Goal: Task Accomplishment & Management: Complete application form

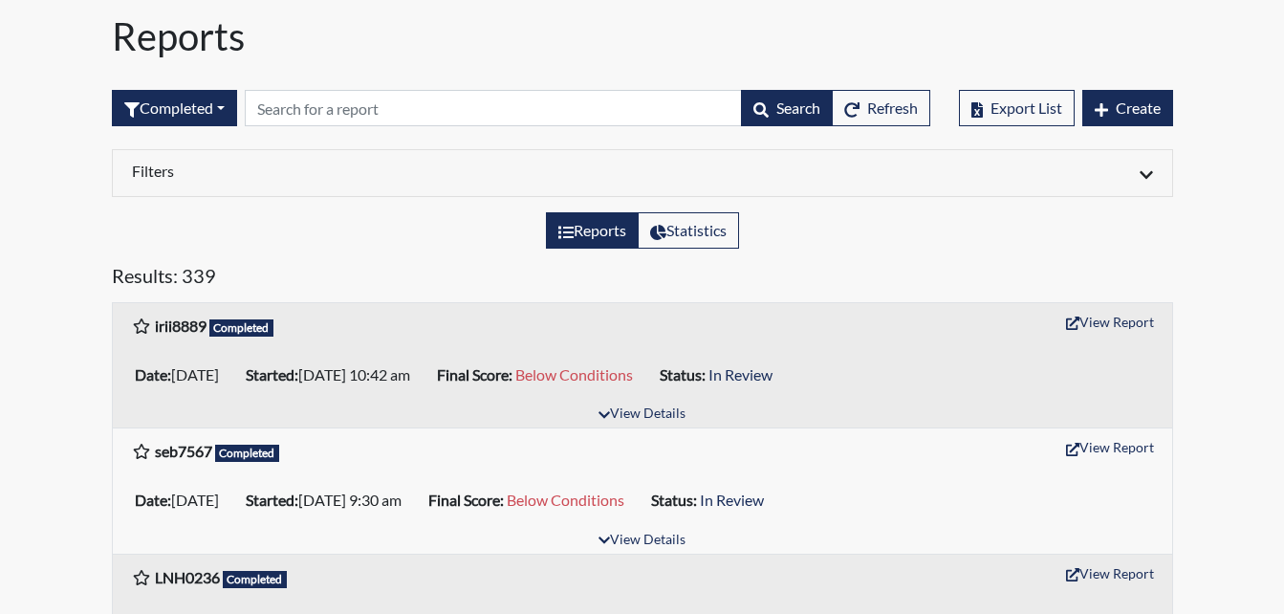
scroll to position [96, 0]
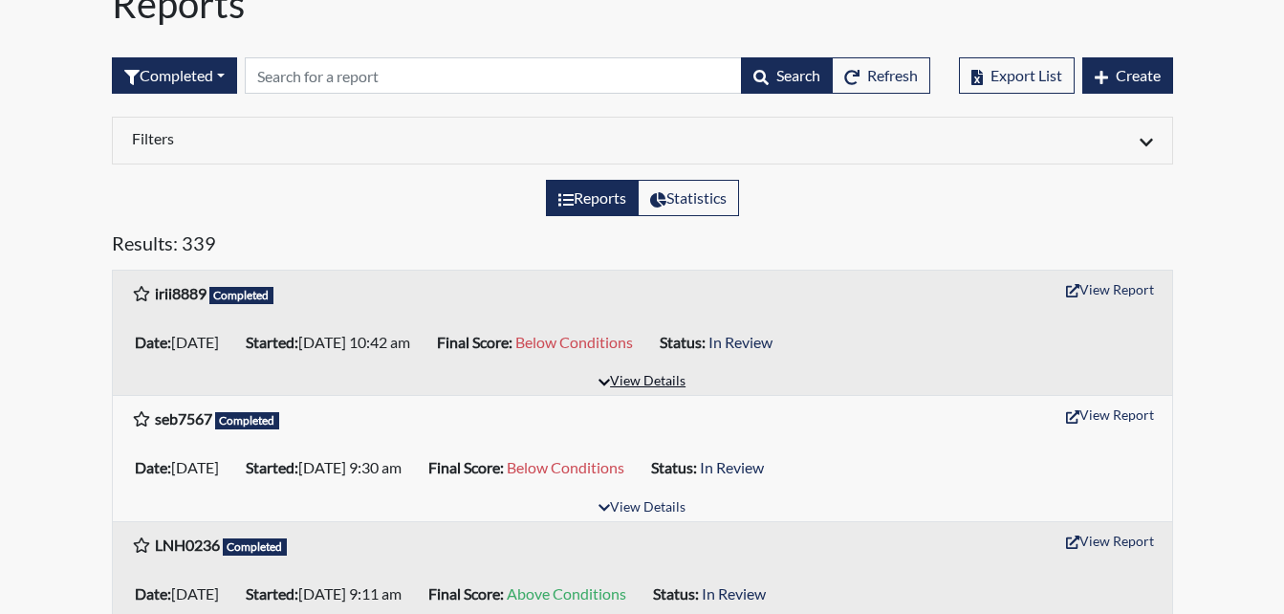
click at [632, 376] on button "View Details" at bounding box center [642, 382] width 104 height 26
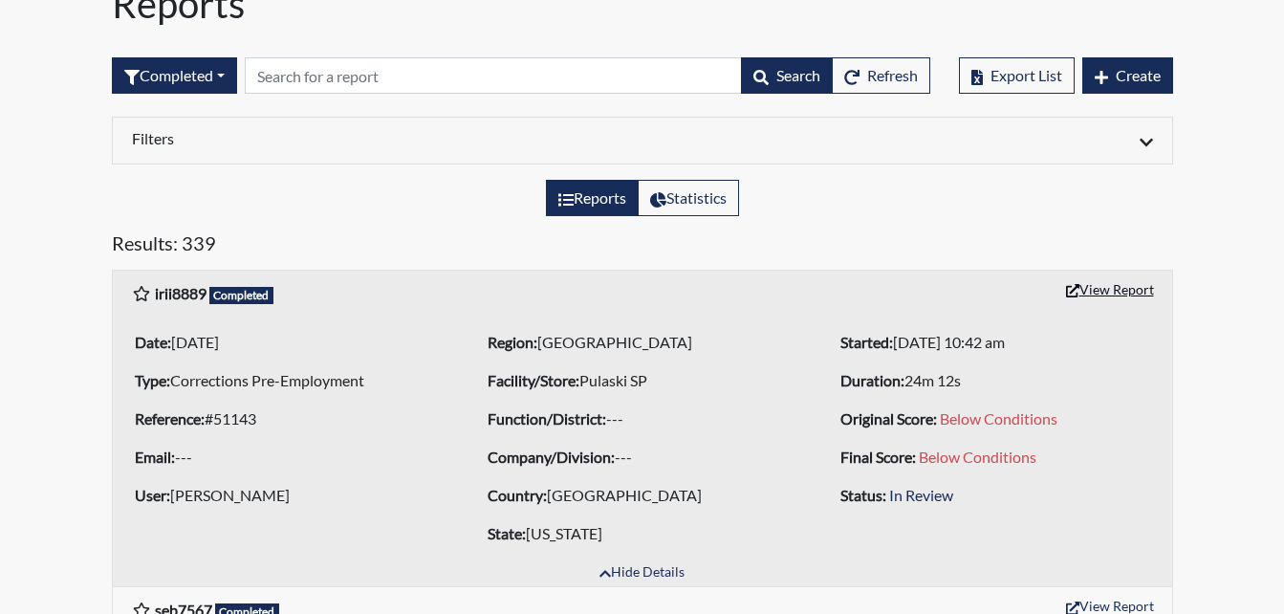
click at [1091, 294] on button "View Report" at bounding box center [1109, 289] width 105 height 30
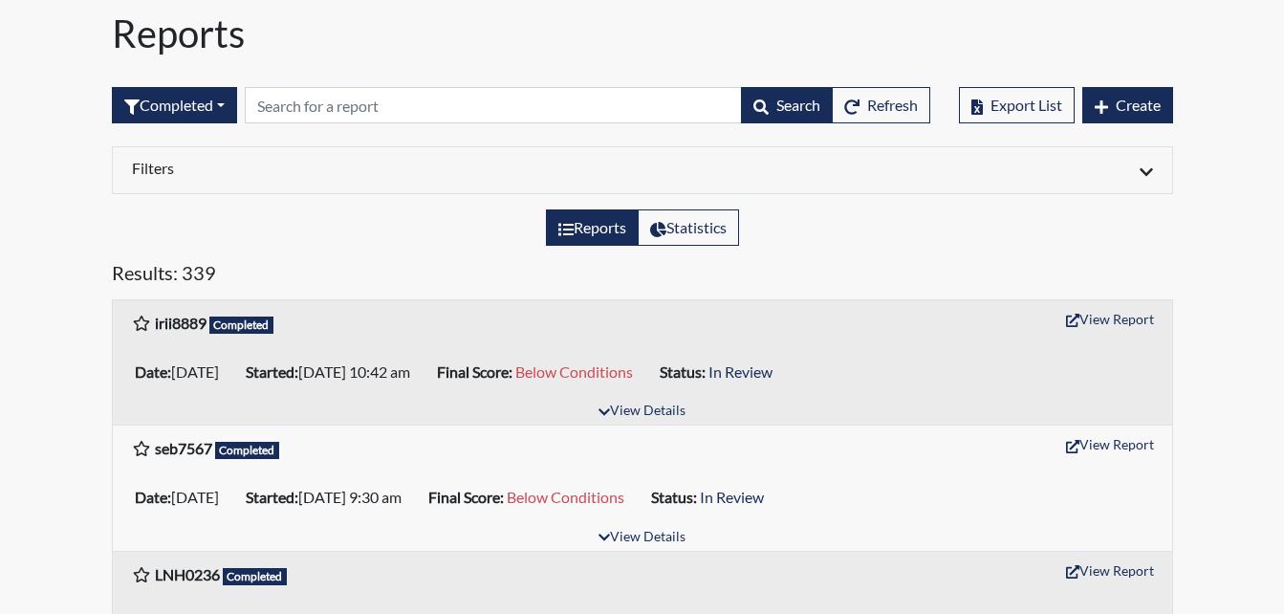
scroll to position [96, 0]
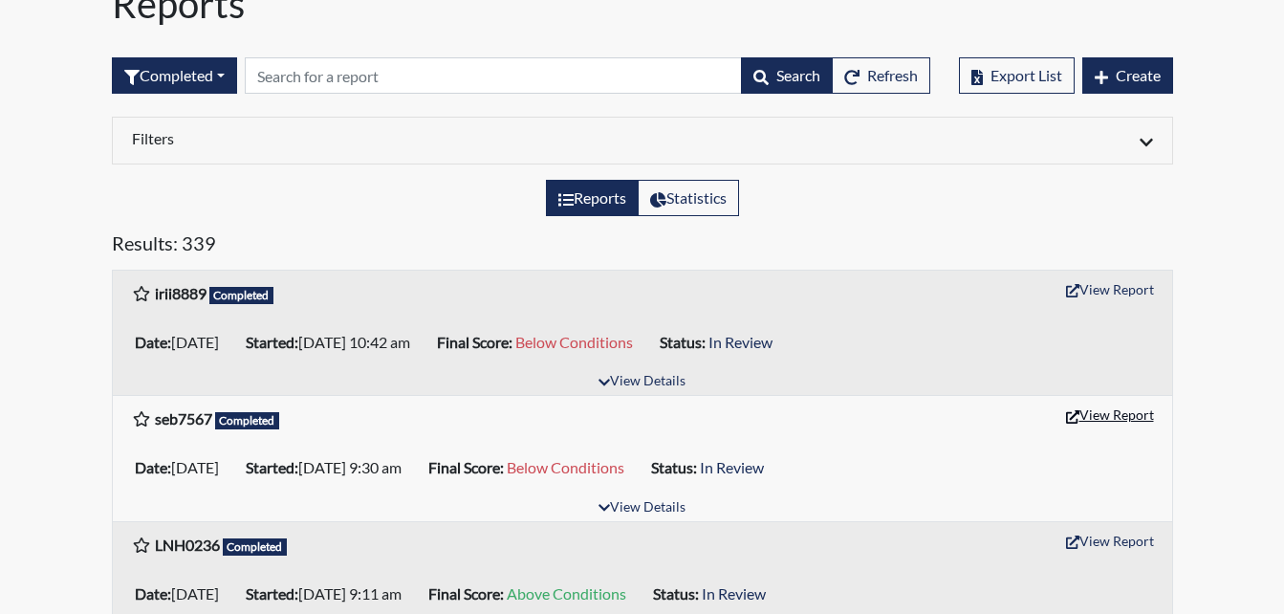
click at [1093, 414] on button "View Report" at bounding box center [1109, 415] width 105 height 30
click at [620, 341] on span "Below Conditions" at bounding box center [574, 342] width 118 height 18
click at [1063, 290] on button "View Report" at bounding box center [1109, 289] width 105 height 30
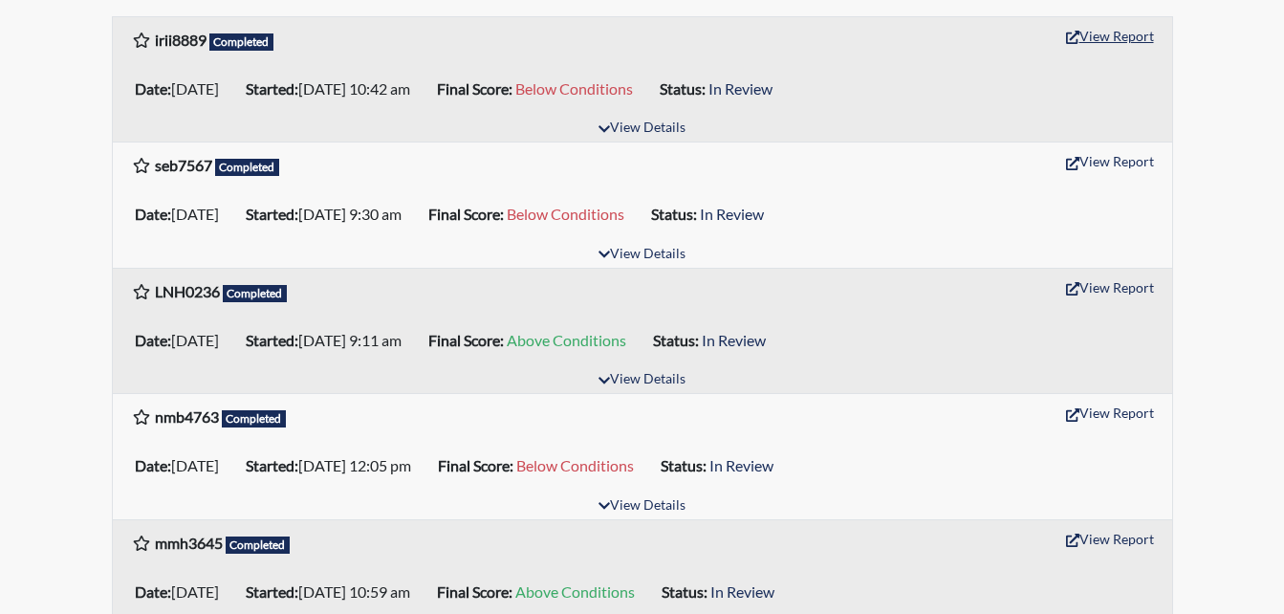
scroll to position [382, 0]
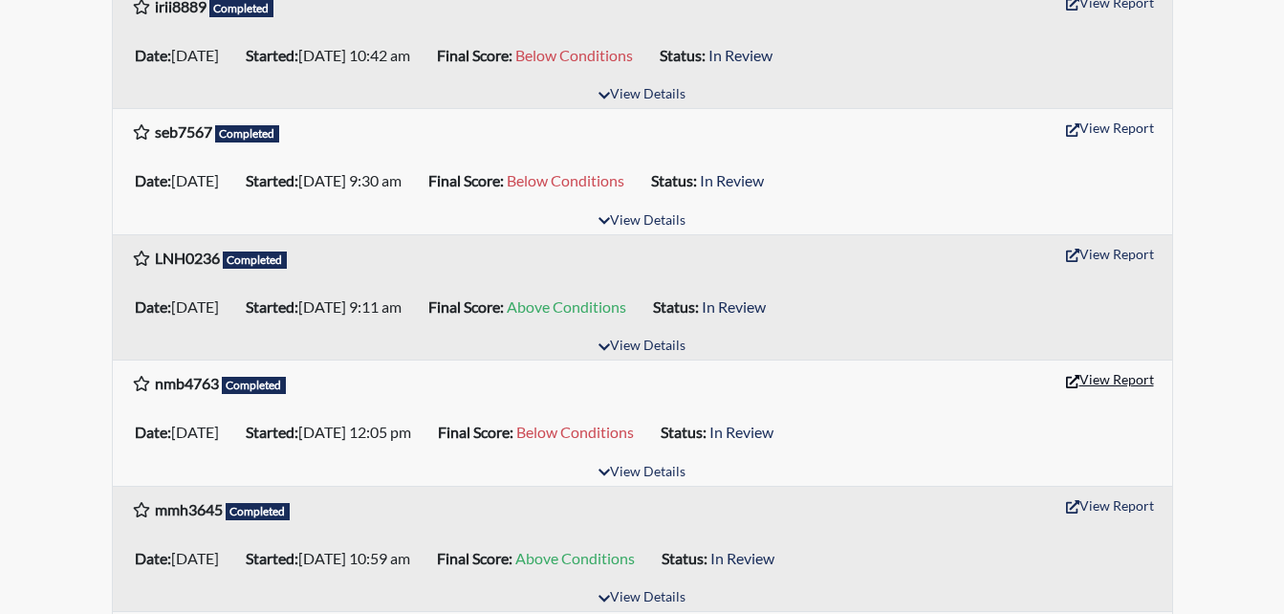
click at [1075, 379] on icon "button" at bounding box center [1072, 381] width 13 height 13
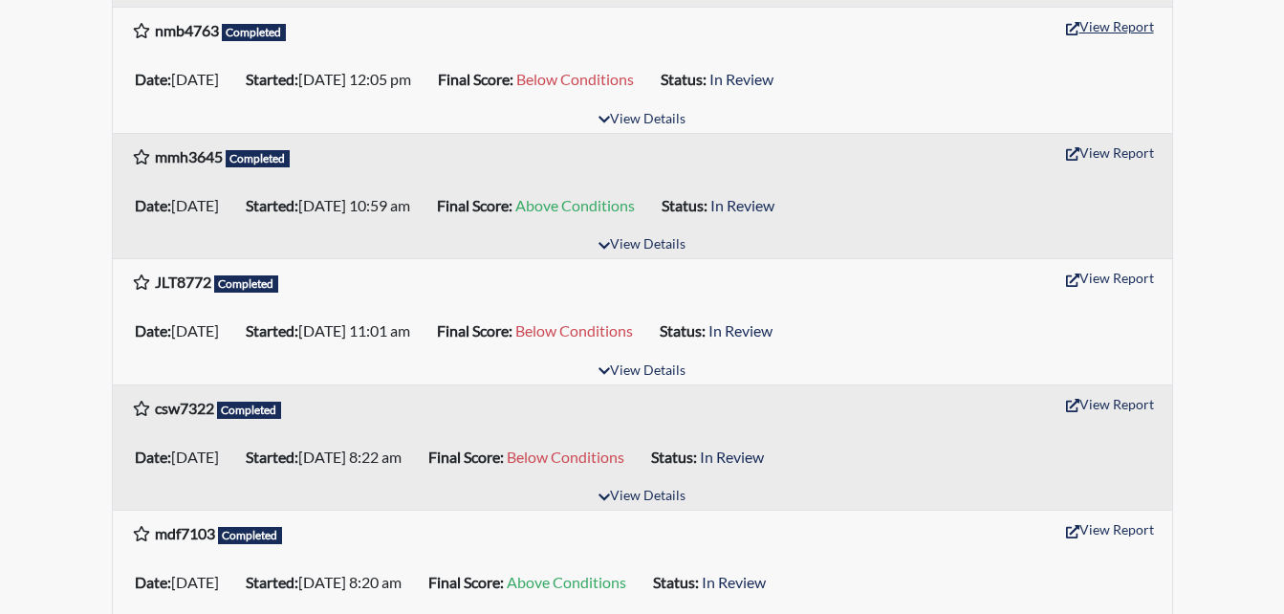
scroll to position [765, 0]
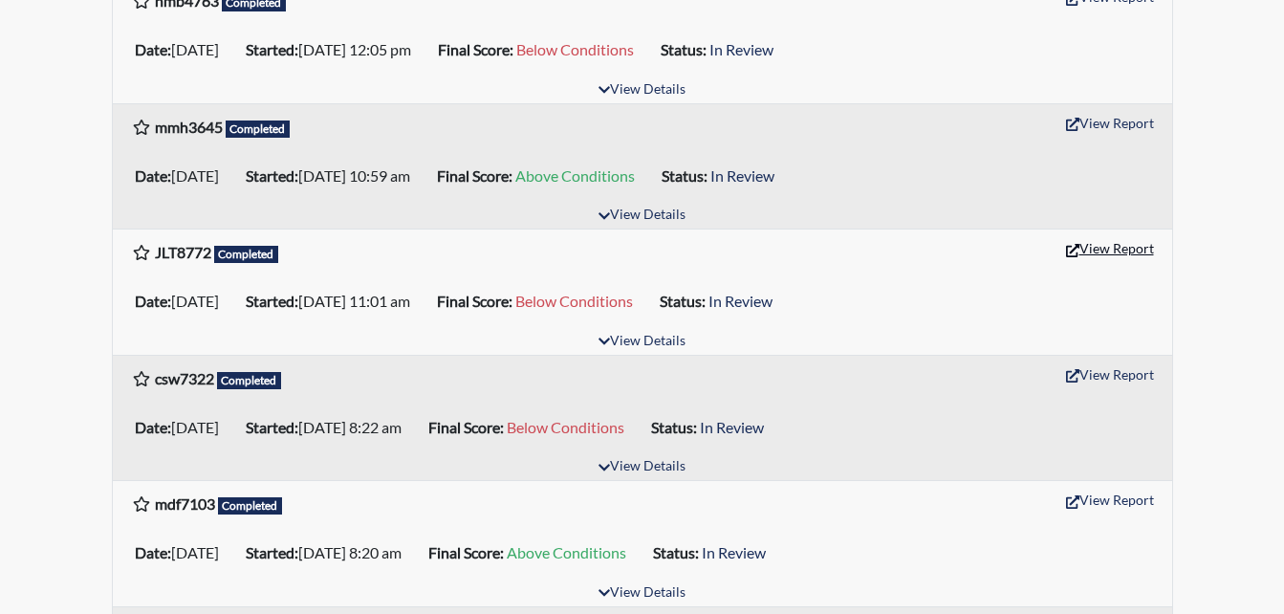
click at [1070, 245] on icon "button" at bounding box center [1072, 250] width 13 height 13
click at [1075, 374] on icon "button" at bounding box center [1072, 375] width 13 height 13
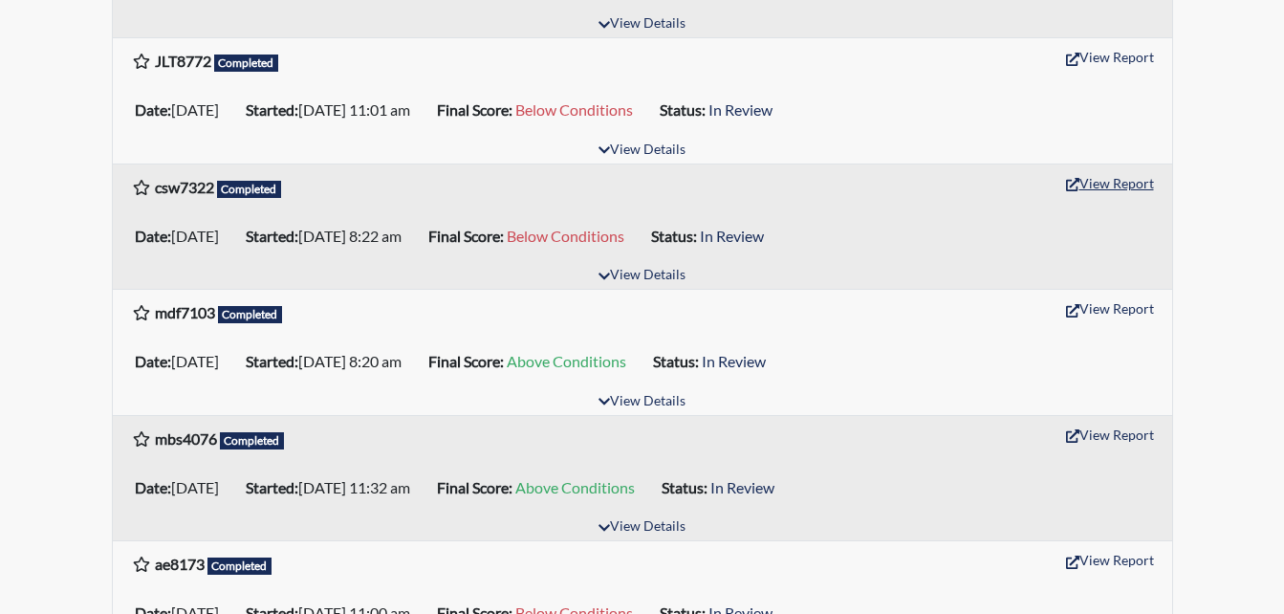
scroll to position [1051, 0]
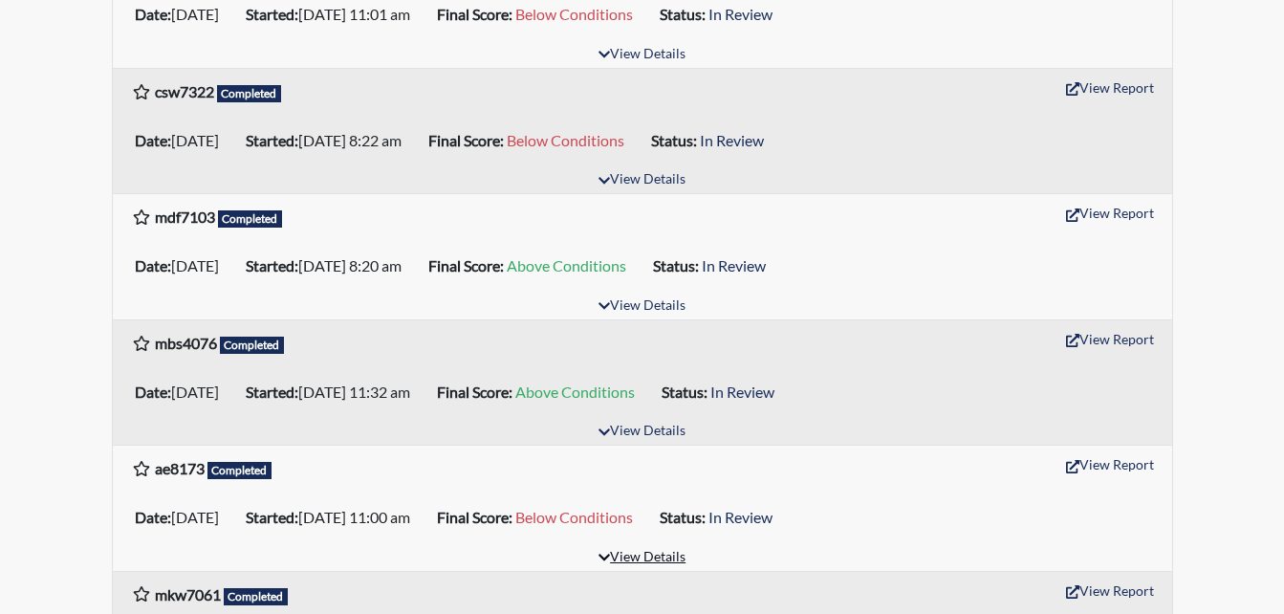
click at [623, 551] on button "View Details" at bounding box center [642, 558] width 104 height 26
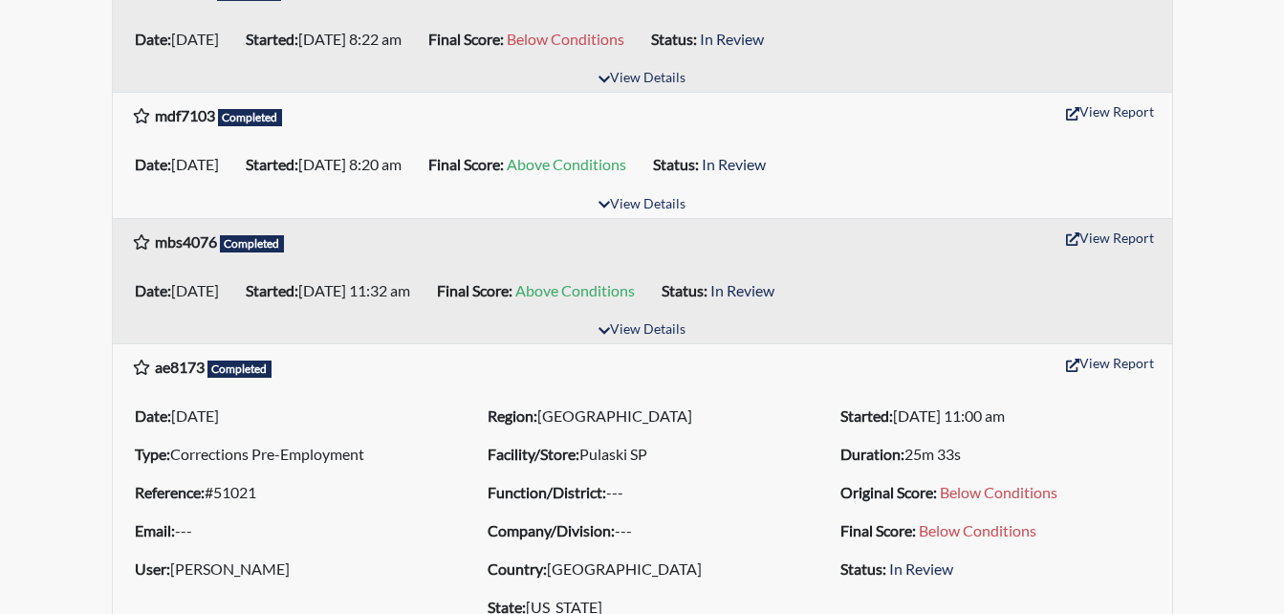
scroll to position [1147, 0]
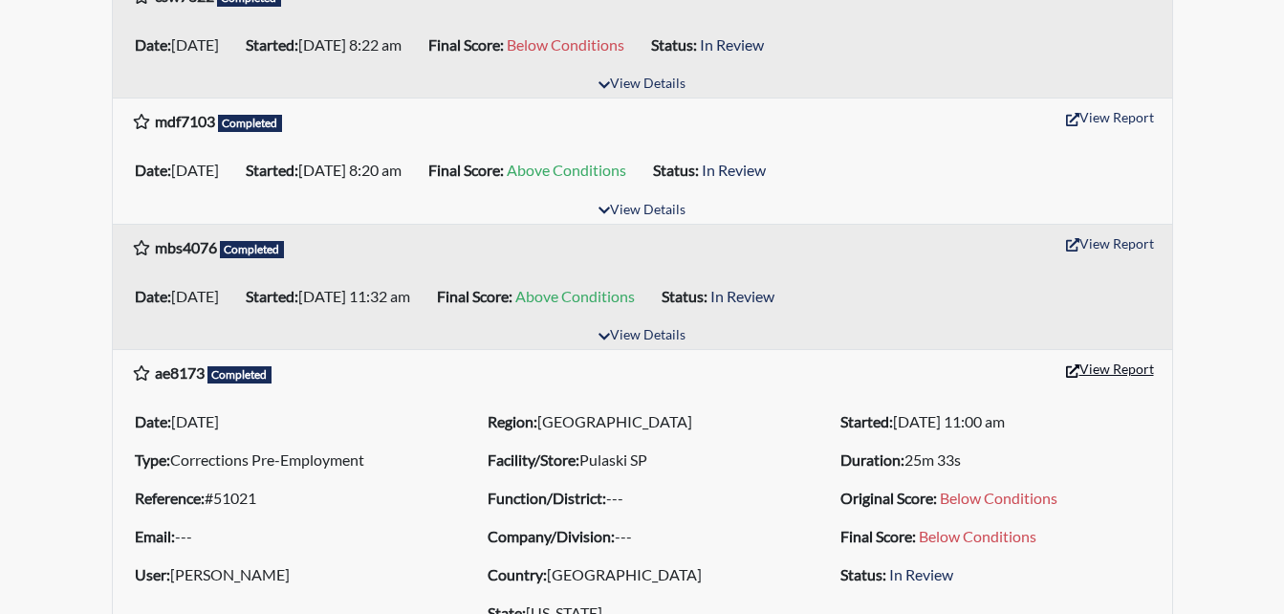
click at [1071, 368] on icon "button" at bounding box center [1072, 370] width 13 height 13
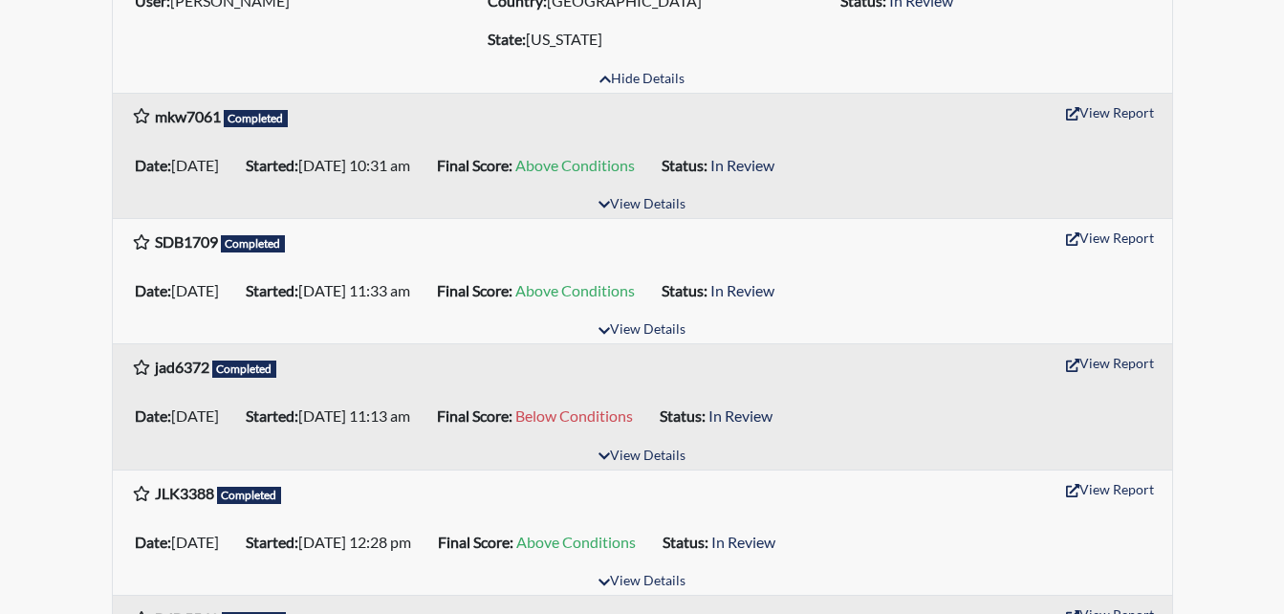
scroll to position [1816, 0]
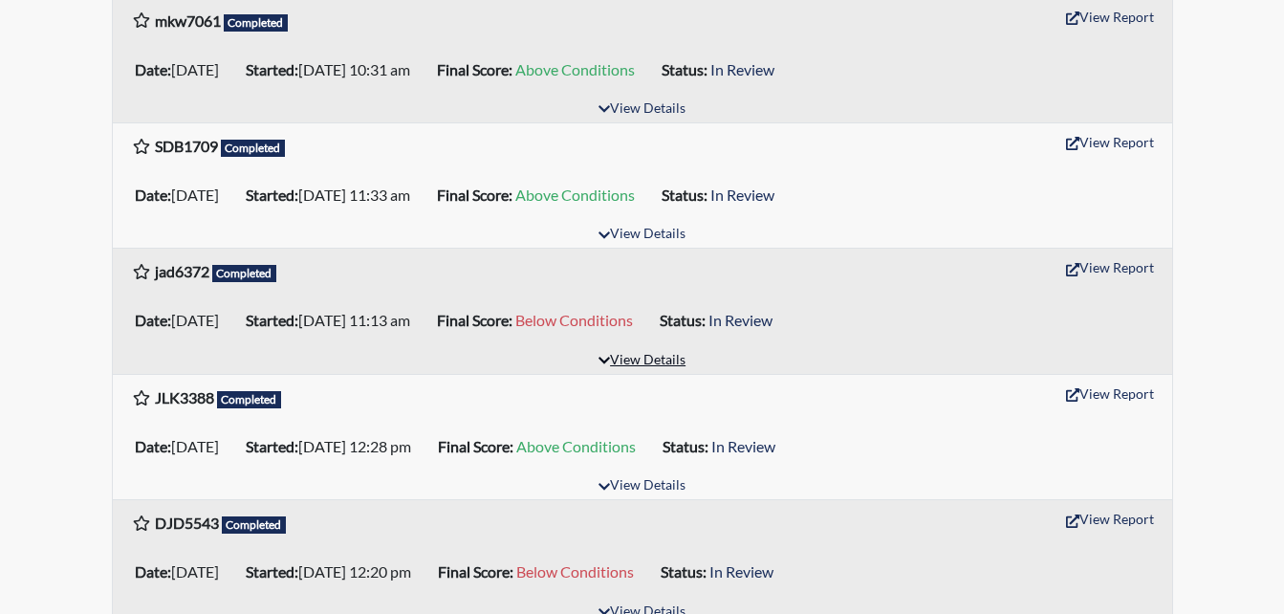
click at [663, 357] on button "View Details" at bounding box center [642, 361] width 104 height 26
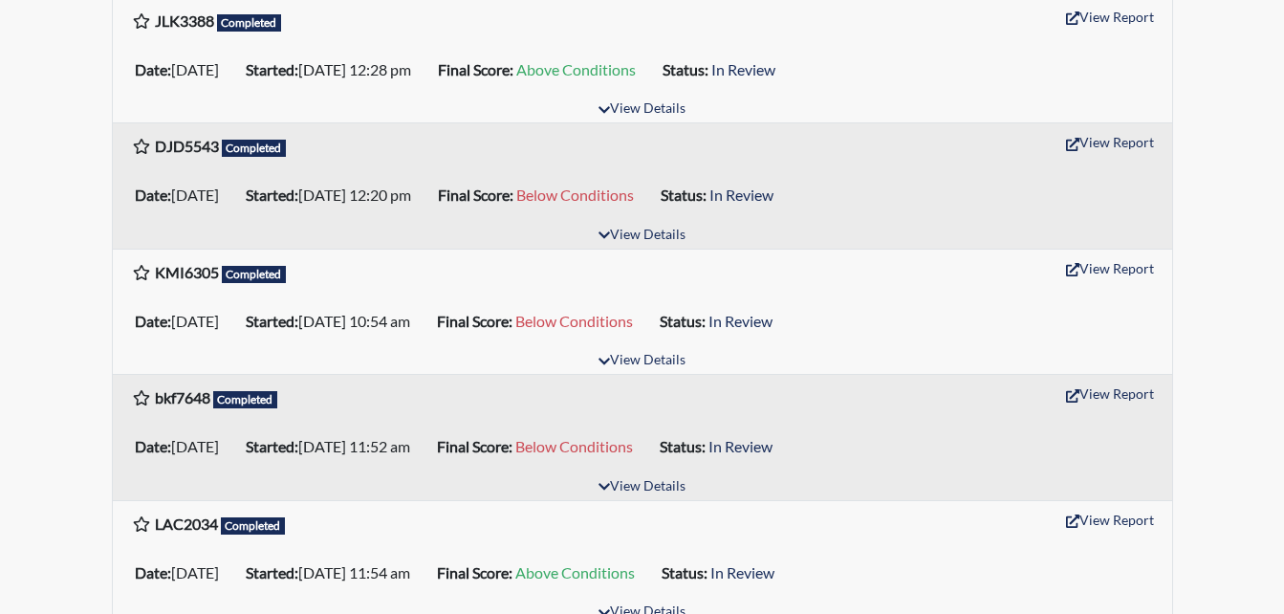
scroll to position [2389, 0]
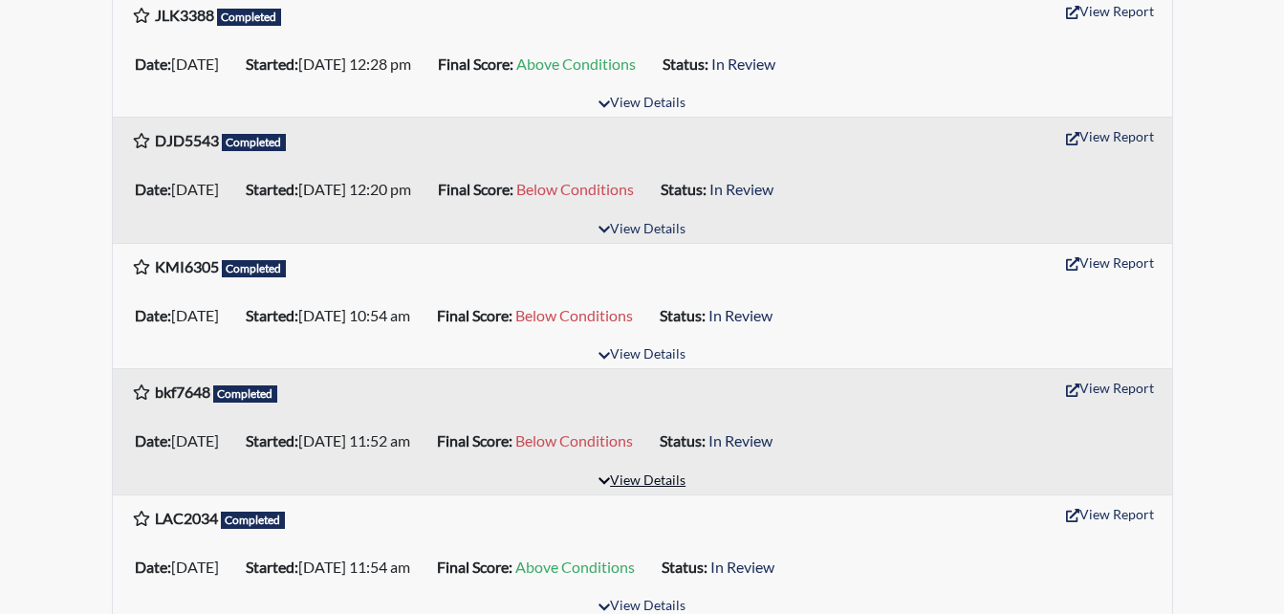
click at [641, 476] on button "View Details" at bounding box center [642, 481] width 104 height 26
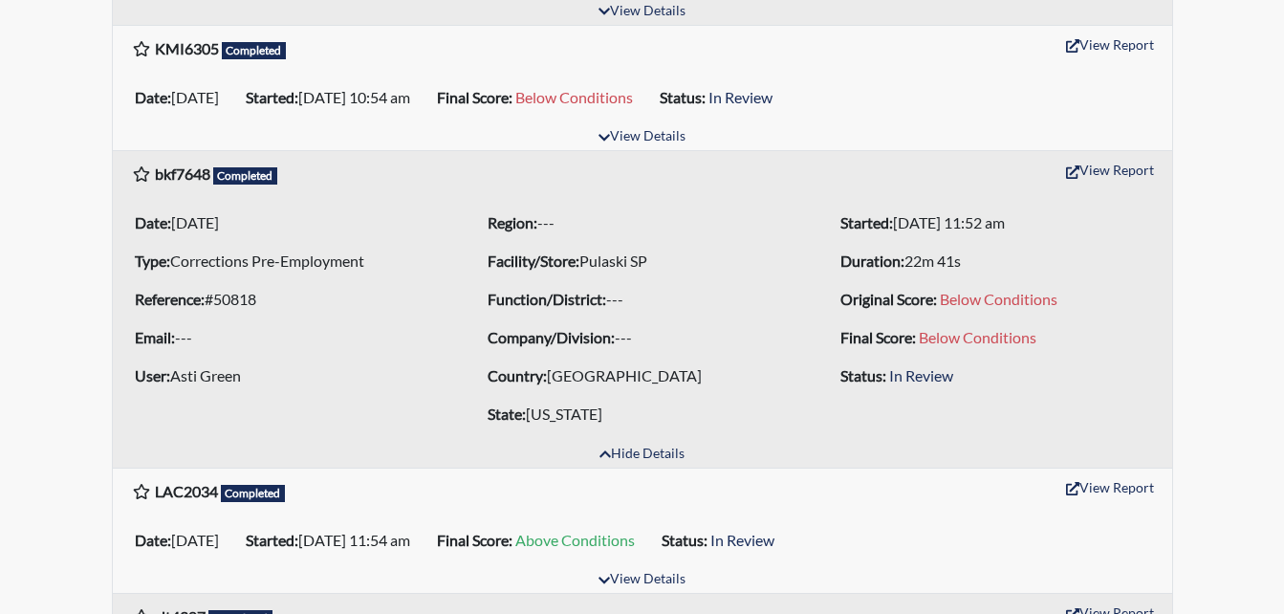
scroll to position [2581, 0]
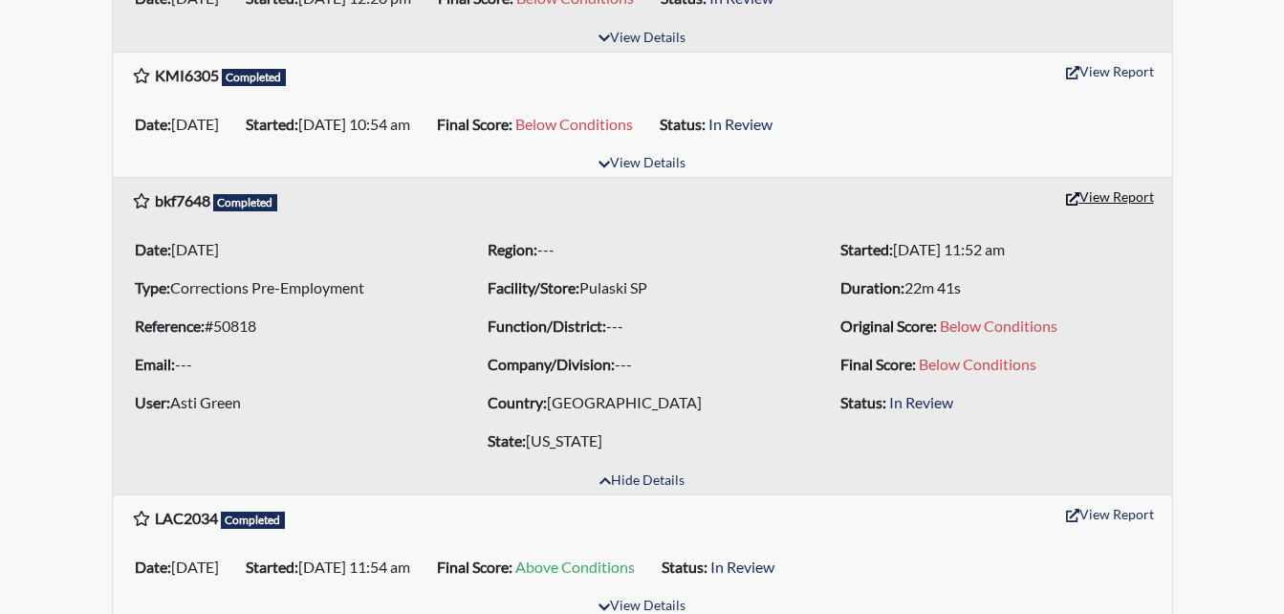
click at [1071, 198] on icon "button" at bounding box center [1072, 198] width 13 height 13
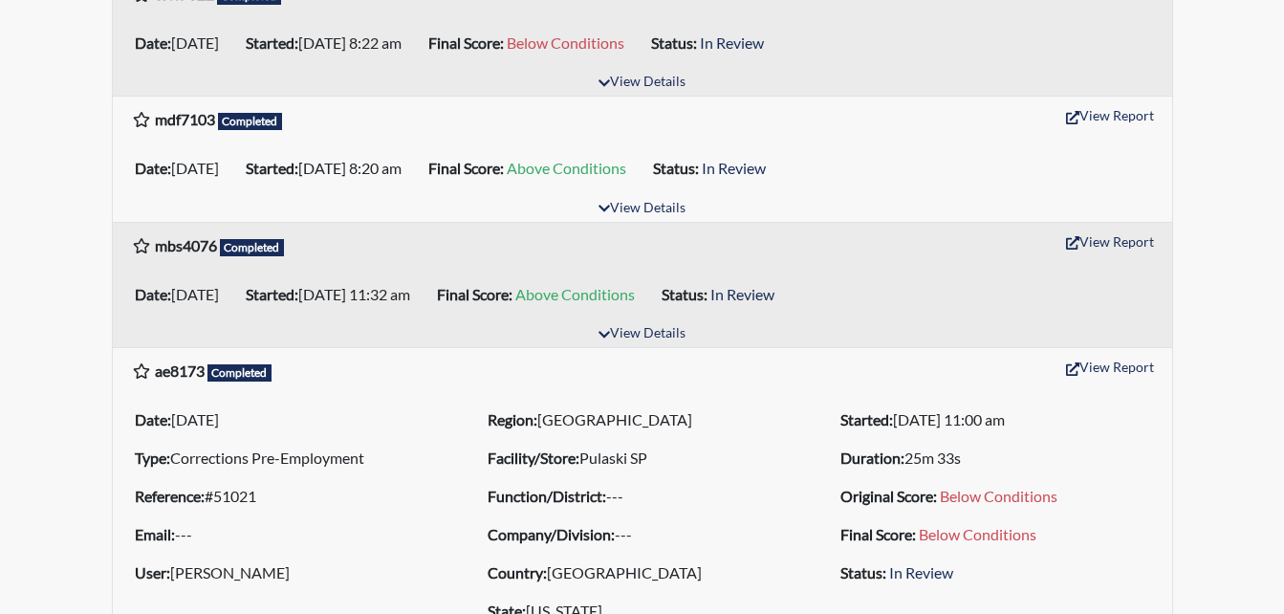
scroll to position [1147, 0]
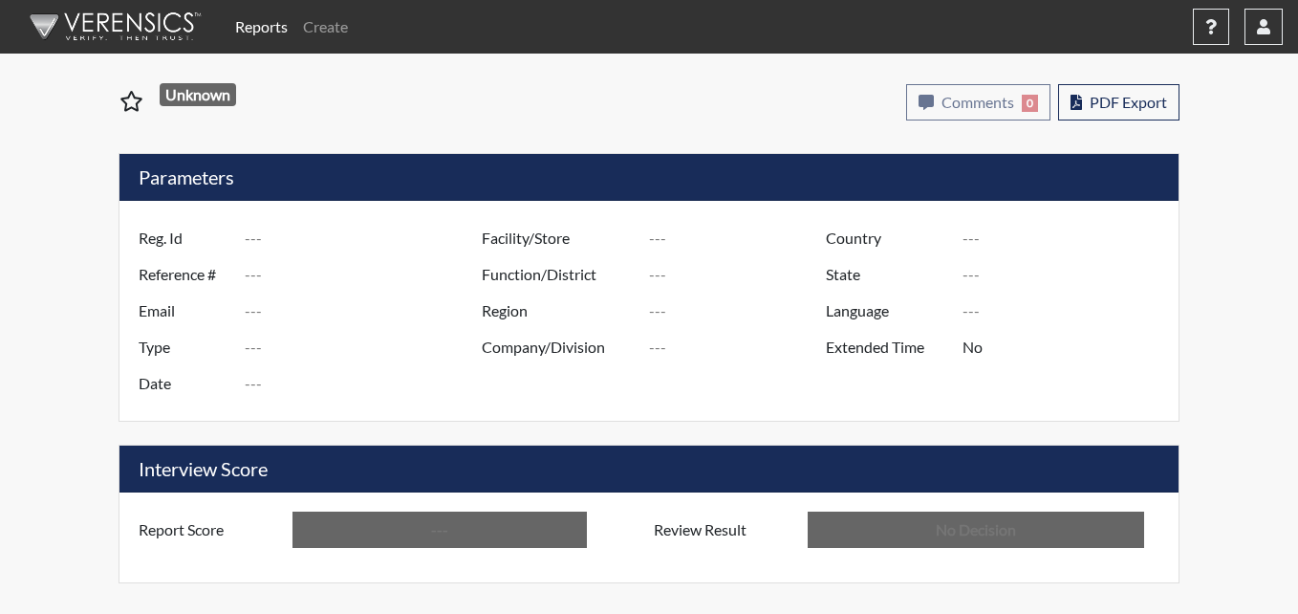
type input "irii8889"
type input "51143"
type input "---"
type input "Corrections Pre-Employment"
type input "[DATE]"
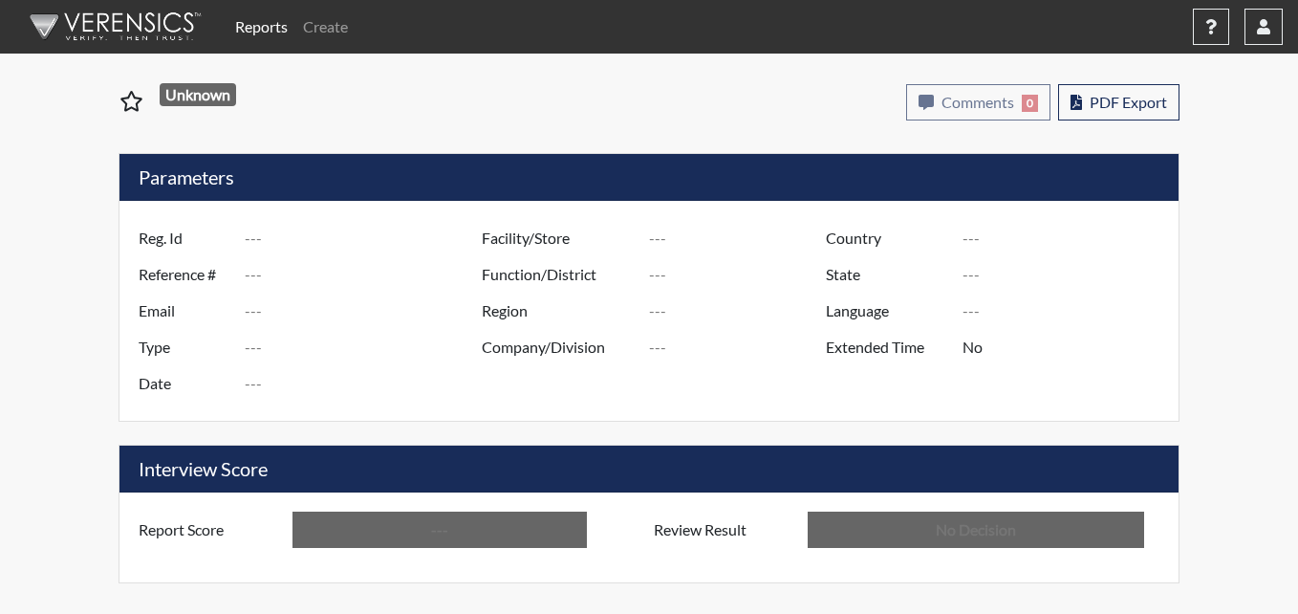
type input "Pulaski SP"
type input "[GEOGRAPHIC_DATA]"
type input "[US_STATE]"
type input "English"
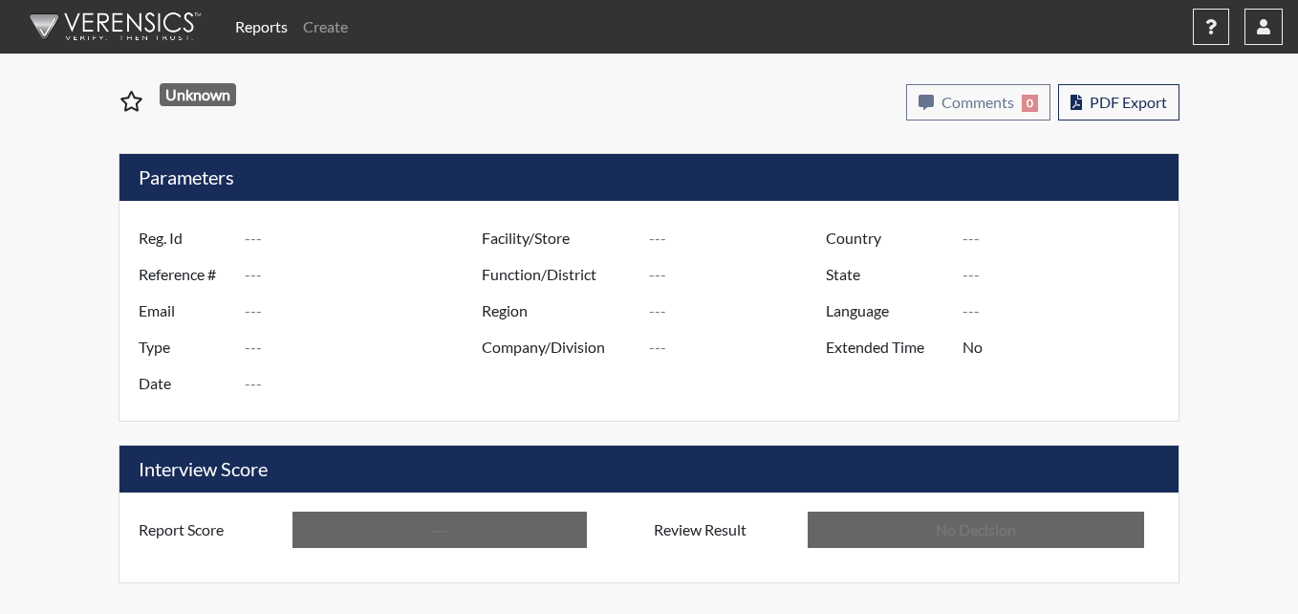
type input "Below Conditions"
type input "In Review"
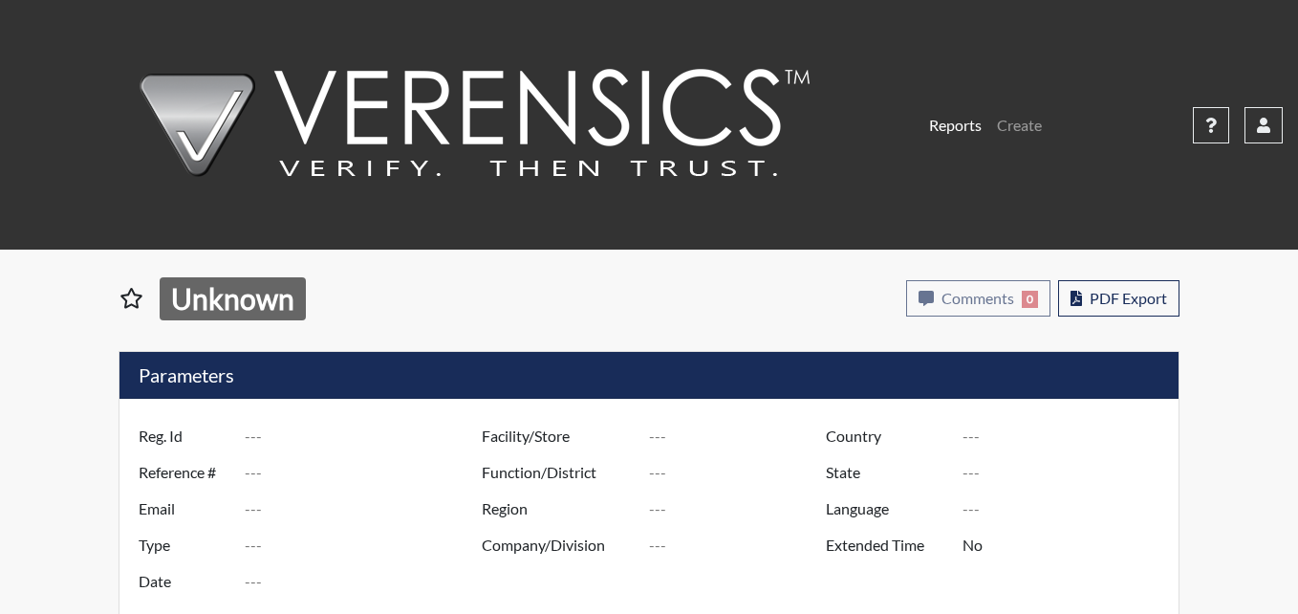
type input "seb7567"
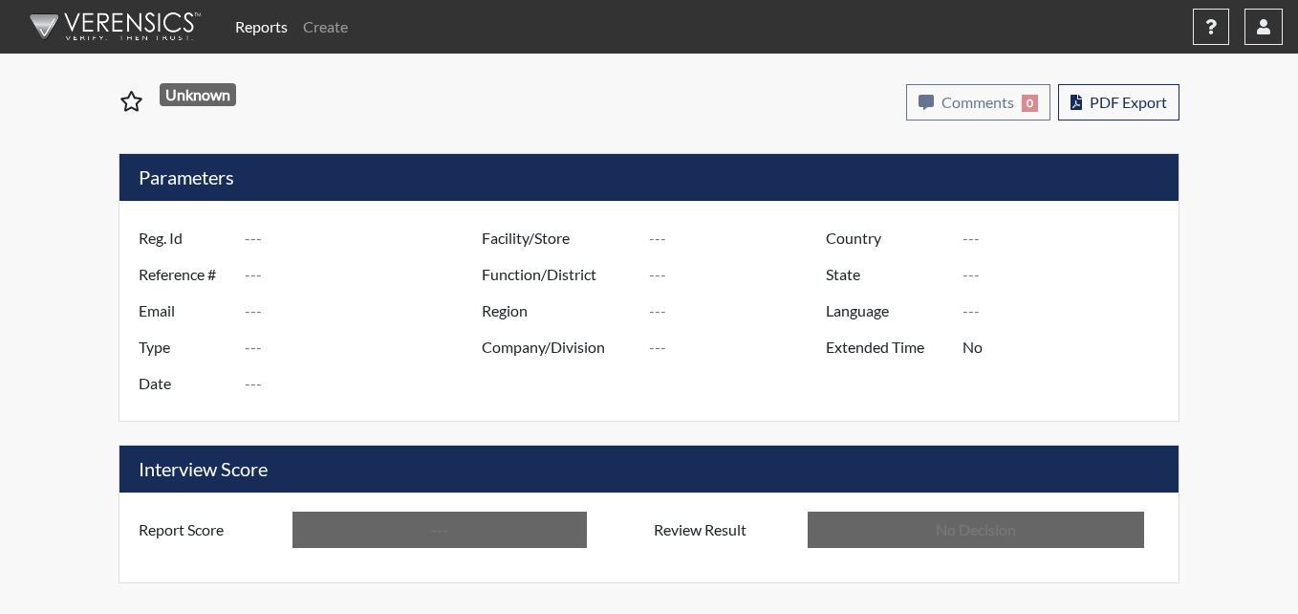
type input "51136"
type input "---"
type input "Corrections Pre-Employment"
type input "Sep 8, 2025"
type input "Pulaski SP"
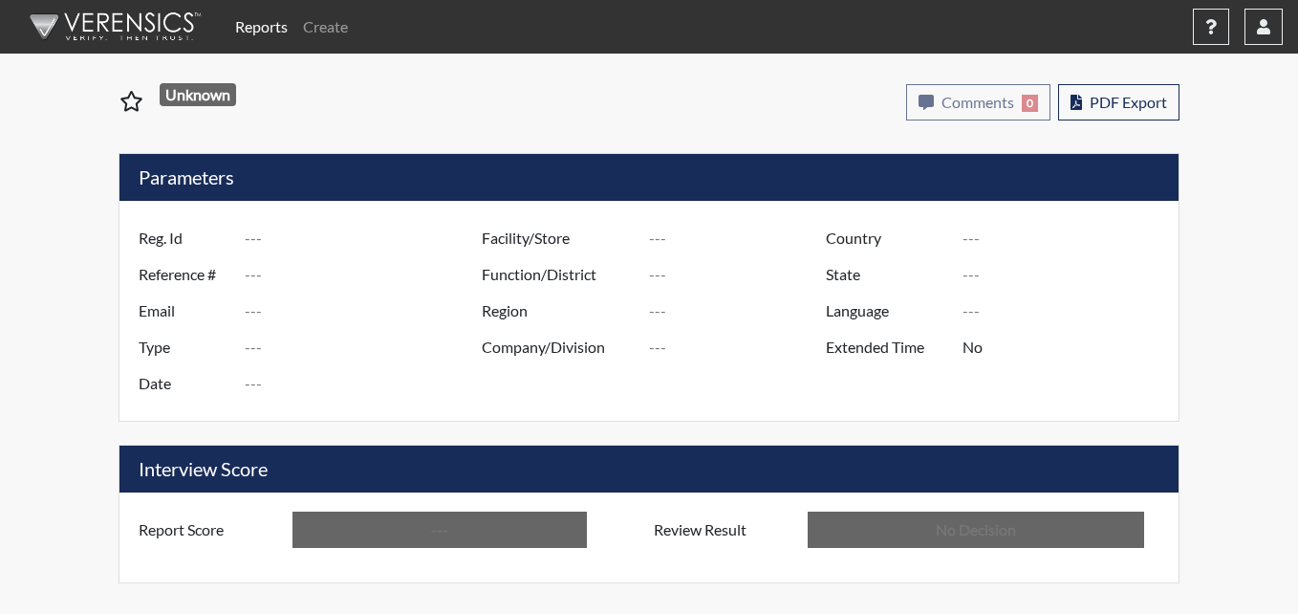
type input "Southwest Region"
type input "[GEOGRAPHIC_DATA]"
type input "[US_STATE]"
type input "English"
type input "Below Conditions"
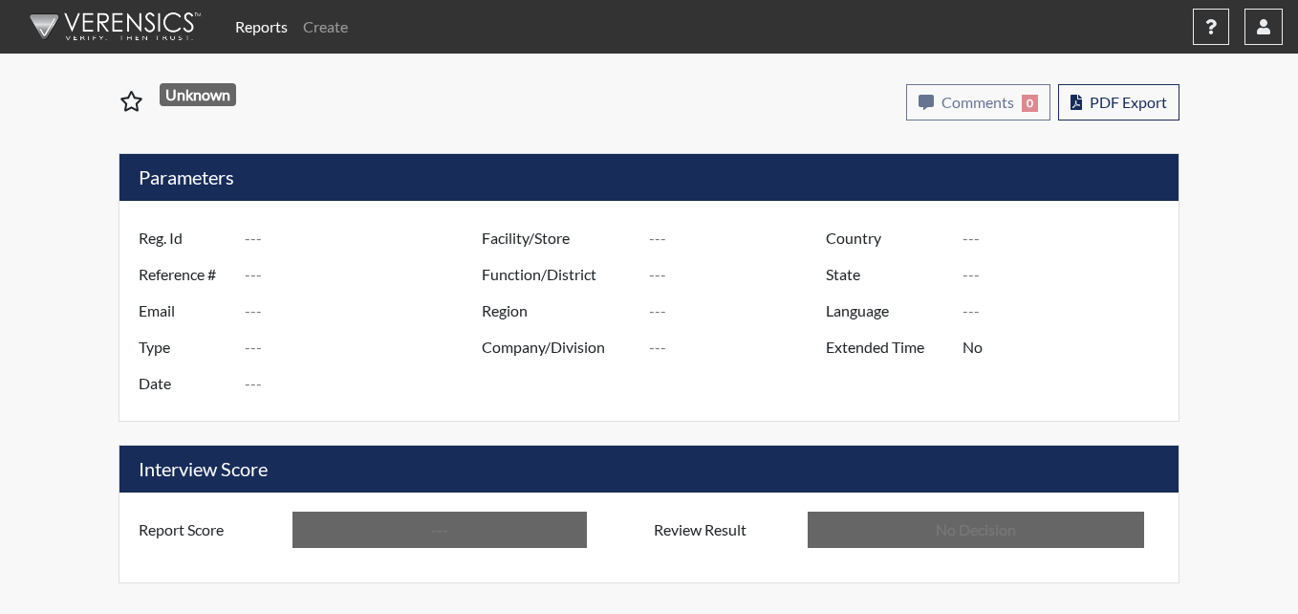
type input "In Review"
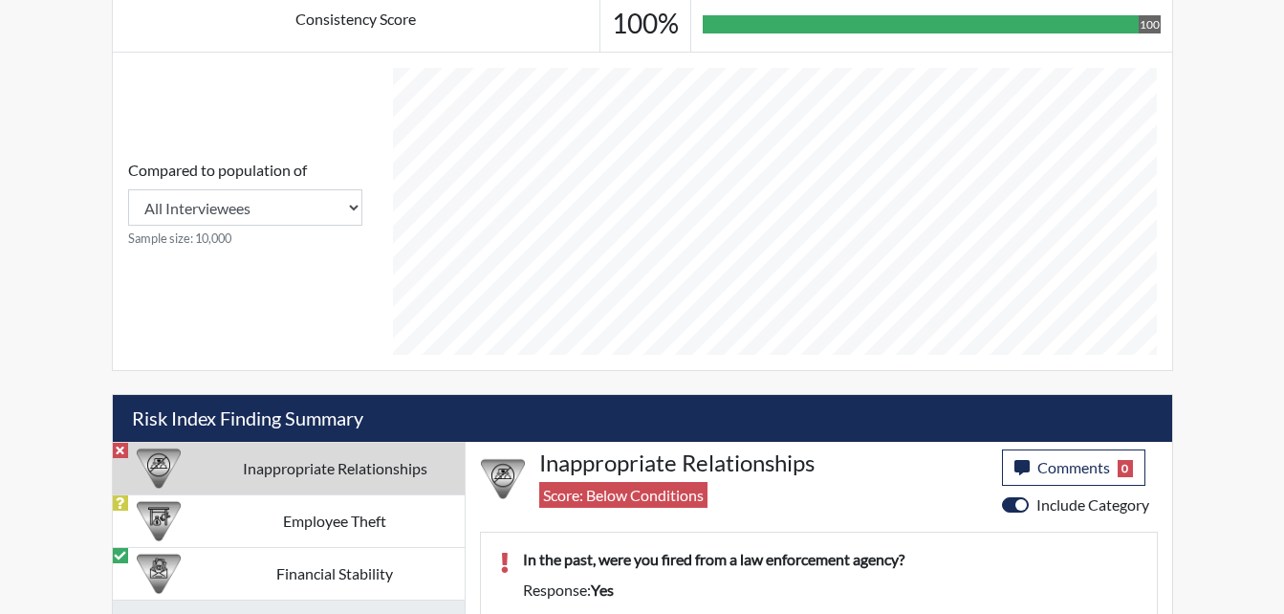
scroll to position [828, 0]
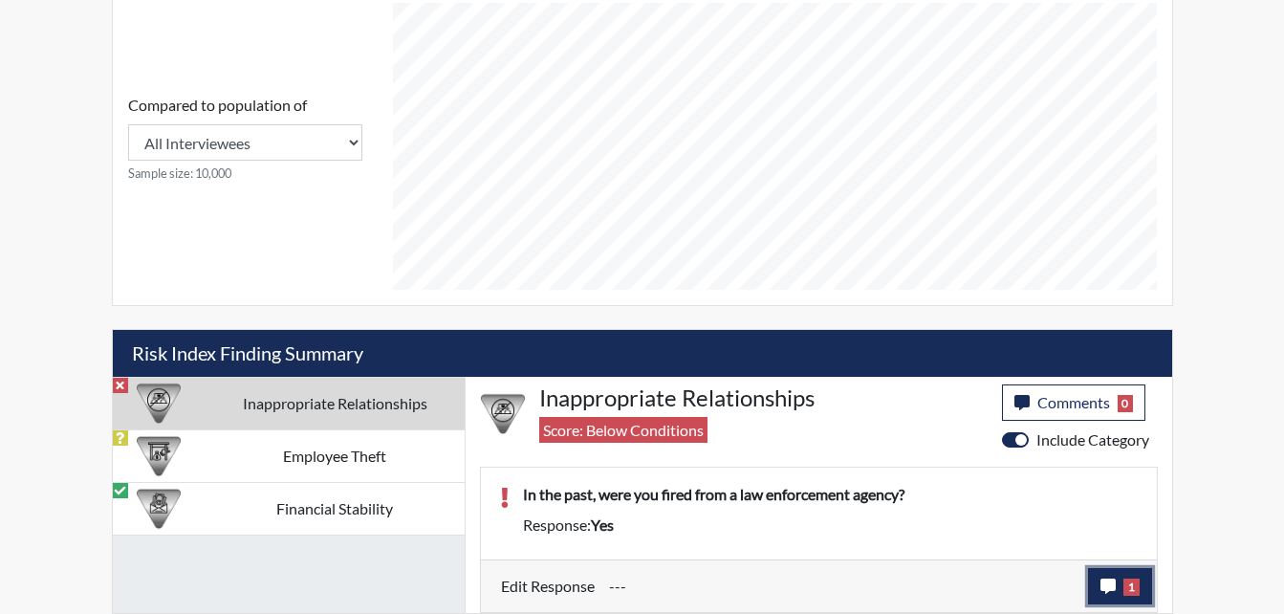
click at [1114, 585] on icon "button" at bounding box center [1107, 585] width 15 height 15
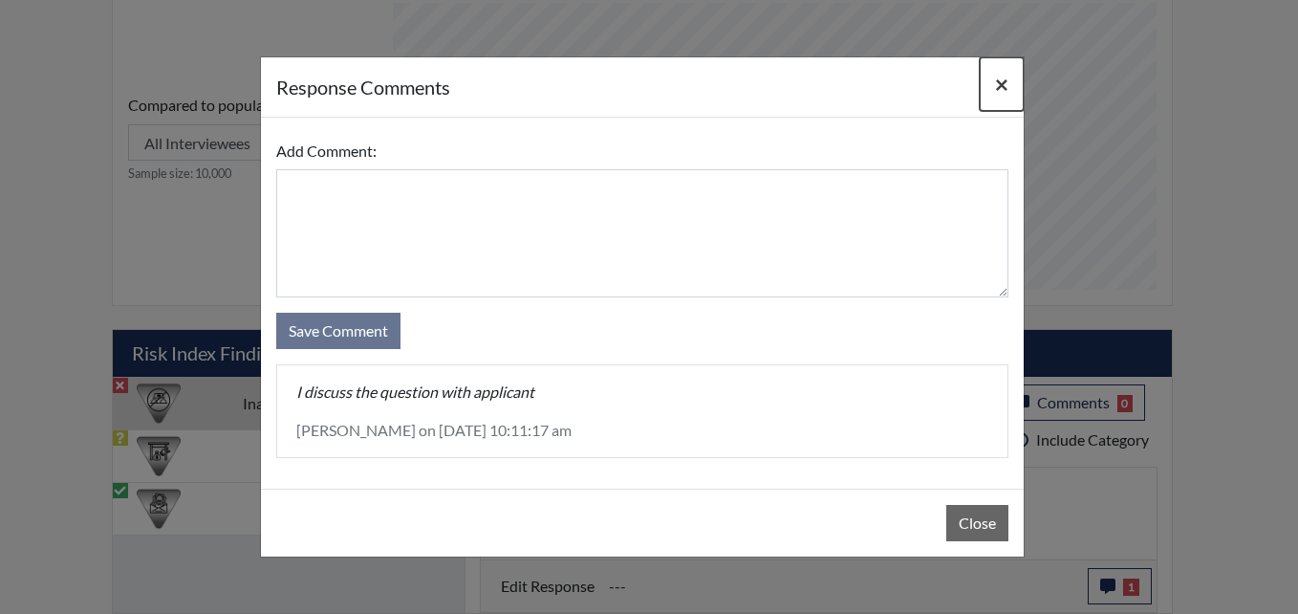
click at [1009, 86] on button "×" at bounding box center [1002, 84] width 44 height 54
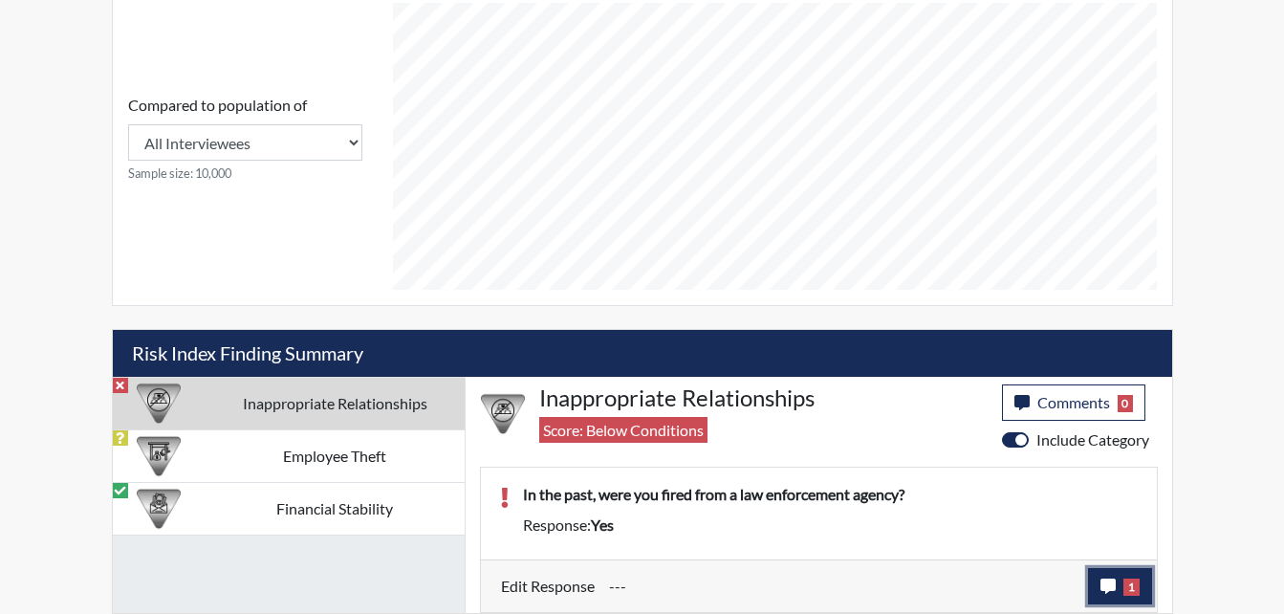
click at [1110, 578] on icon "button" at bounding box center [1107, 585] width 15 height 15
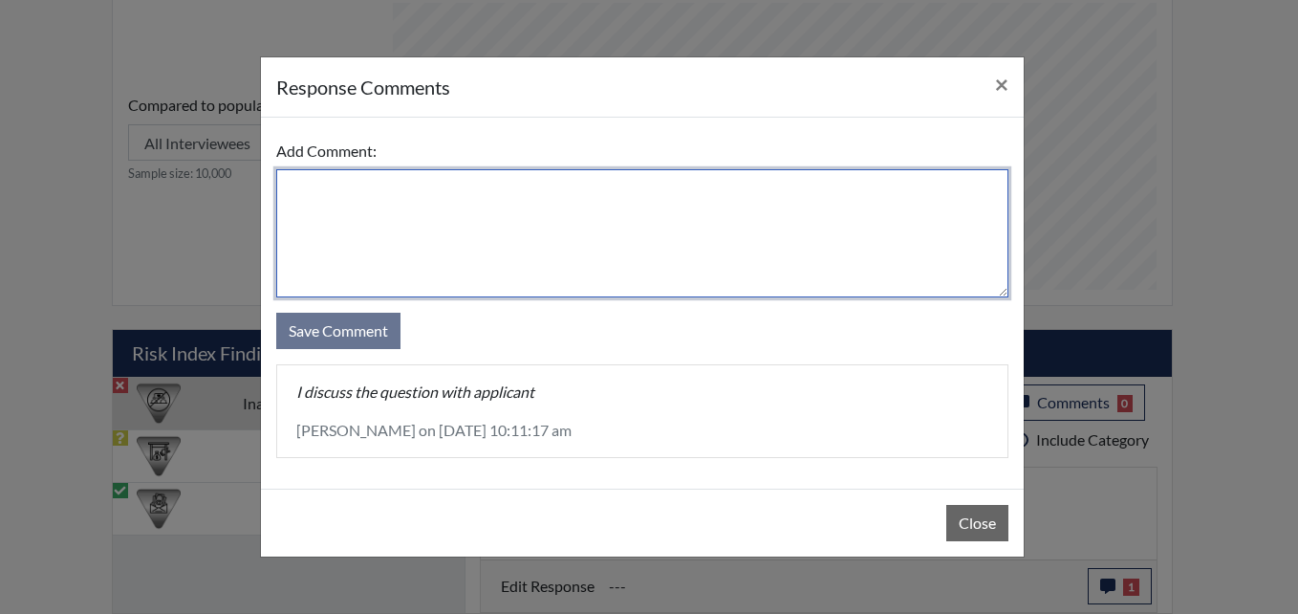
click at [468, 214] on textarea at bounding box center [642, 233] width 732 height 128
type textarea "Z"
type textarea "A"
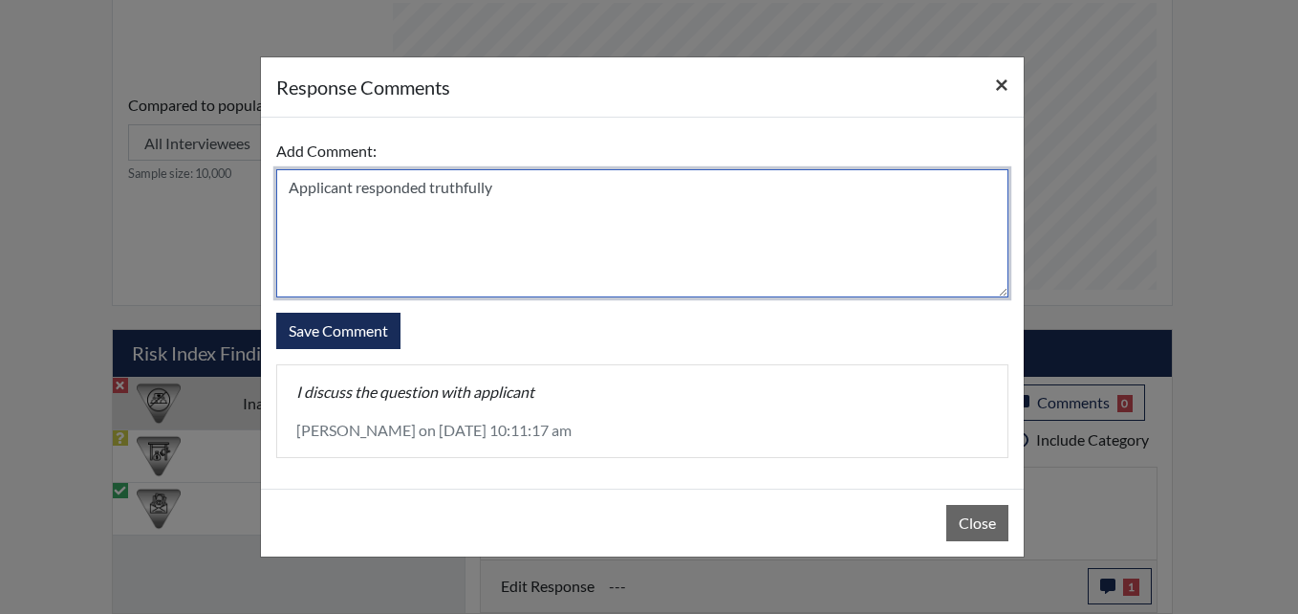
type textarea "Applicant responded truthfully"
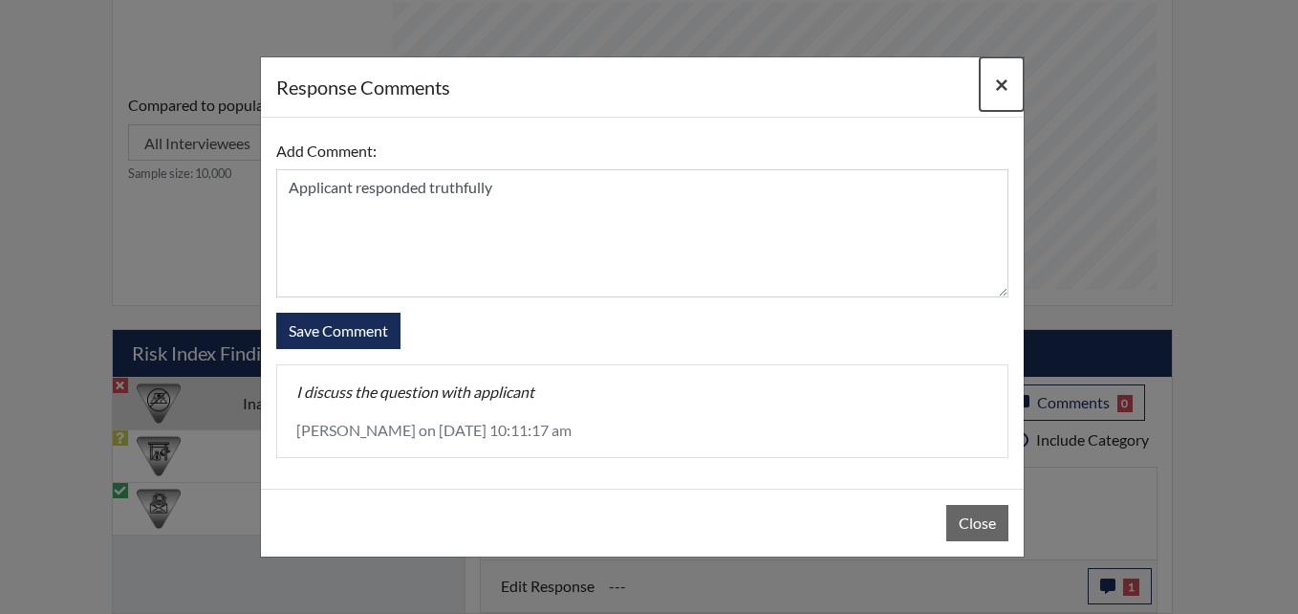
click at [998, 81] on span "×" at bounding box center [1001, 84] width 13 height 28
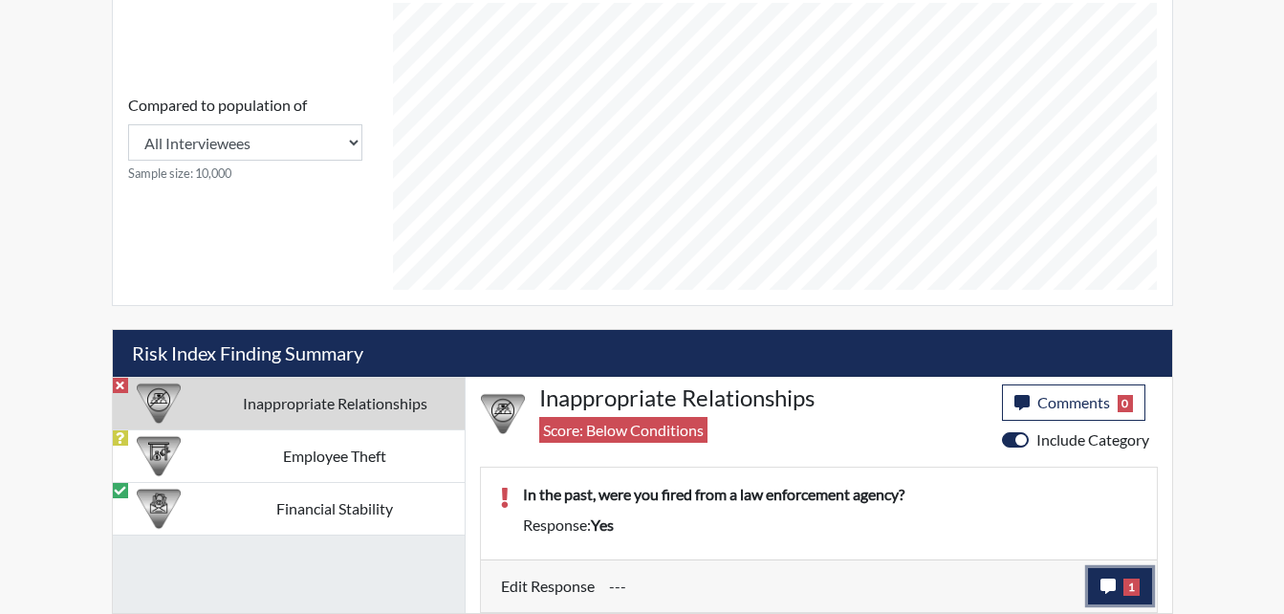
click at [1109, 584] on icon "button" at bounding box center [1107, 585] width 15 height 15
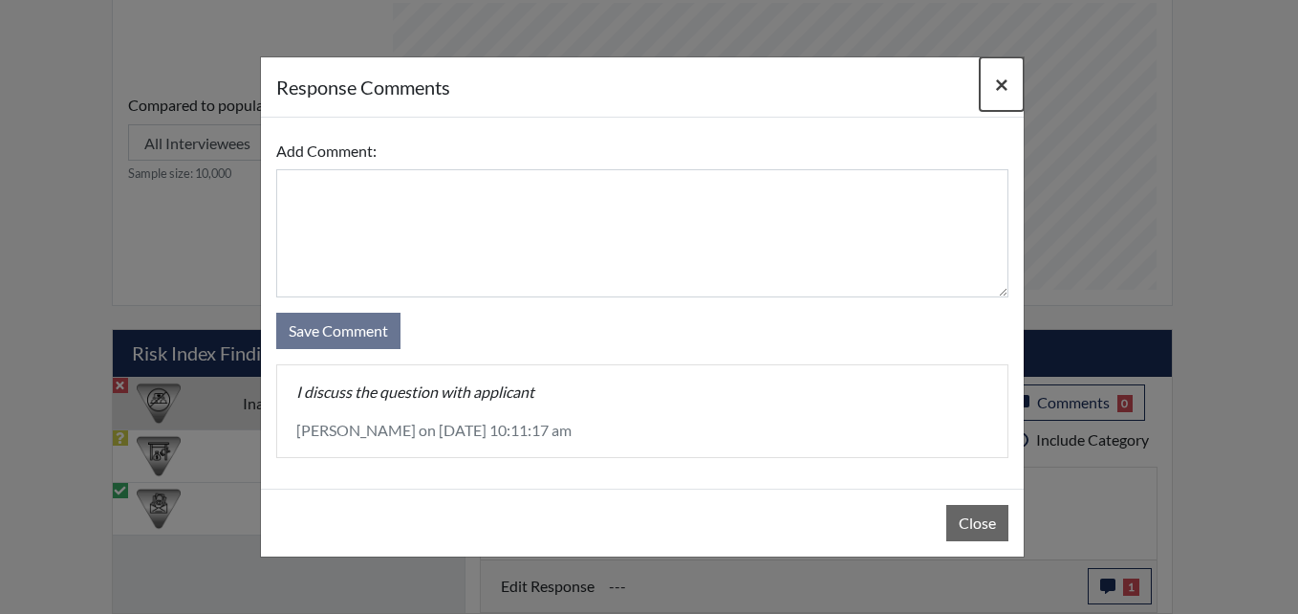
click at [995, 88] on span "×" at bounding box center [1001, 84] width 13 height 28
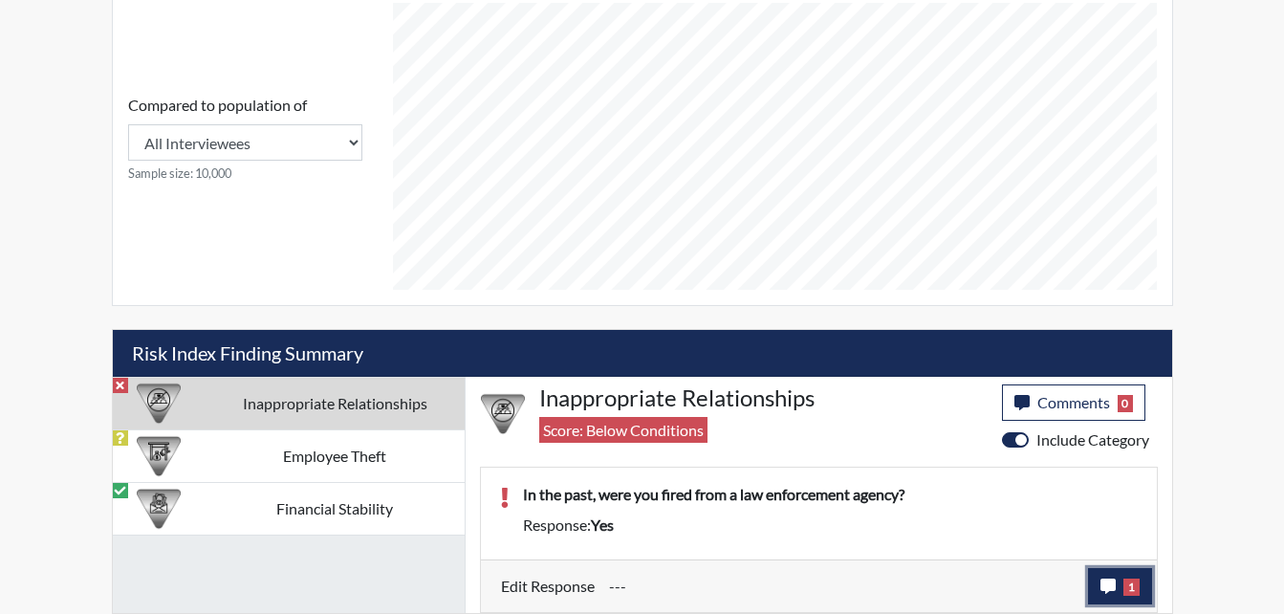
click at [1100, 586] on icon "button" at bounding box center [1107, 585] width 15 height 15
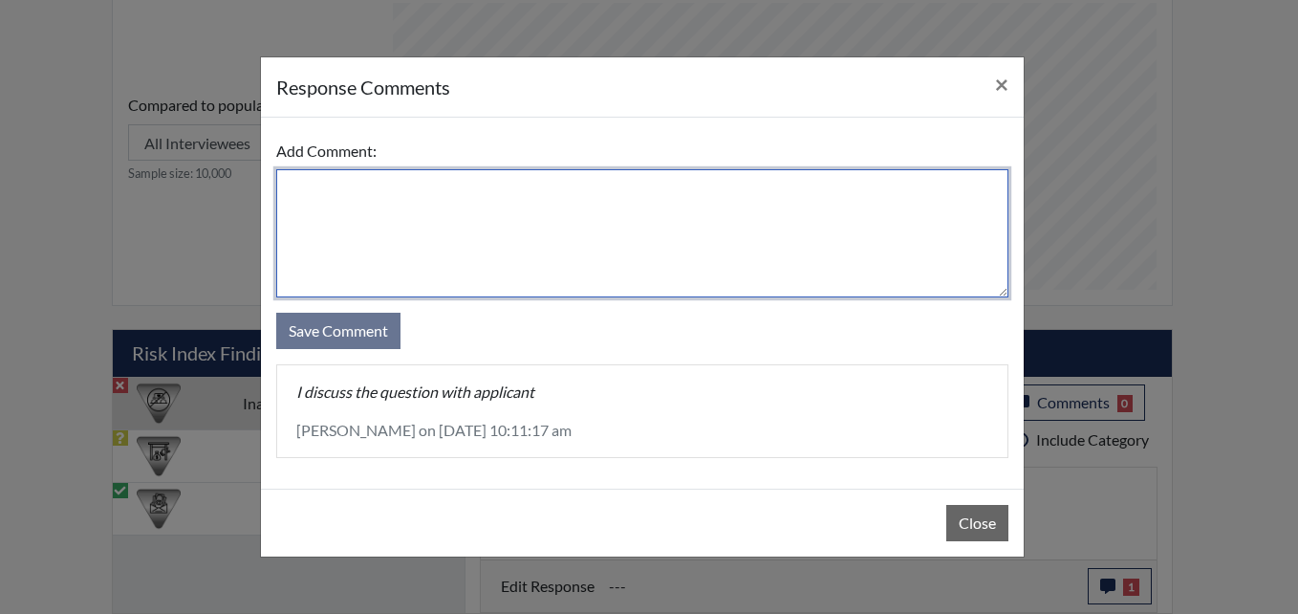
click at [337, 190] on textarea at bounding box center [642, 233] width 732 height 128
type textarea "A"
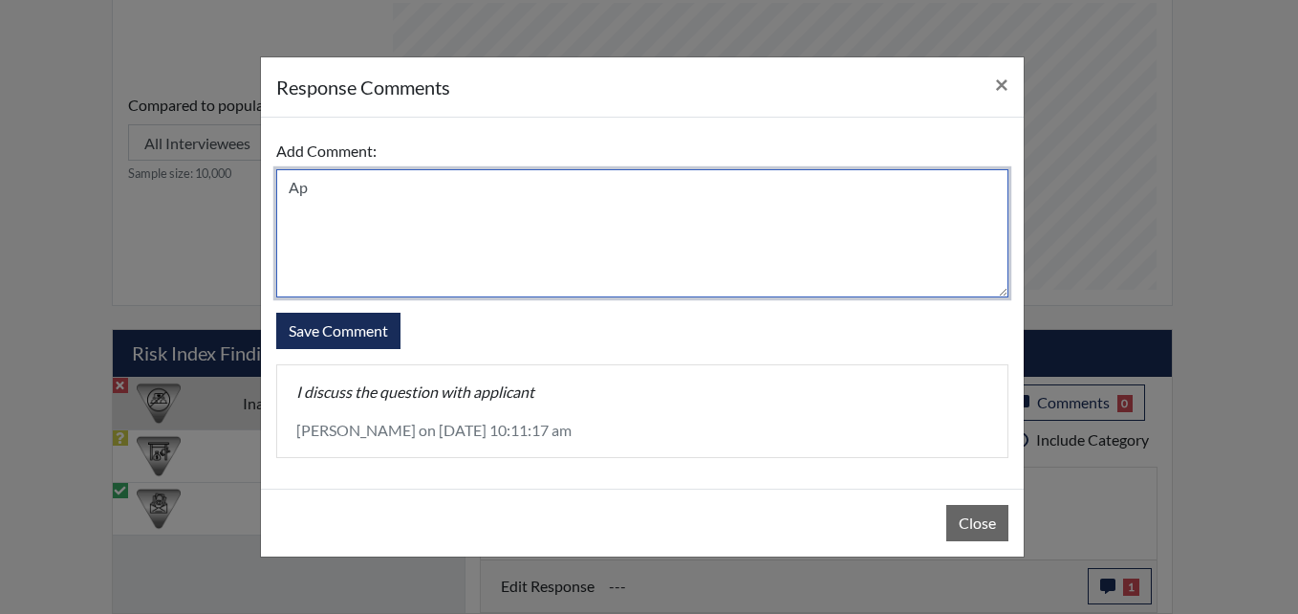
type textarea "A"
type textarea "a"
click at [465, 184] on textarea "Applicant never worked for state agency" at bounding box center [642, 233] width 732 height 128
click at [468, 184] on textarea "Applicant never worked for state agency" at bounding box center [642, 233] width 732 height 128
type textarea "Applicant never worked for any state agency"
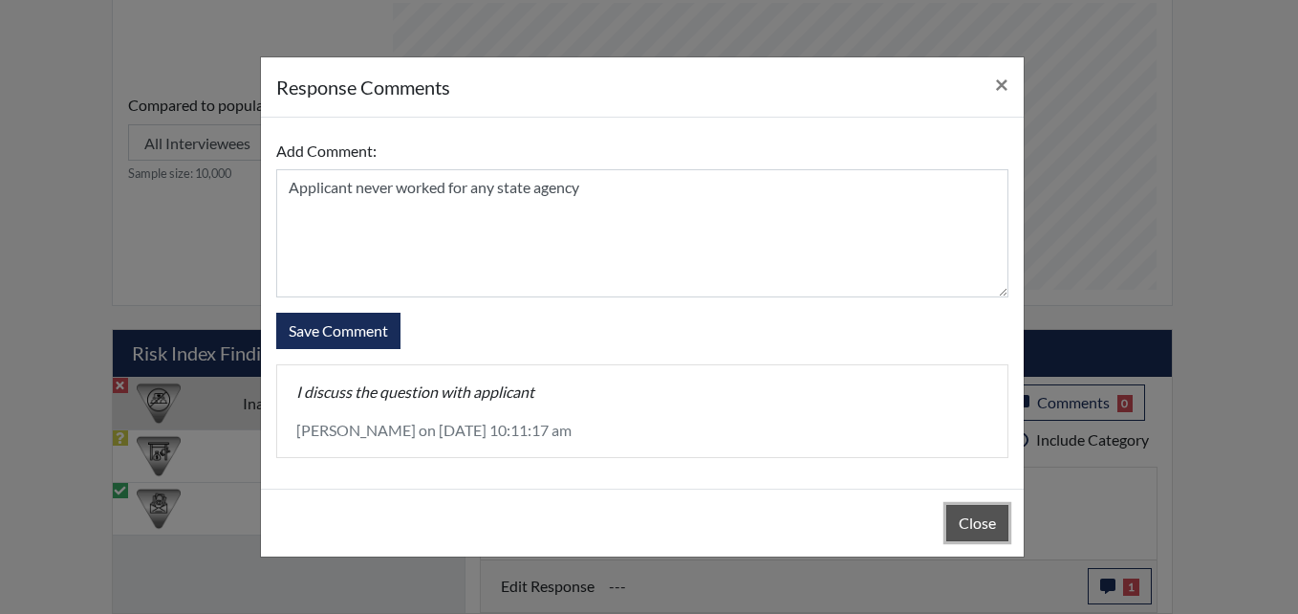
click at [986, 526] on button "Close" at bounding box center [977, 523] width 62 height 36
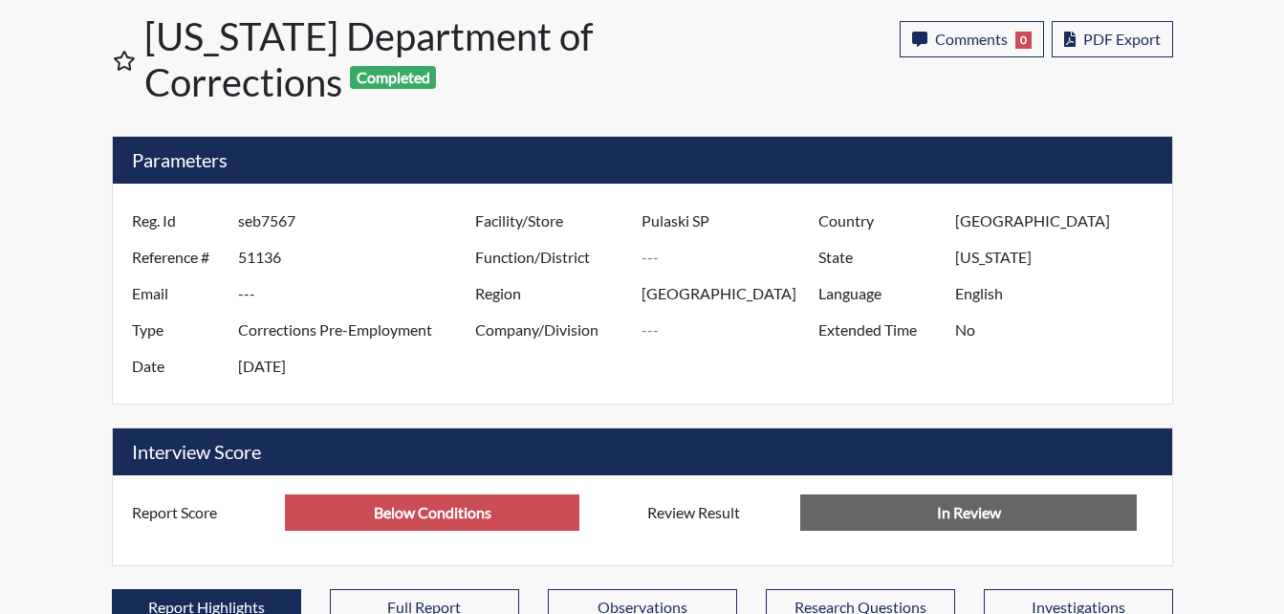
scroll to position [0, 0]
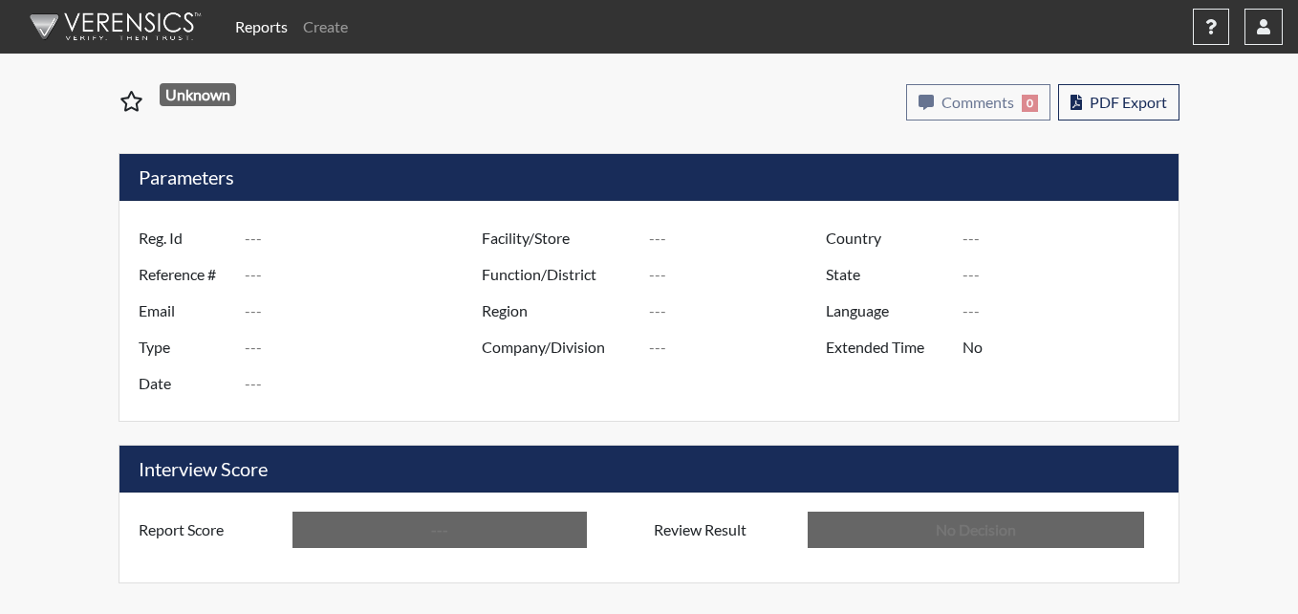
type input "irii8889"
type input "51143"
type input "---"
type input "Corrections Pre-Employment"
type input "[DATE]"
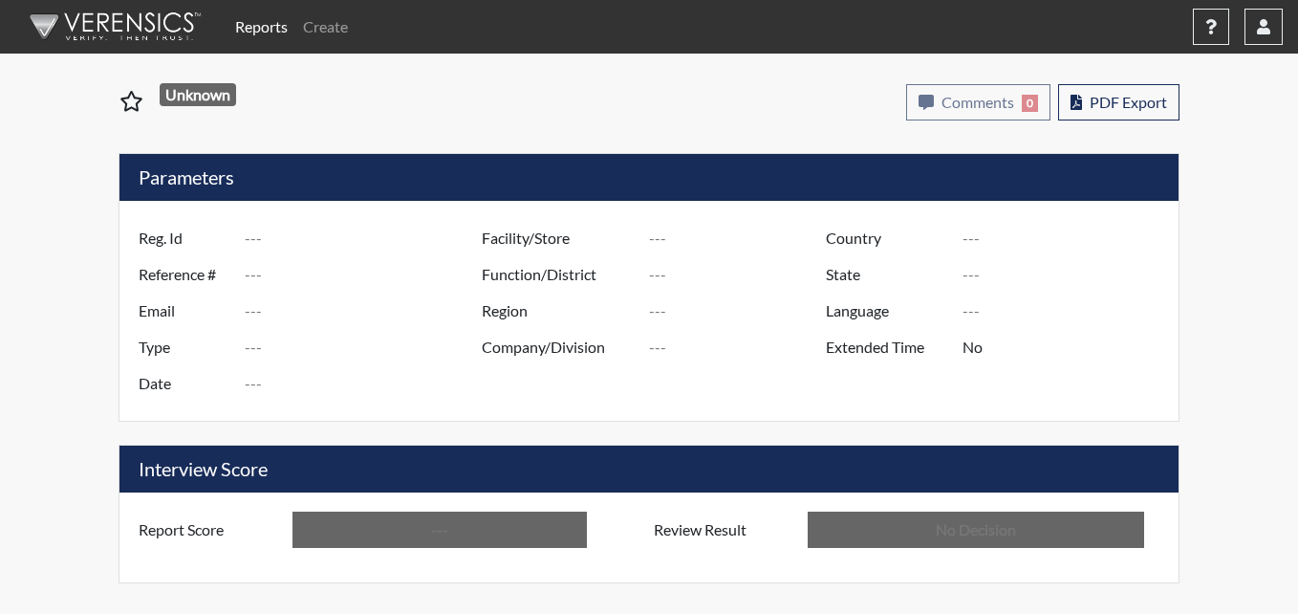
type input "Pulaski SP"
type input "[GEOGRAPHIC_DATA]"
type input "[US_STATE]"
type input "English"
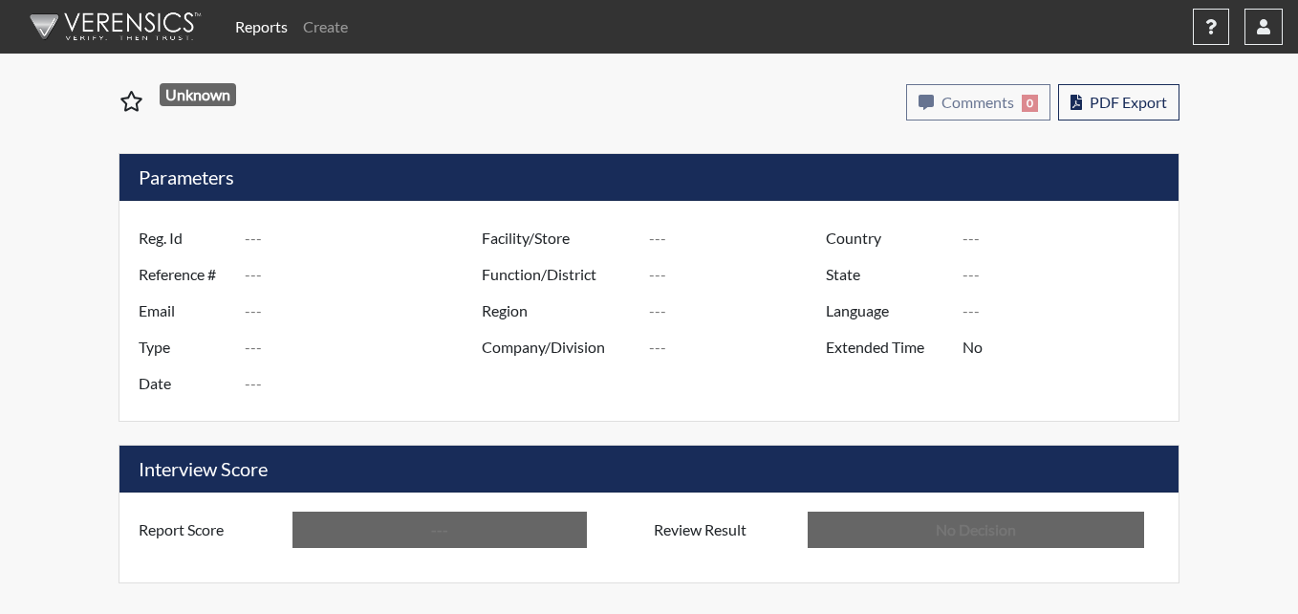
type input "Below Conditions"
type input "In Review"
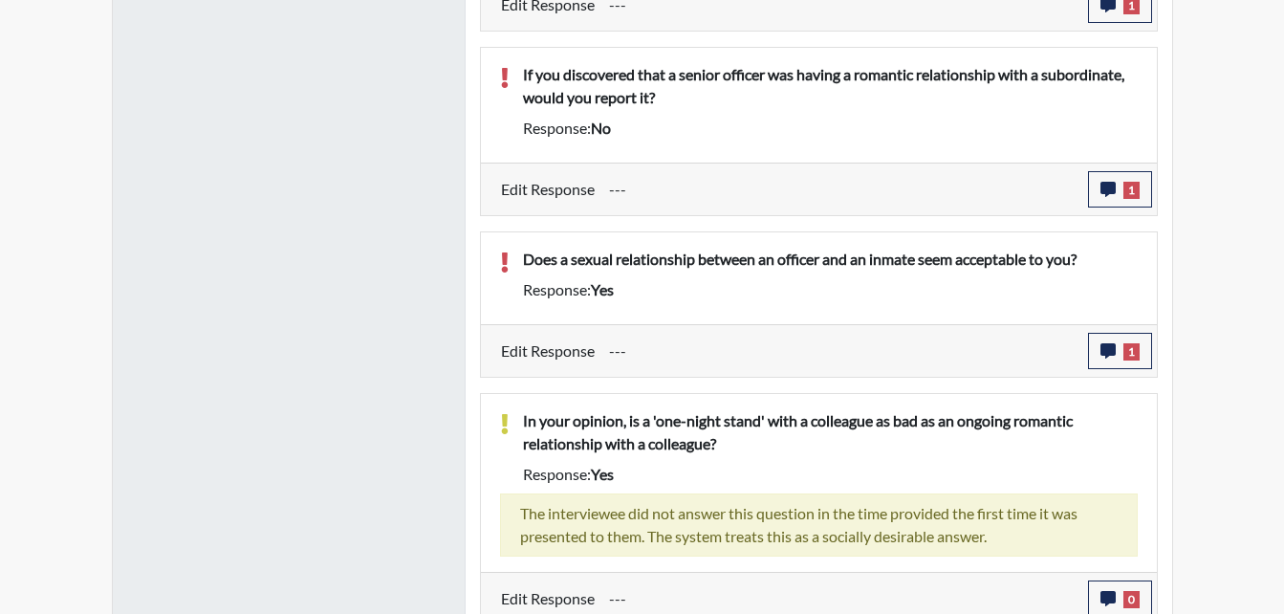
scroll to position [1551, 0]
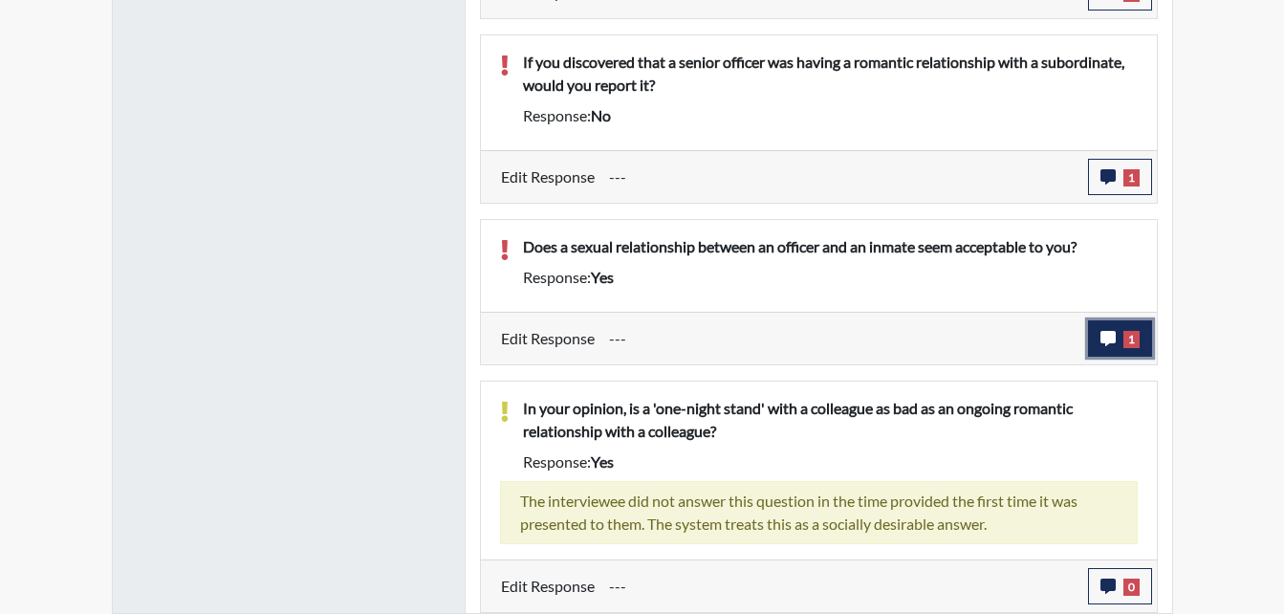
click at [1111, 336] on icon "button" at bounding box center [1107, 338] width 15 height 15
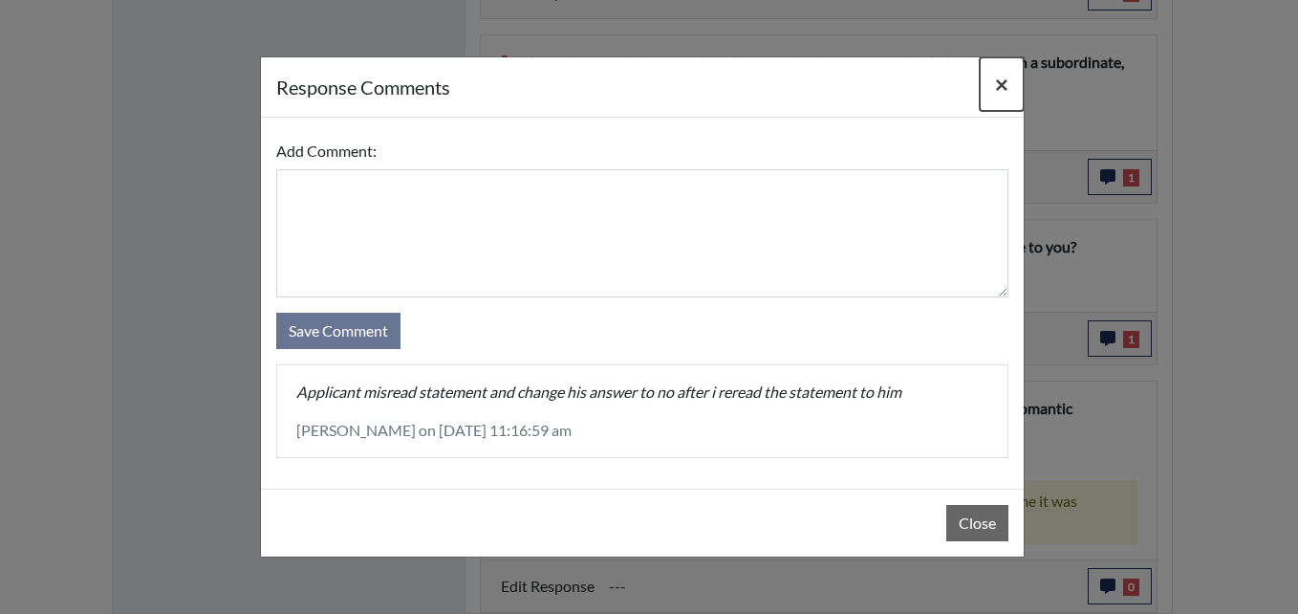
click at [1005, 83] on span "×" at bounding box center [1001, 84] width 13 height 28
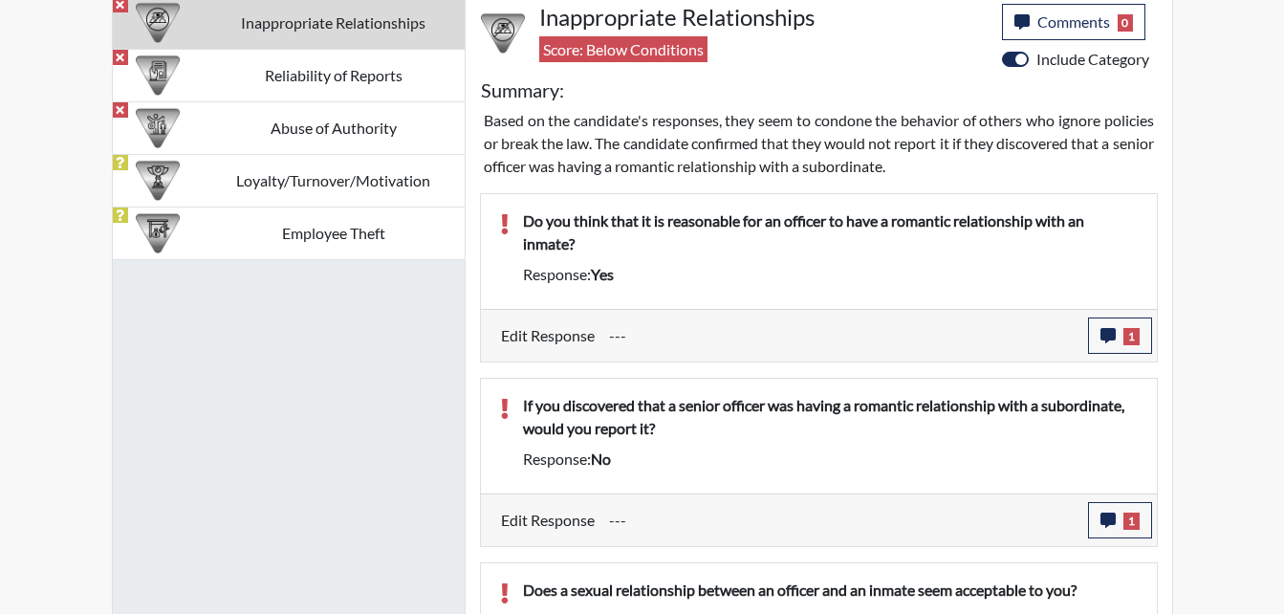
scroll to position [1073, 0]
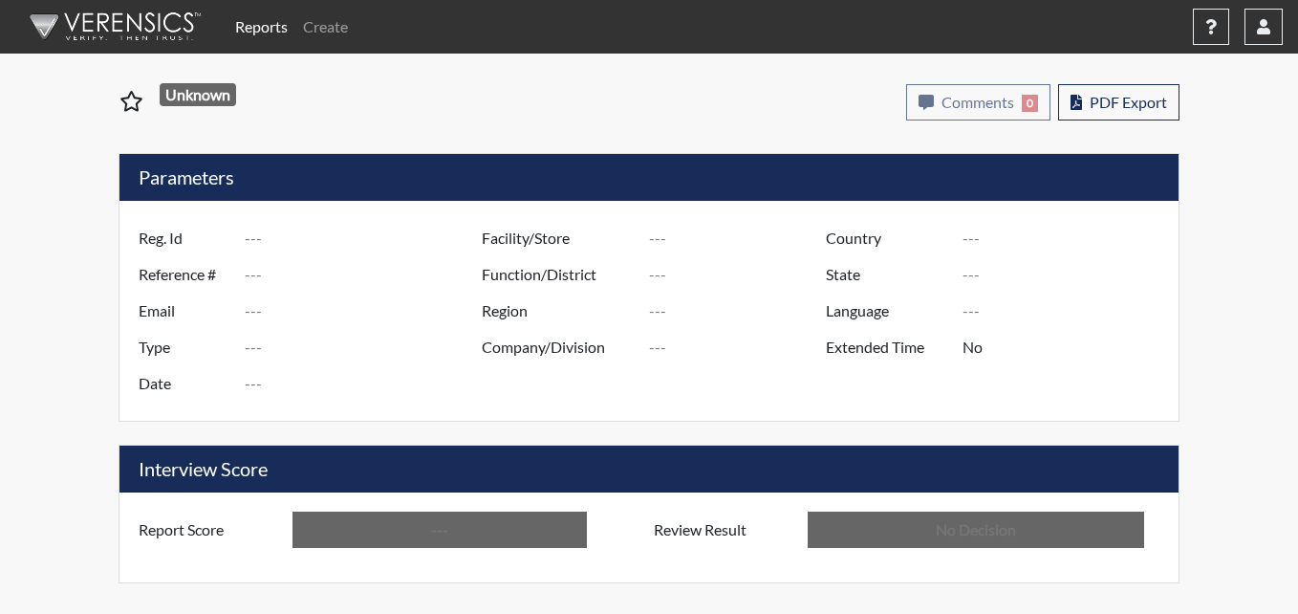
type input "nmb4763"
type input "51099"
type input "---"
type input "Corrections Pre-Employment"
type input "Sep 4, 2025"
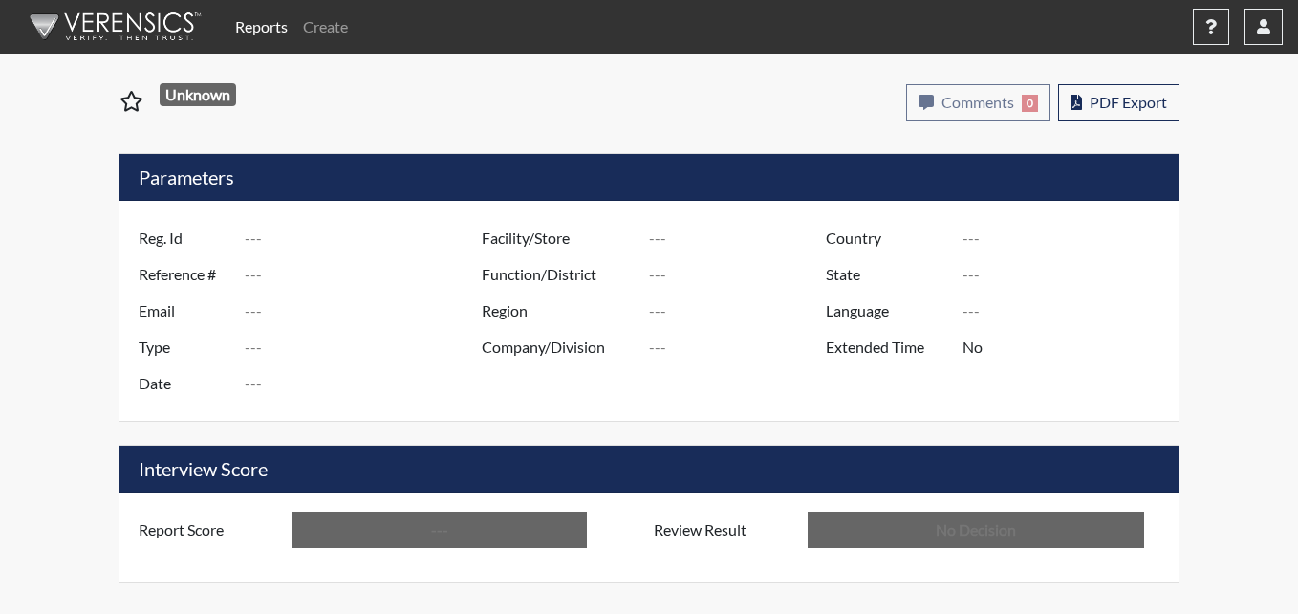
type input "Pulaski SP"
type input "[GEOGRAPHIC_DATA]"
type input "[US_STATE]"
type input "English"
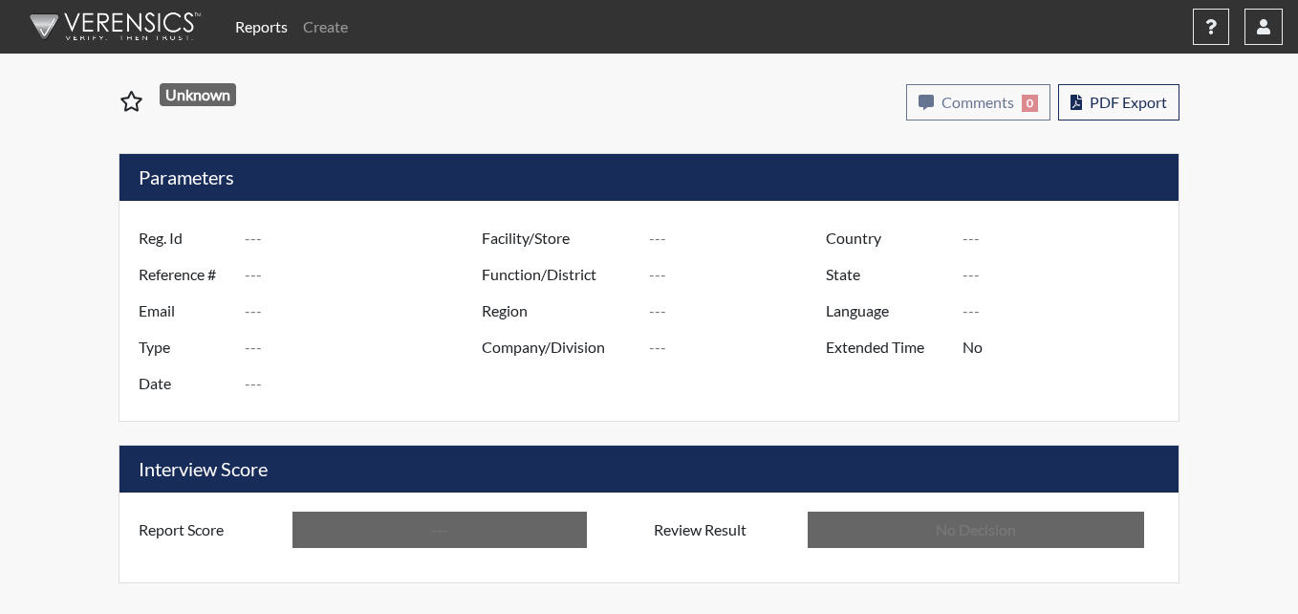
type input "Below Conditions"
type input "In Review"
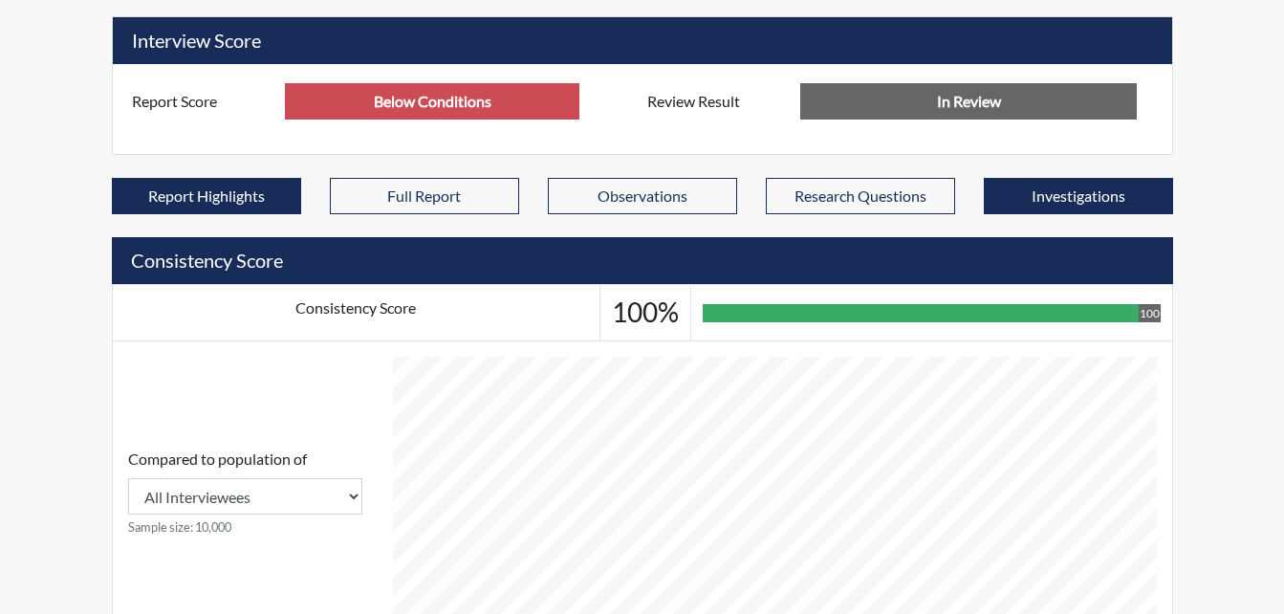
scroll to position [1029, 0]
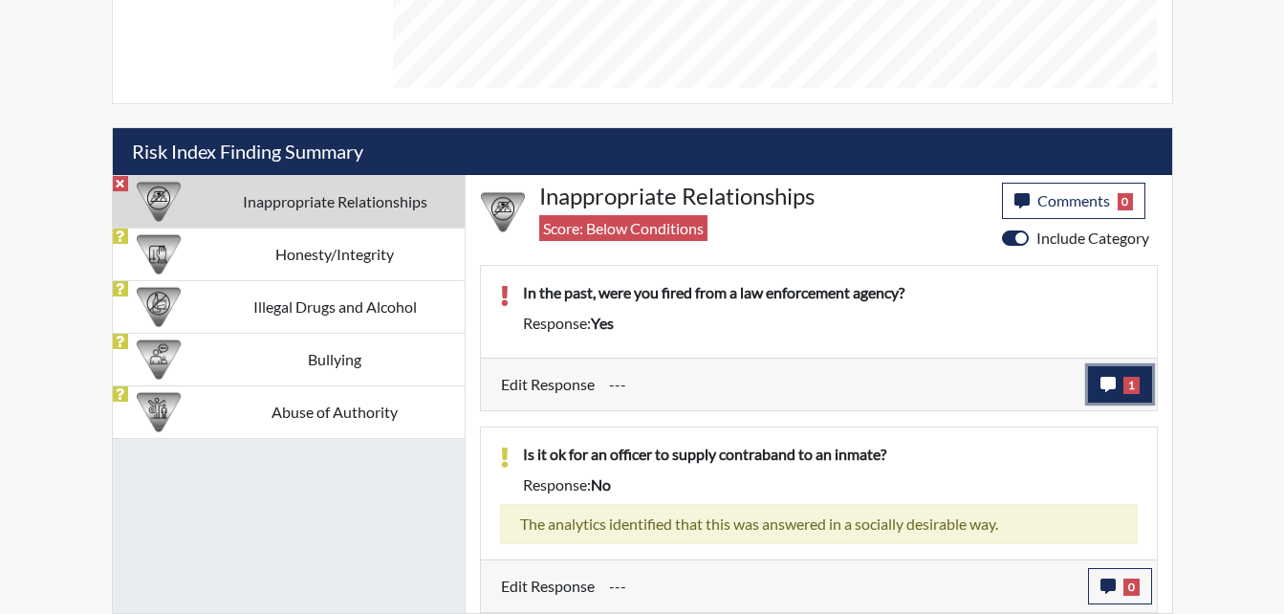
click at [1112, 384] on icon "button" at bounding box center [1107, 384] width 15 height 15
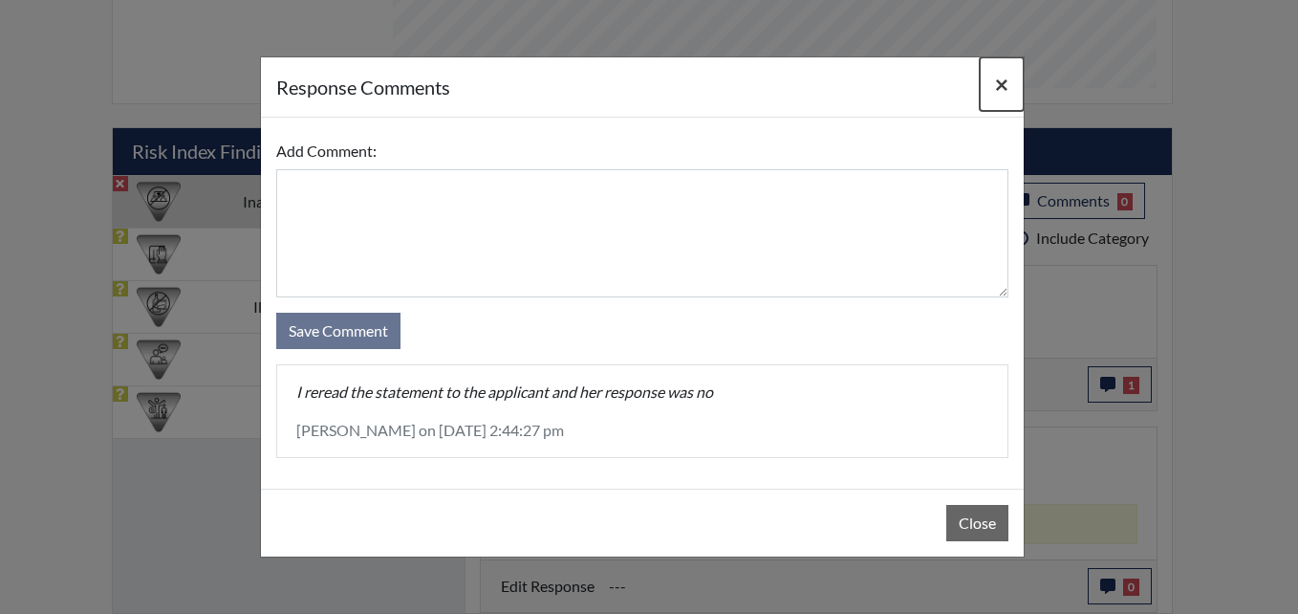
click at [998, 81] on span "×" at bounding box center [1001, 84] width 13 height 28
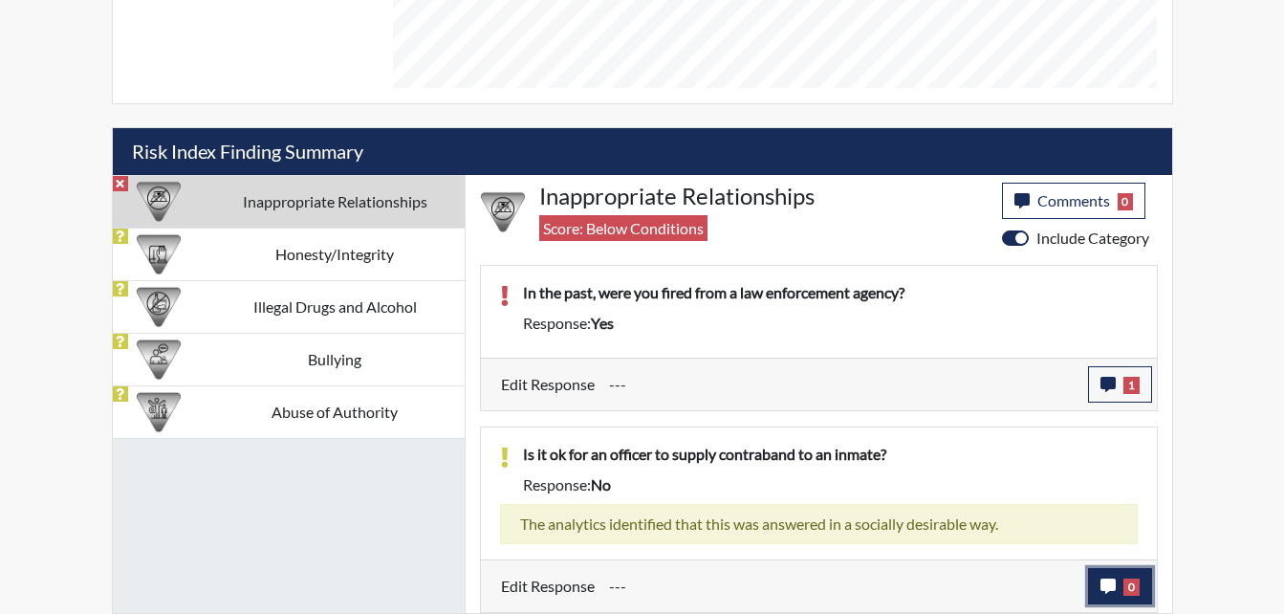
click at [1111, 575] on button "0" at bounding box center [1120, 586] width 64 height 36
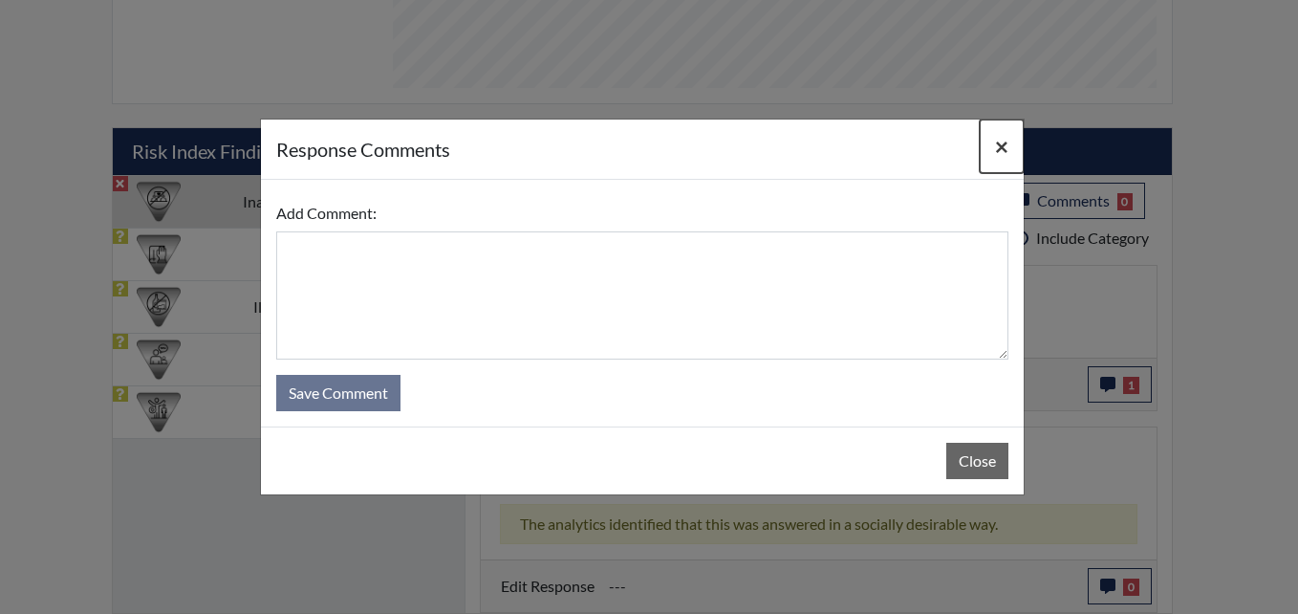
click at [1000, 138] on span "×" at bounding box center [1001, 146] width 13 height 28
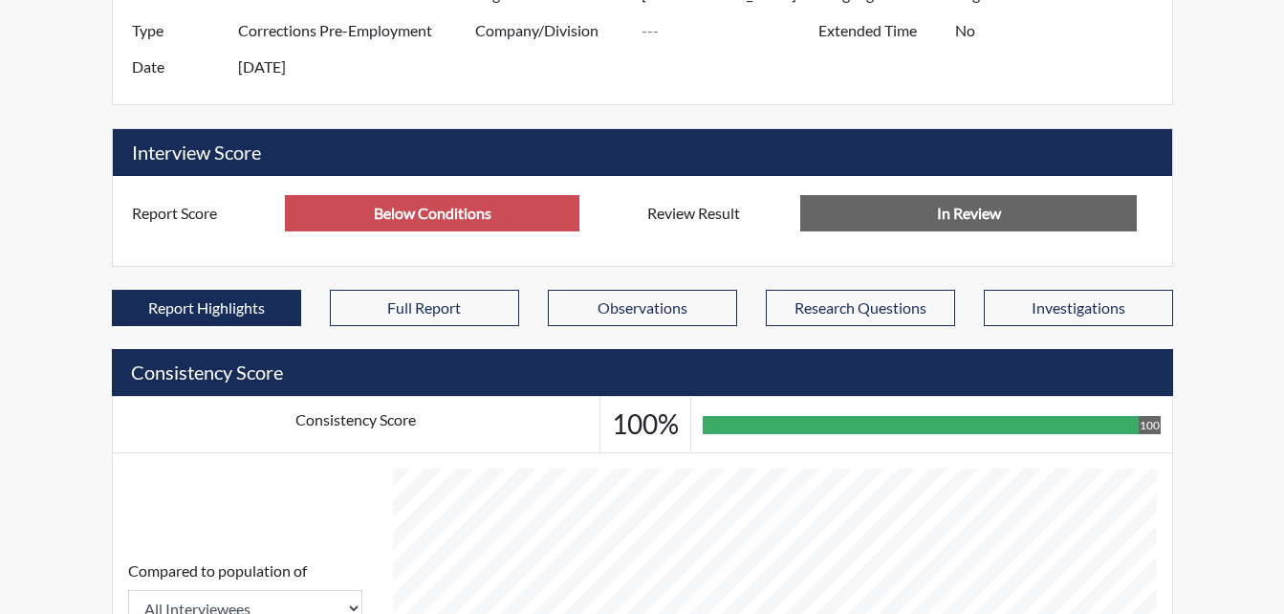
scroll to position [0, 0]
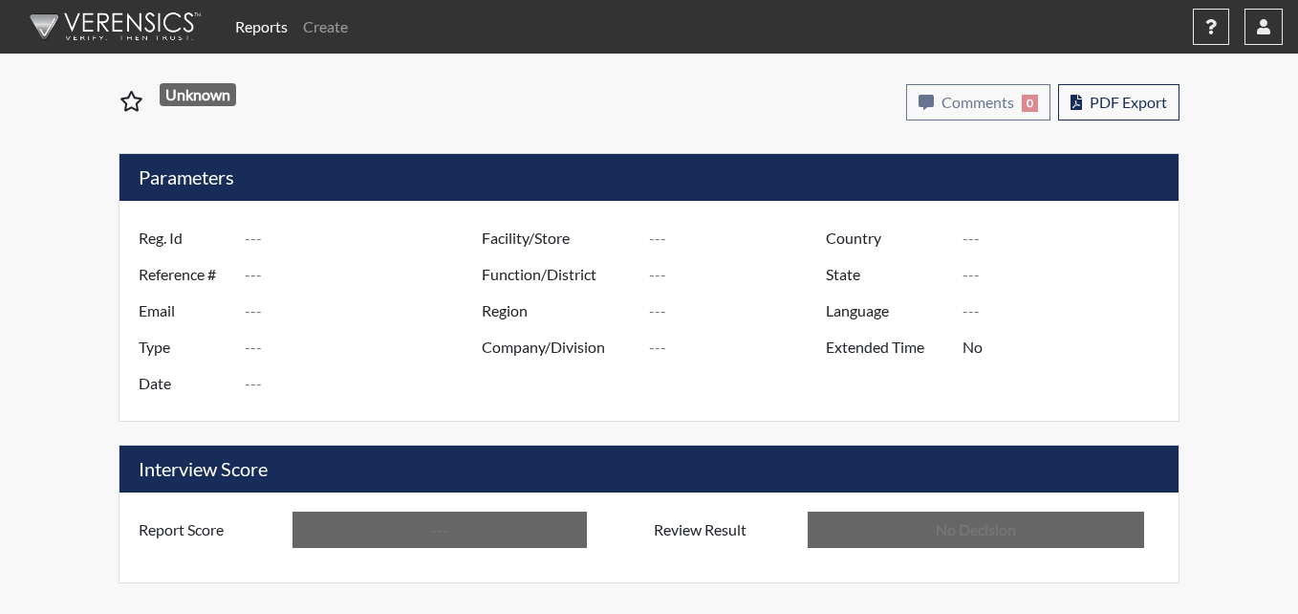
type input "JLT8772"
type input "51094"
type input "---"
type input "Corrections Pre-Employment"
type input "[DATE]"
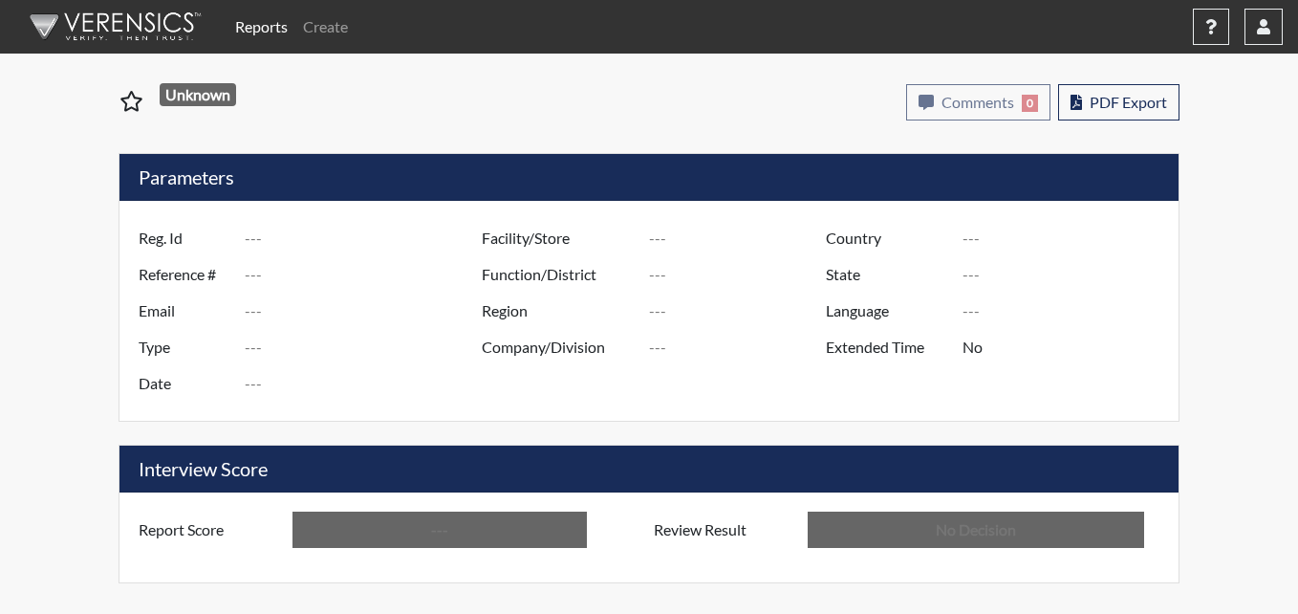
type input "Pulaski SP"
type input "[GEOGRAPHIC_DATA]"
type input "[US_STATE]"
type input "English"
type input "Below Conditions"
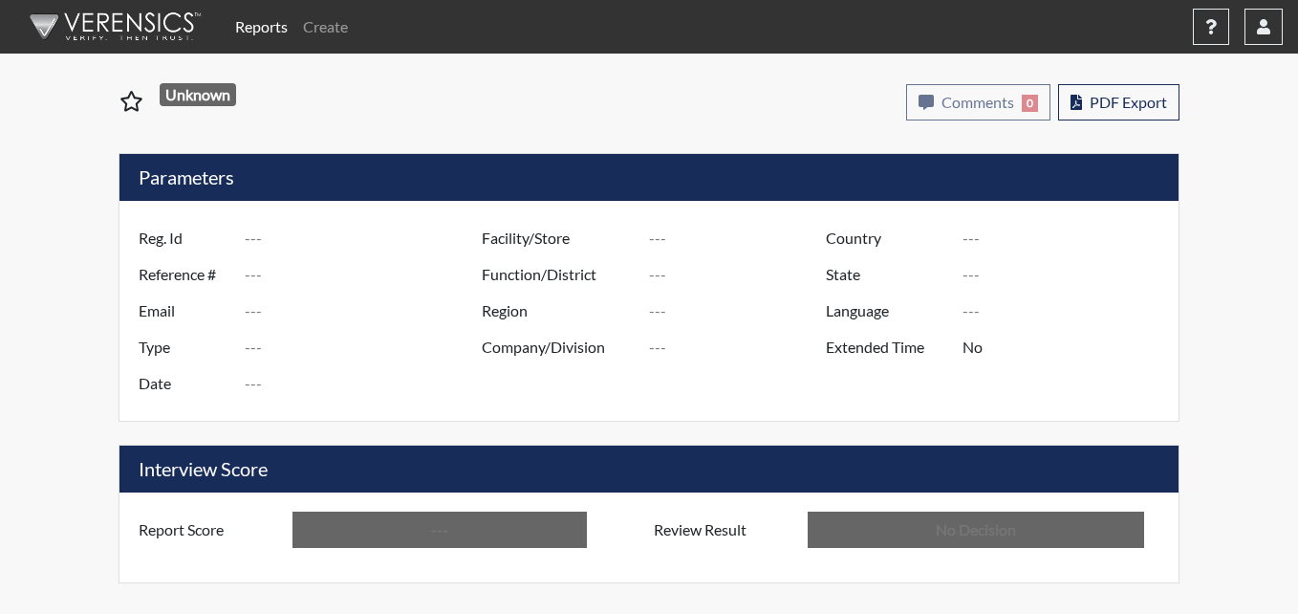
type input "In Review"
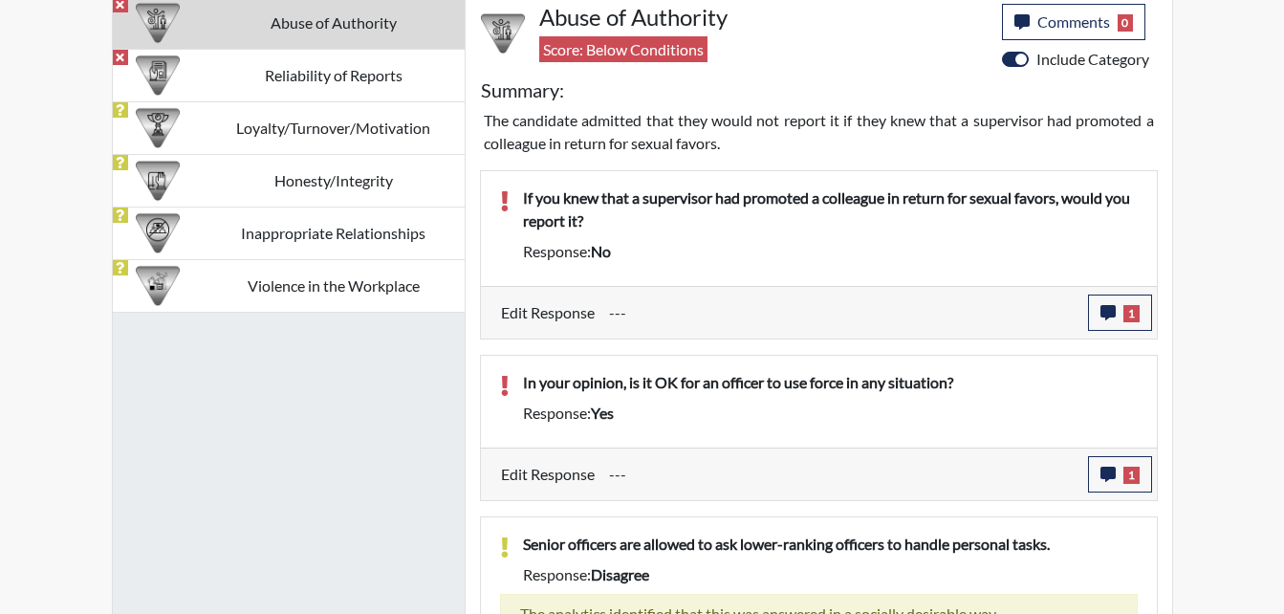
scroll to position [1242, 0]
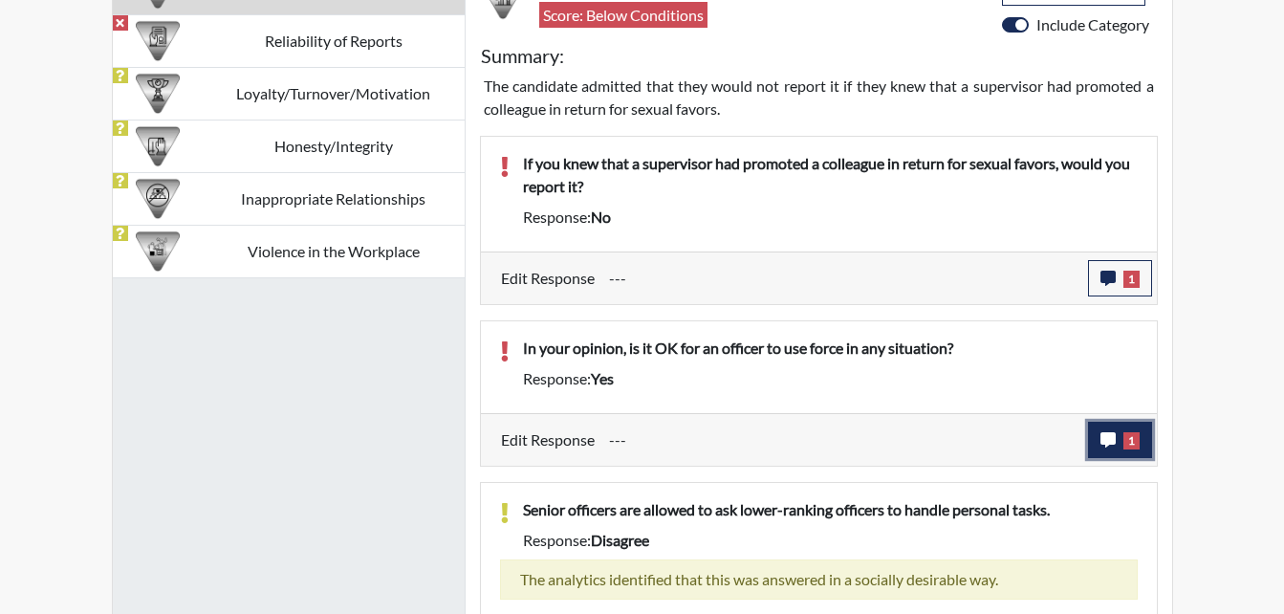
click at [1112, 435] on icon "button" at bounding box center [1107, 439] width 15 height 15
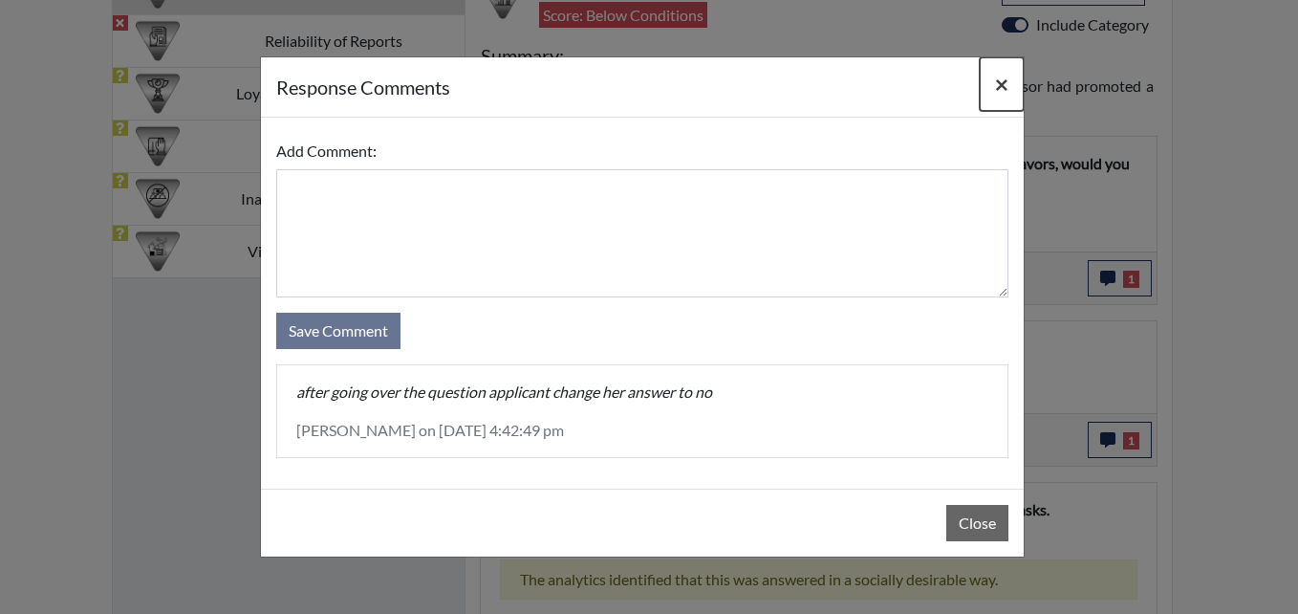
click at [996, 77] on span "×" at bounding box center [1001, 84] width 13 height 28
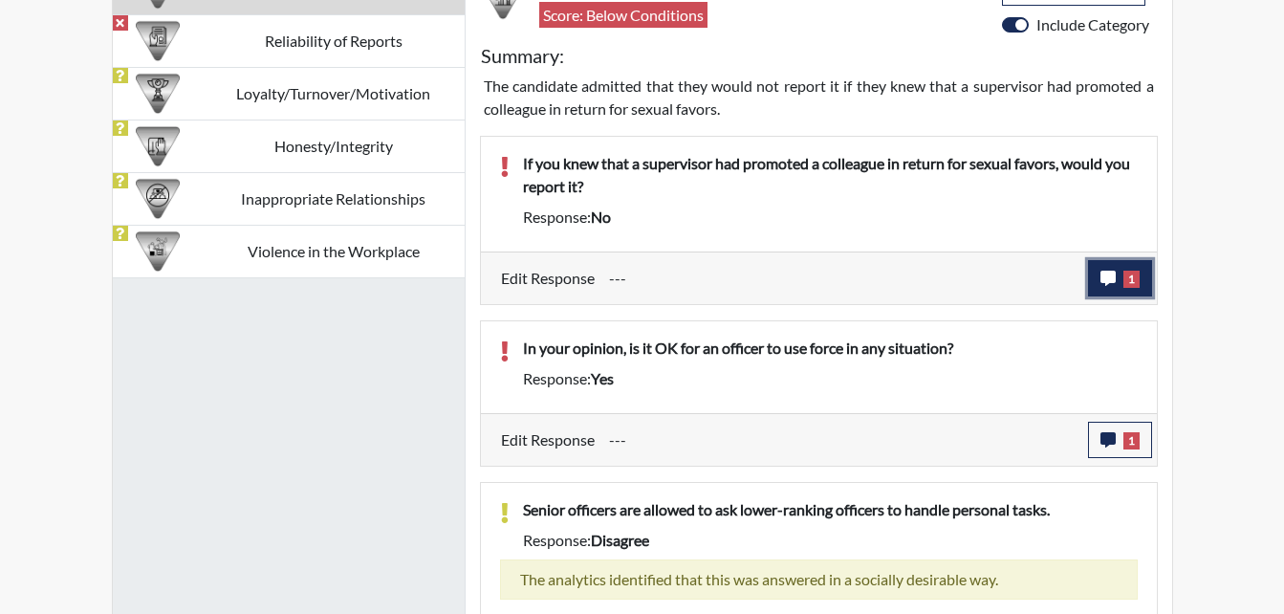
click at [1108, 281] on icon "button" at bounding box center [1107, 277] width 15 height 15
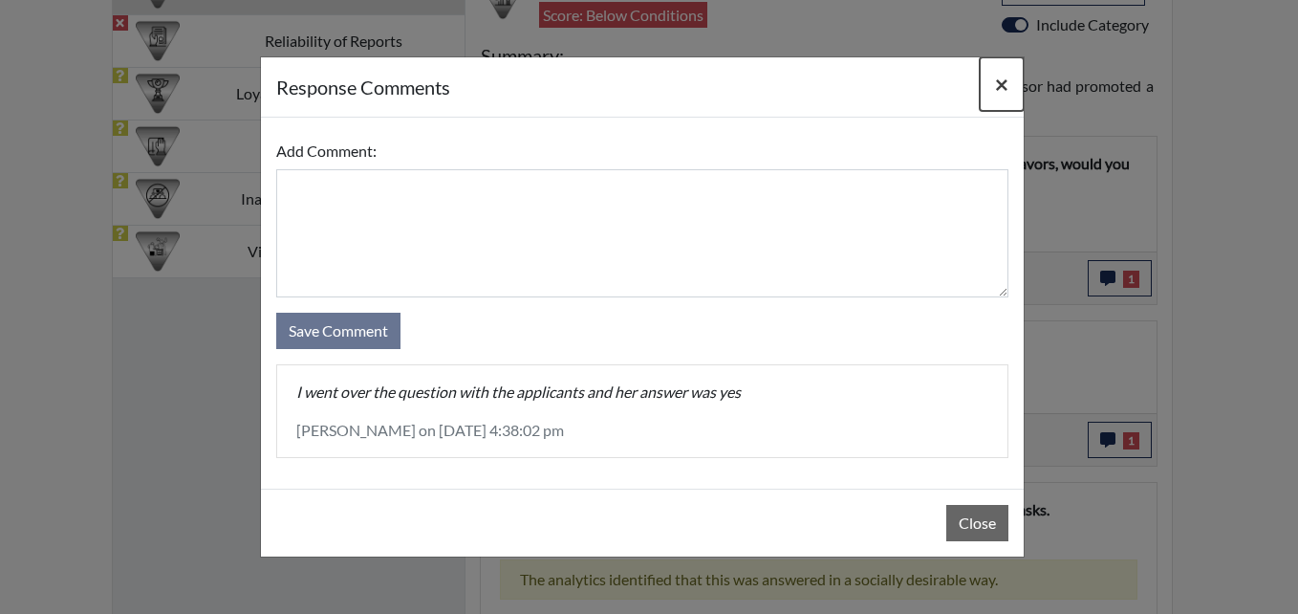
click at [1001, 80] on span "×" at bounding box center [1001, 84] width 13 height 28
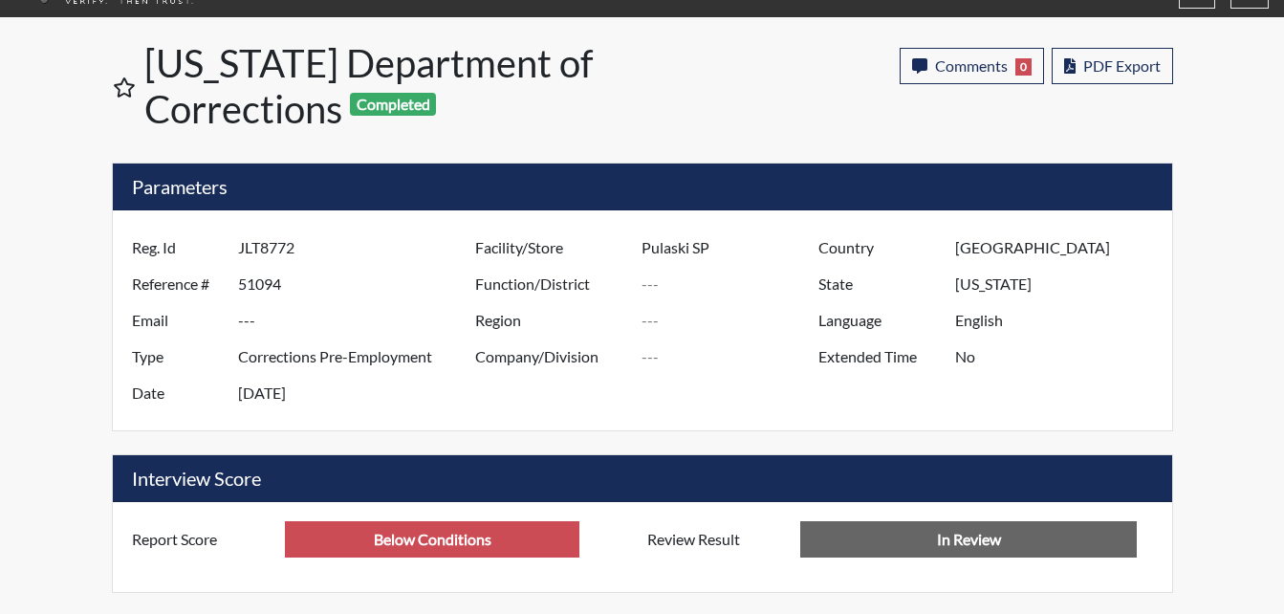
scroll to position [0, 0]
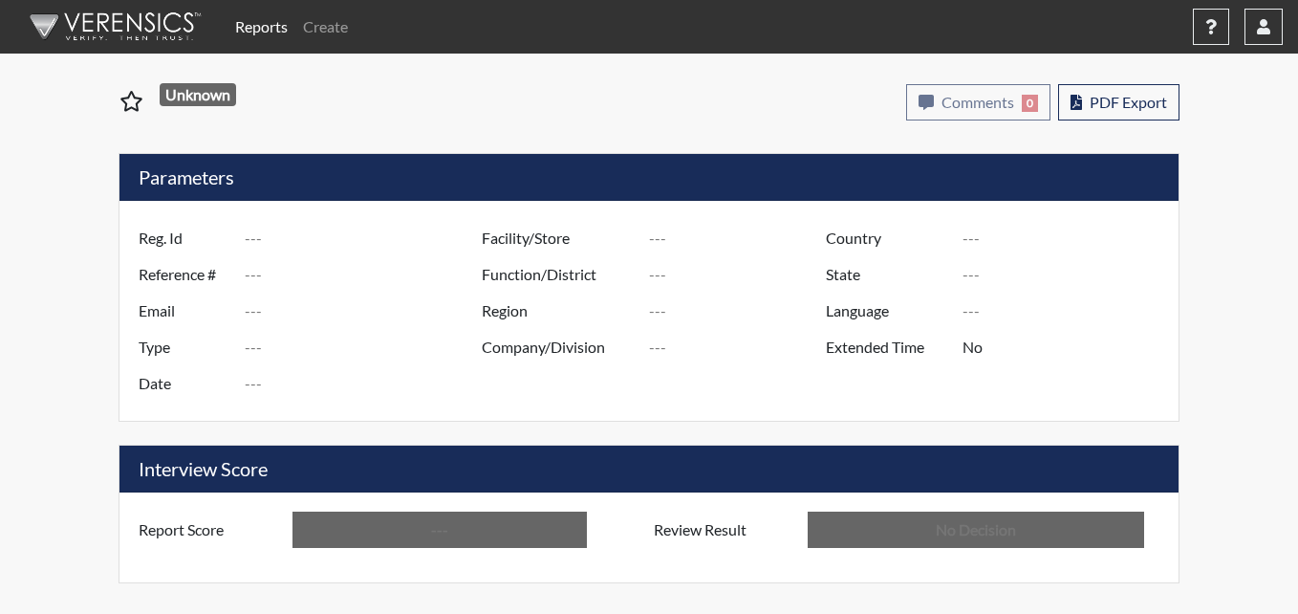
type input "csw7322"
type input "51034"
type input "---"
type input "Corrections Pre-Employment"
type input "[DATE]"
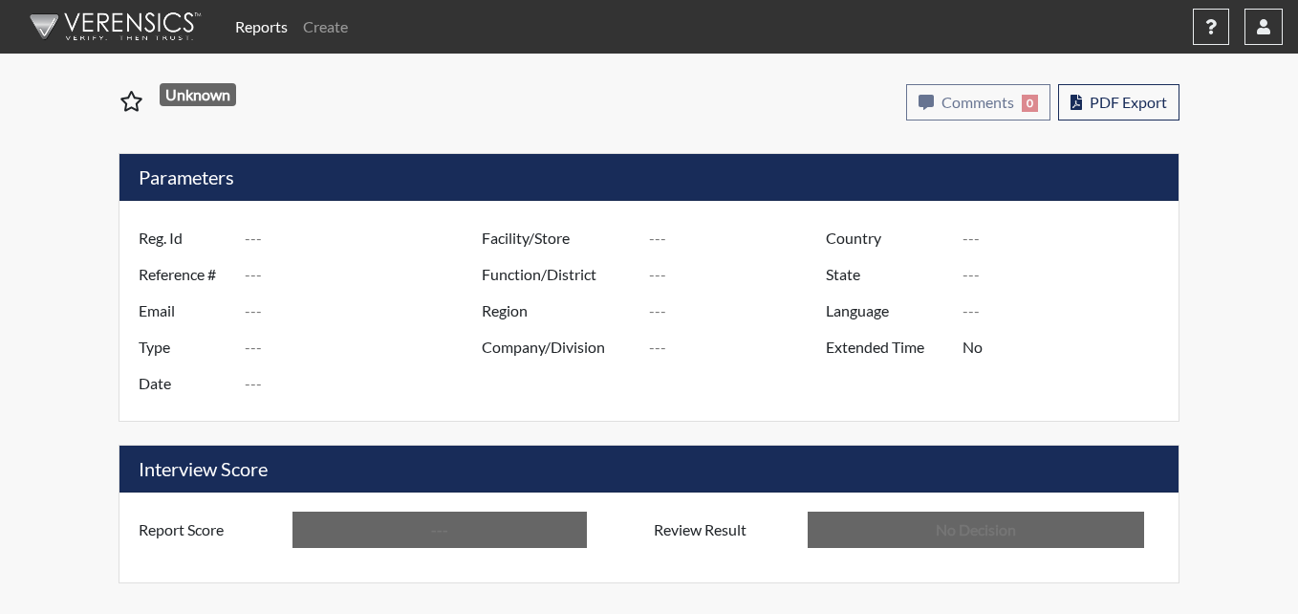
type input "Pulaski SP"
type input "[GEOGRAPHIC_DATA]"
type input "[US_STATE]"
type input "English"
type input "Below Conditions"
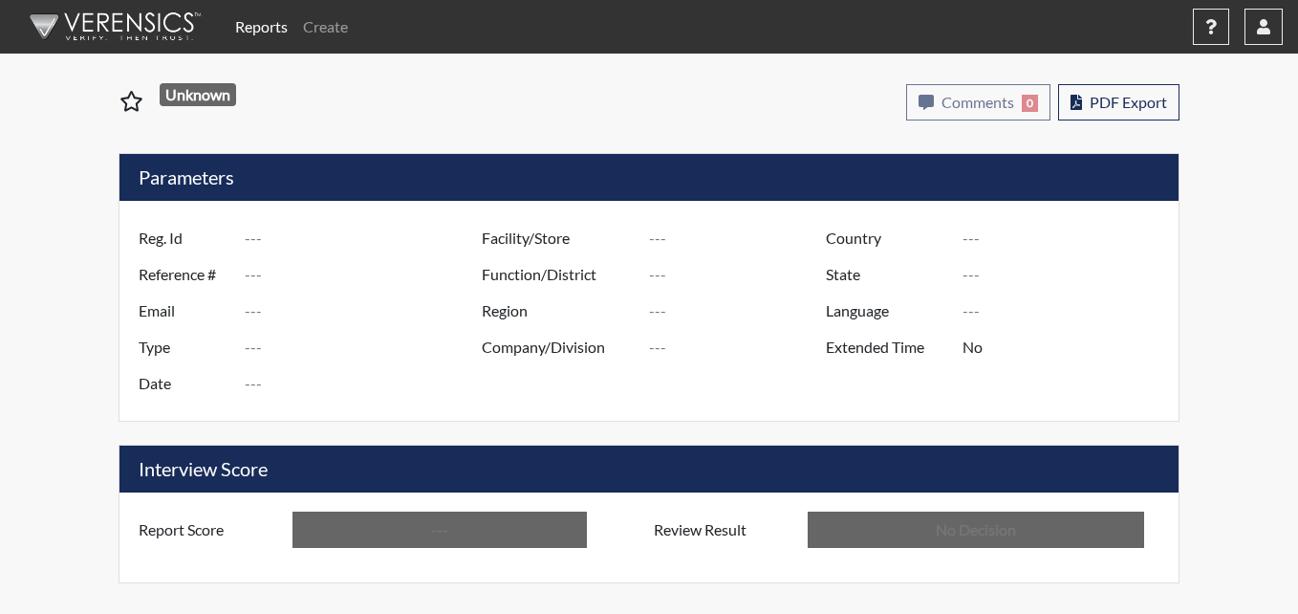
type input "In Review"
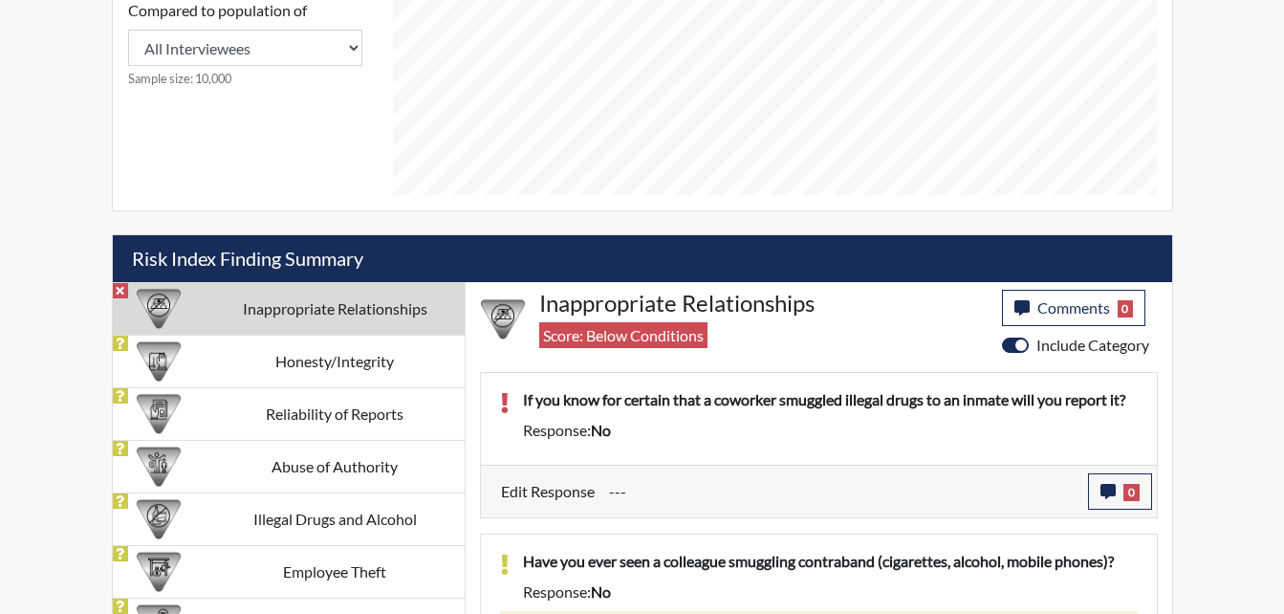
scroll to position [956, 0]
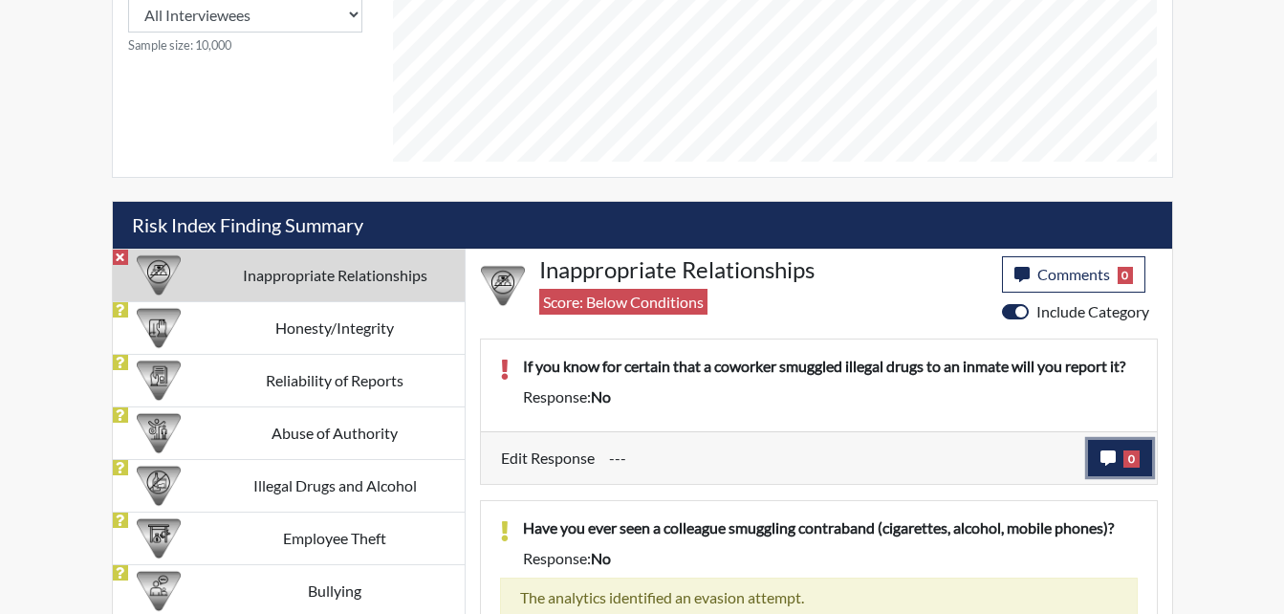
click at [1107, 455] on icon "button" at bounding box center [1107, 457] width 15 height 15
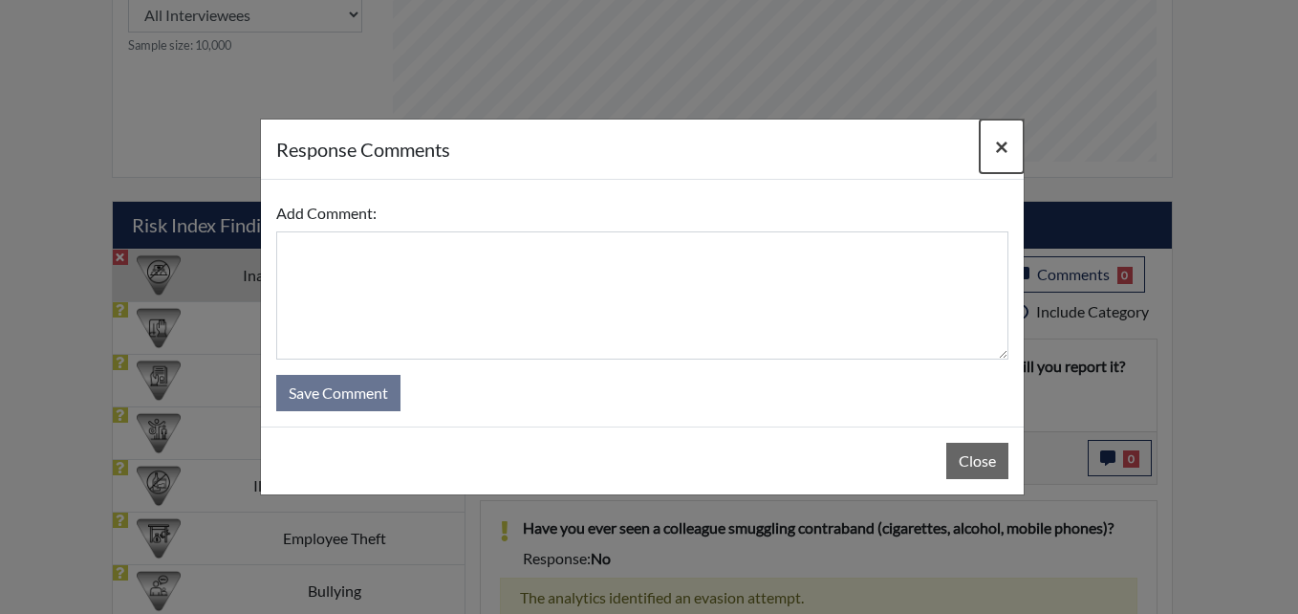
click at [996, 148] on span "×" at bounding box center [1001, 146] width 13 height 28
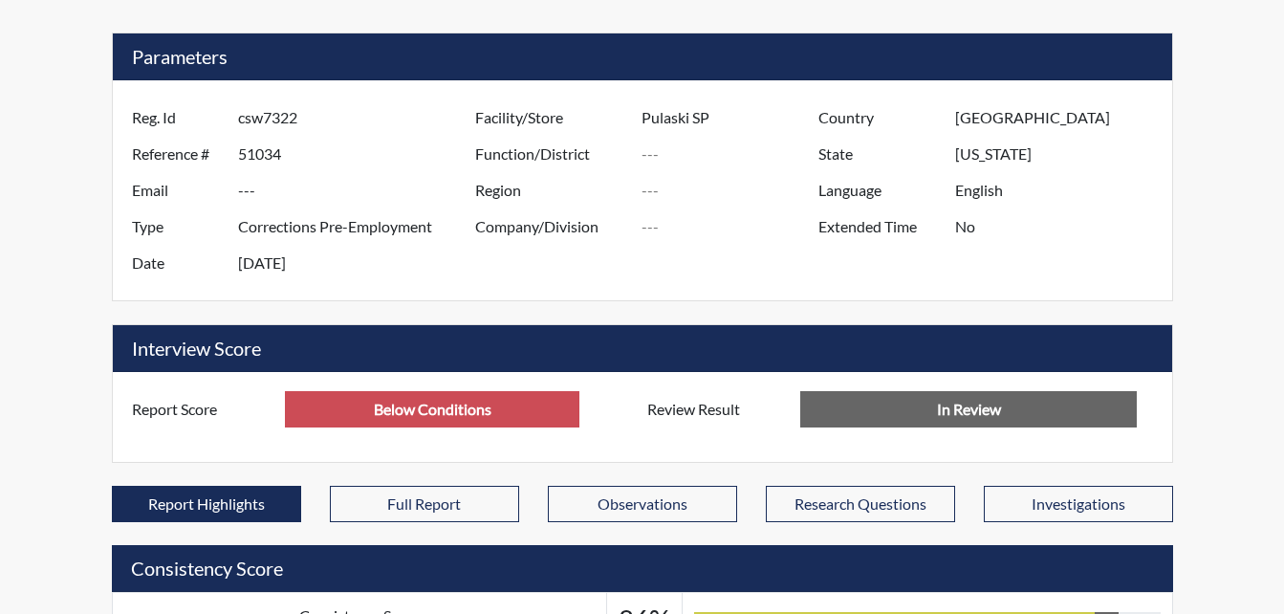
scroll to position [0, 0]
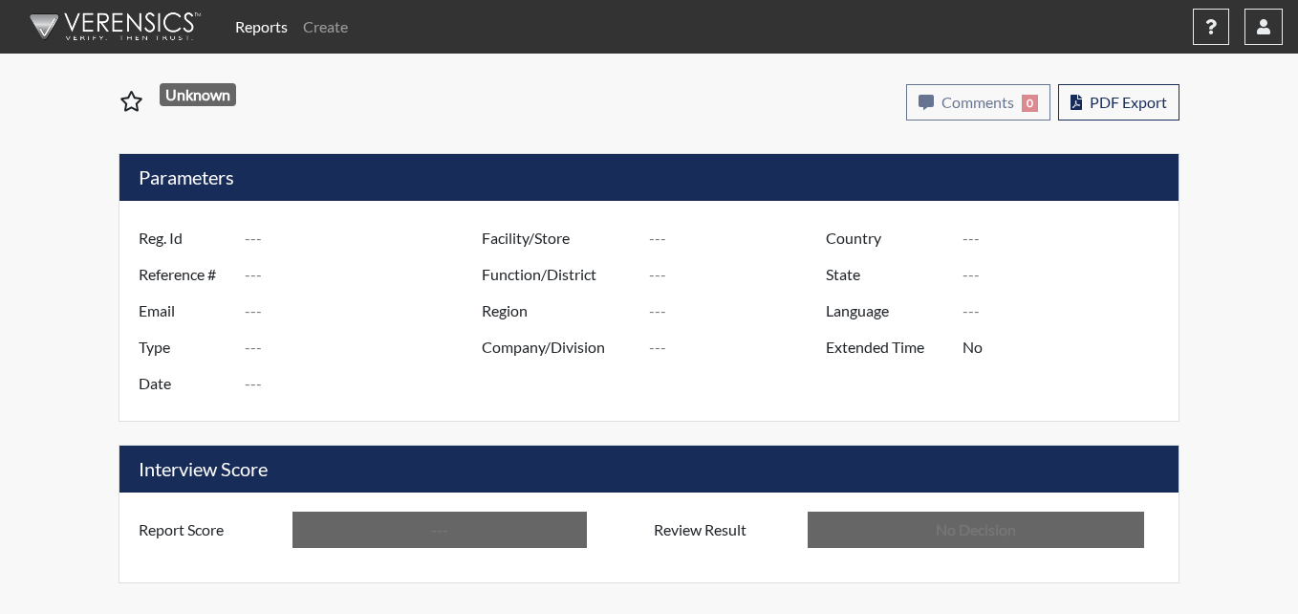
type input "ae8173"
type input "51021"
type input "---"
type input "Corrections Pre-Employment"
type input "Aug 29, 2025"
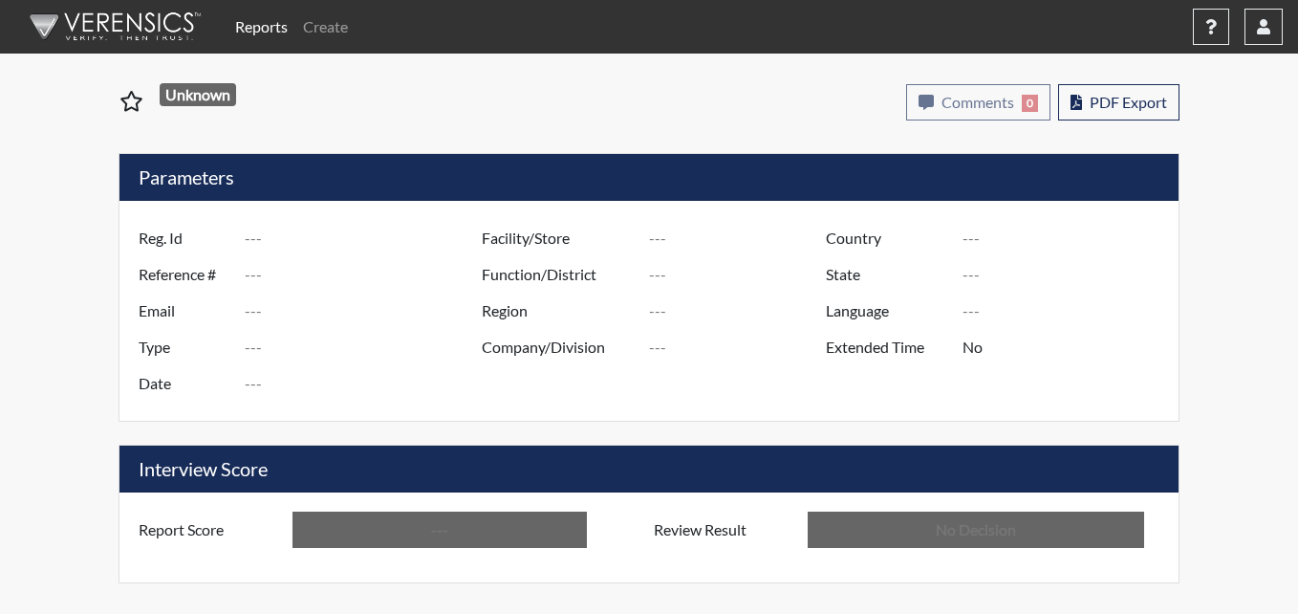
type input "Pulaski SP"
type input "Southwest Region"
type input "[GEOGRAPHIC_DATA]"
type input "[US_STATE]"
type input "English"
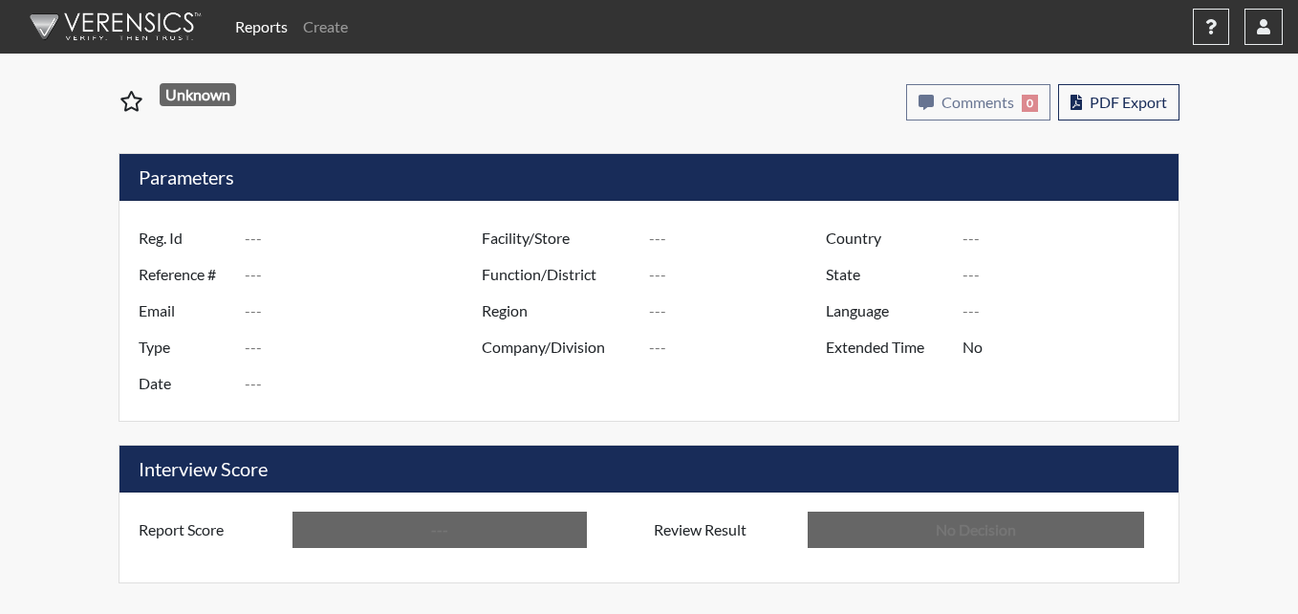
type input "Below Conditions"
type input "In Review"
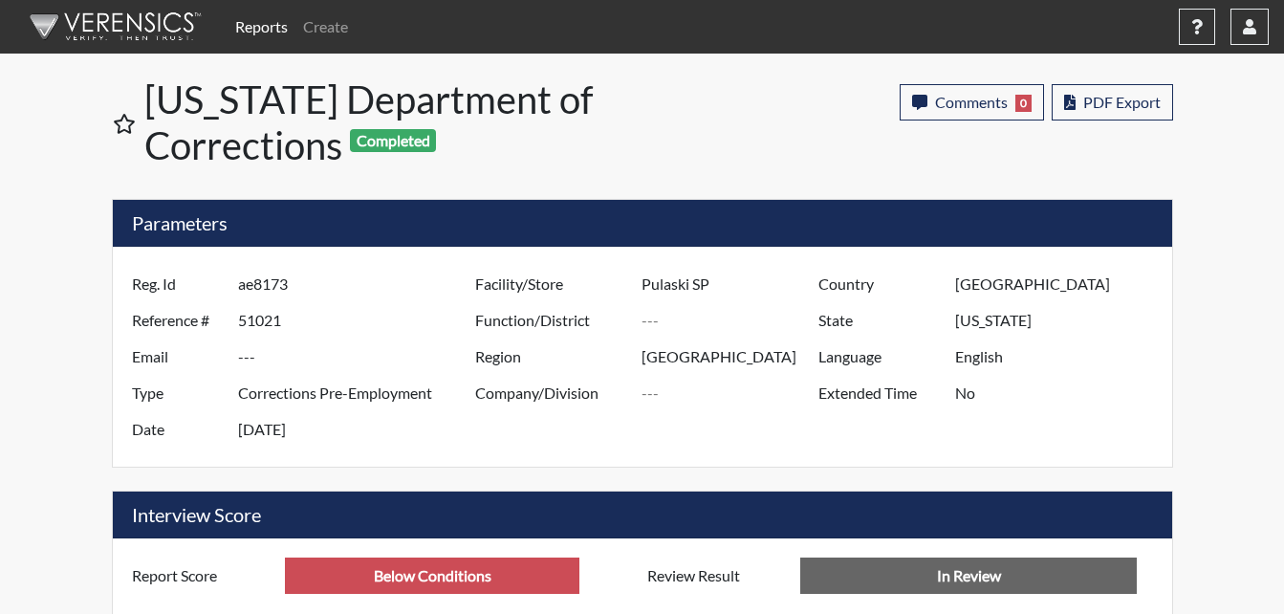
scroll to position [317, 794]
click at [507, 585] on input "Below Conditions" at bounding box center [432, 575] width 294 height 36
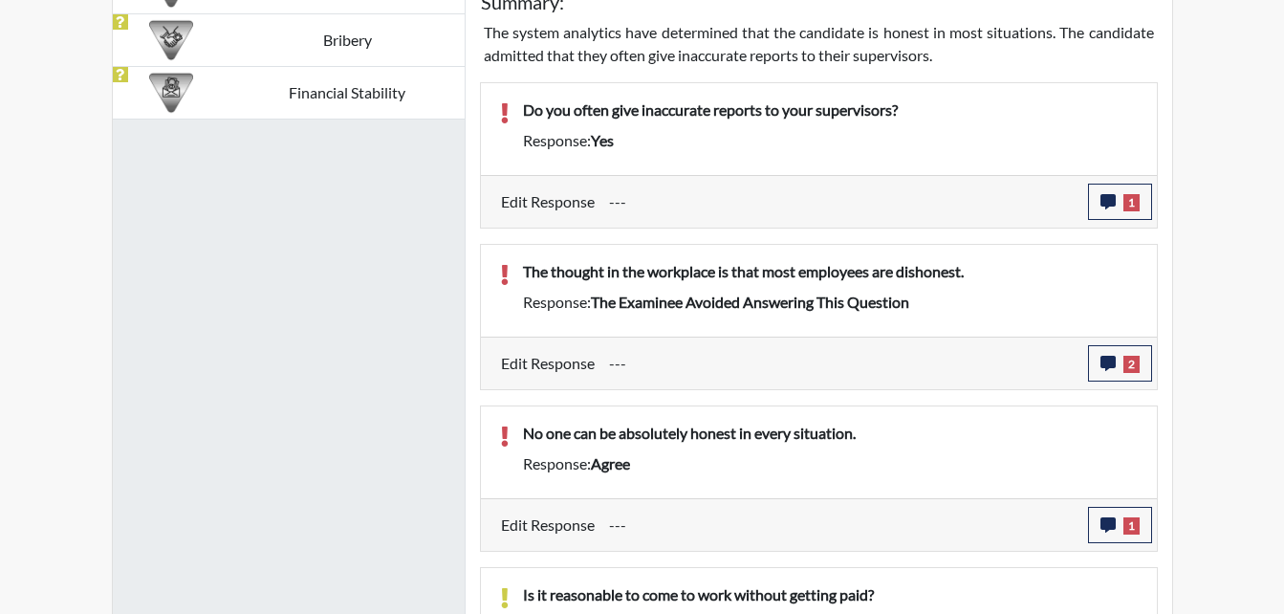
scroll to position [1338, 0]
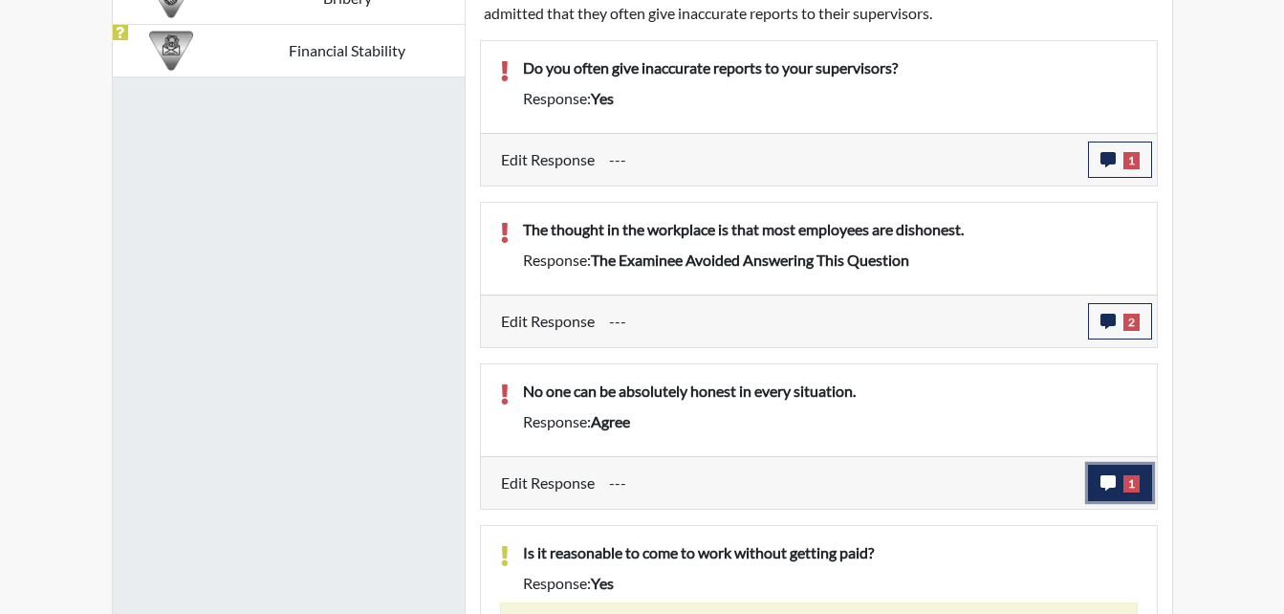
click at [1109, 481] on icon "button" at bounding box center [1107, 482] width 15 height 15
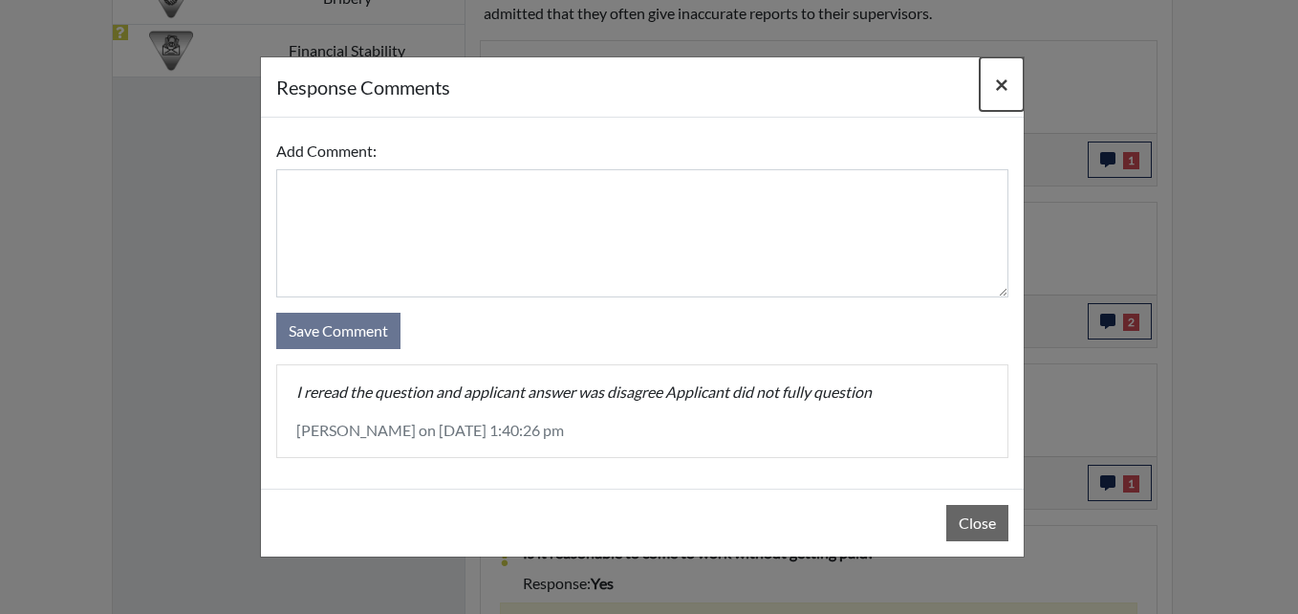
click at [995, 82] on span "×" at bounding box center [1001, 84] width 13 height 28
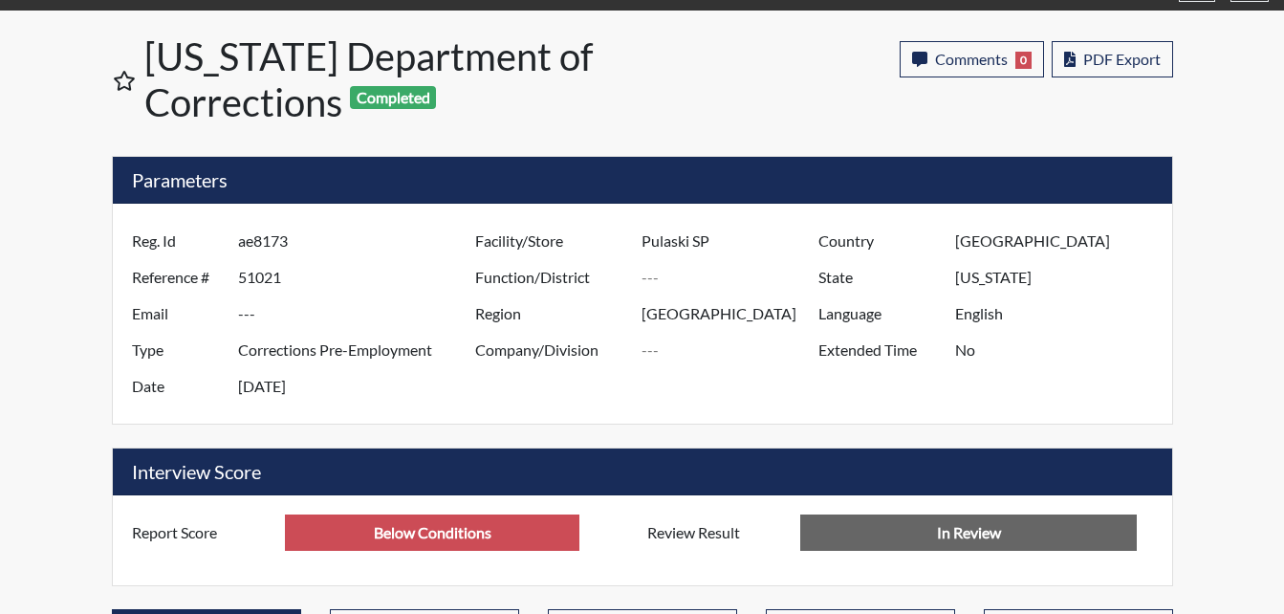
scroll to position [0, 0]
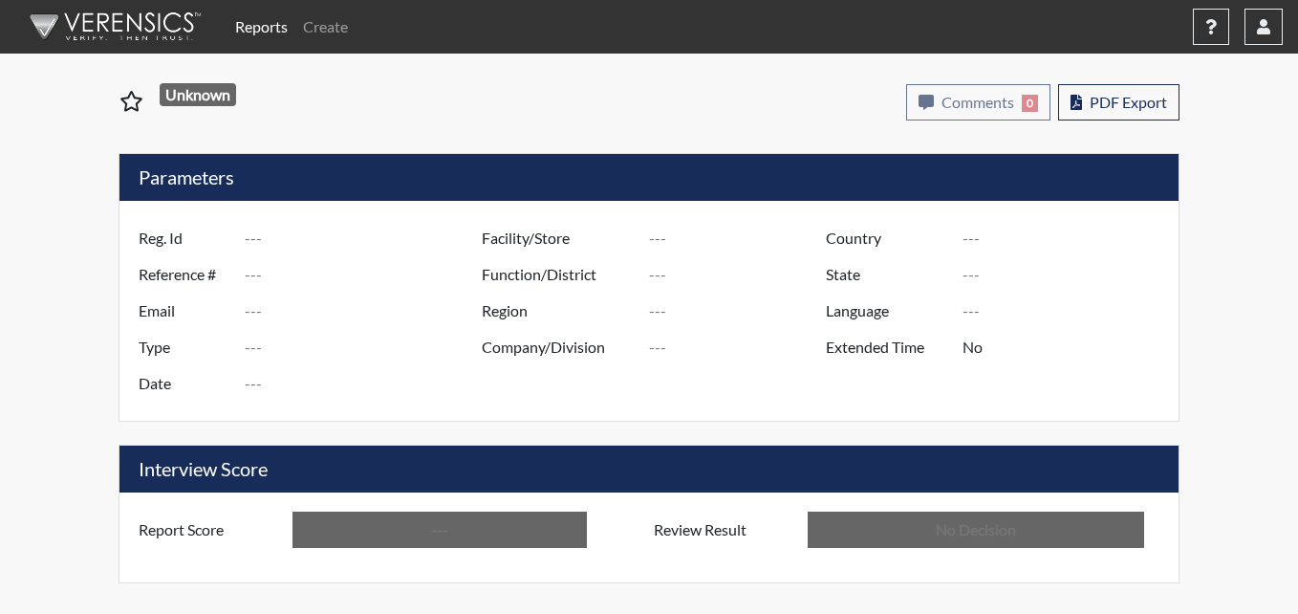
type input "bkf7648"
type input "50818"
type input "---"
type input "Corrections Pre-Employment"
type input "[DATE]"
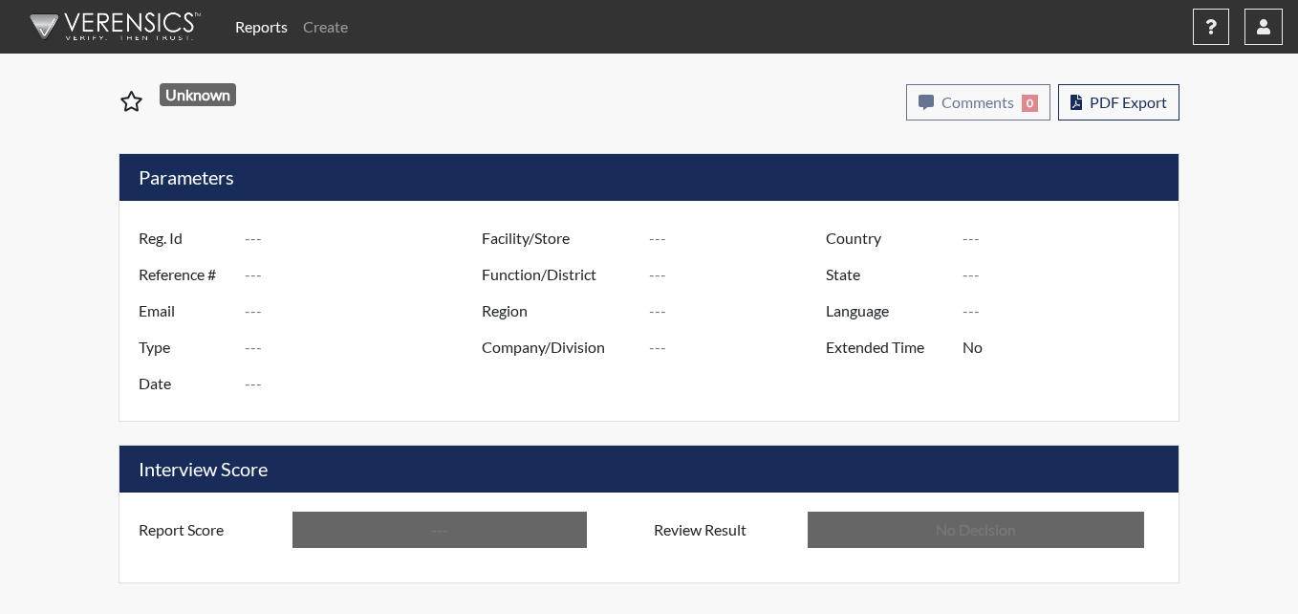
type input "Pulaski SP"
type input "[GEOGRAPHIC_DATA]"
type input "[US_STATE]"
type input "English"
type input "Below Conditions"
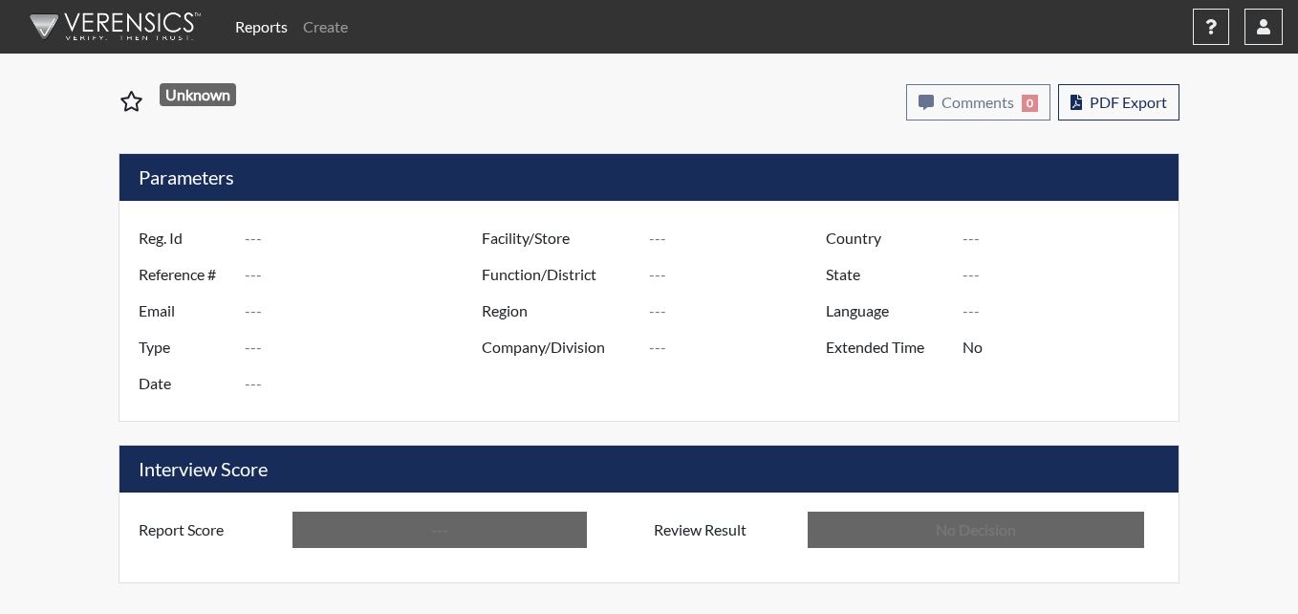
type input "In Review"
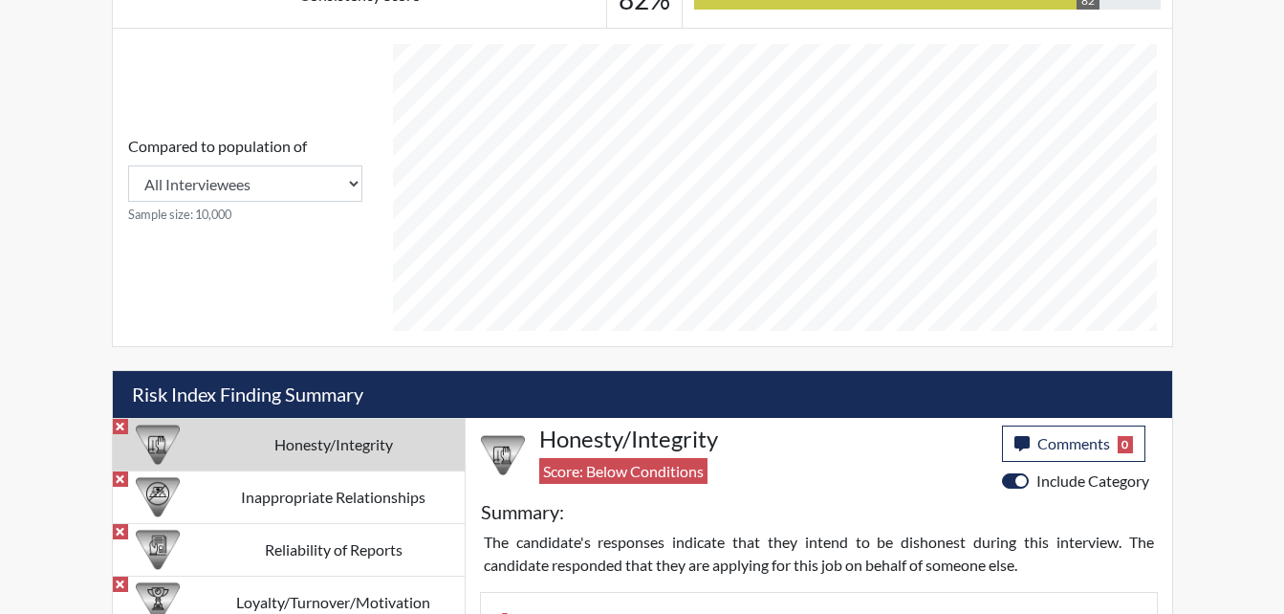
scroll to position [1147, 0]
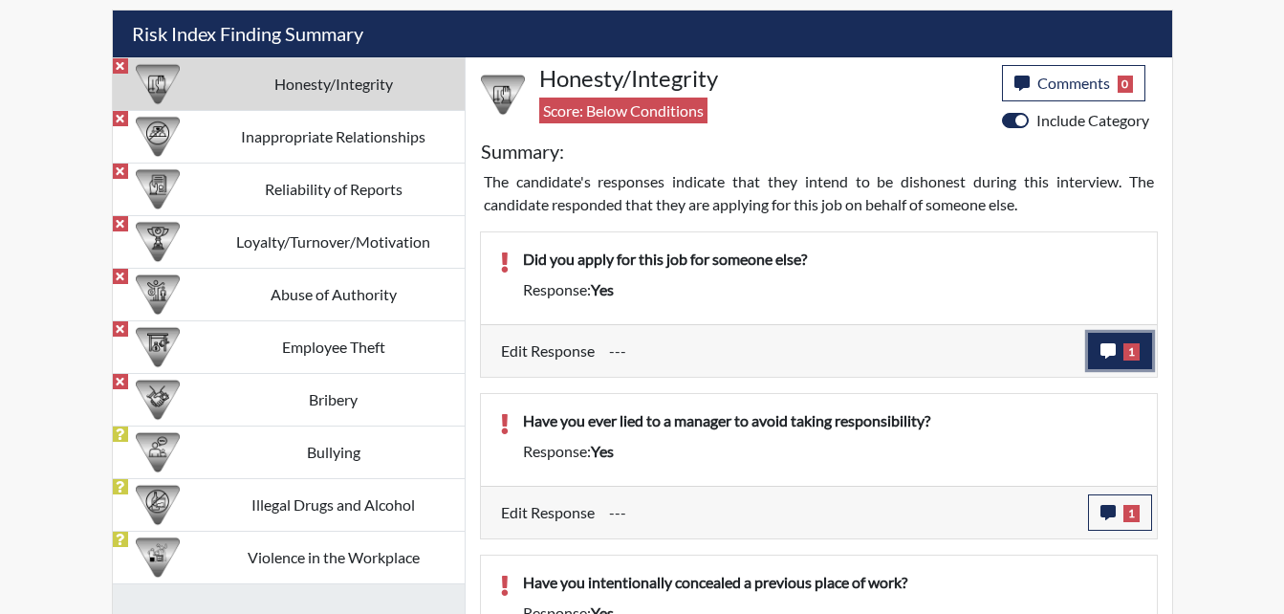
click at [1117, 356] on button "1" at bounding box center [1120, 351] width 64 height 36
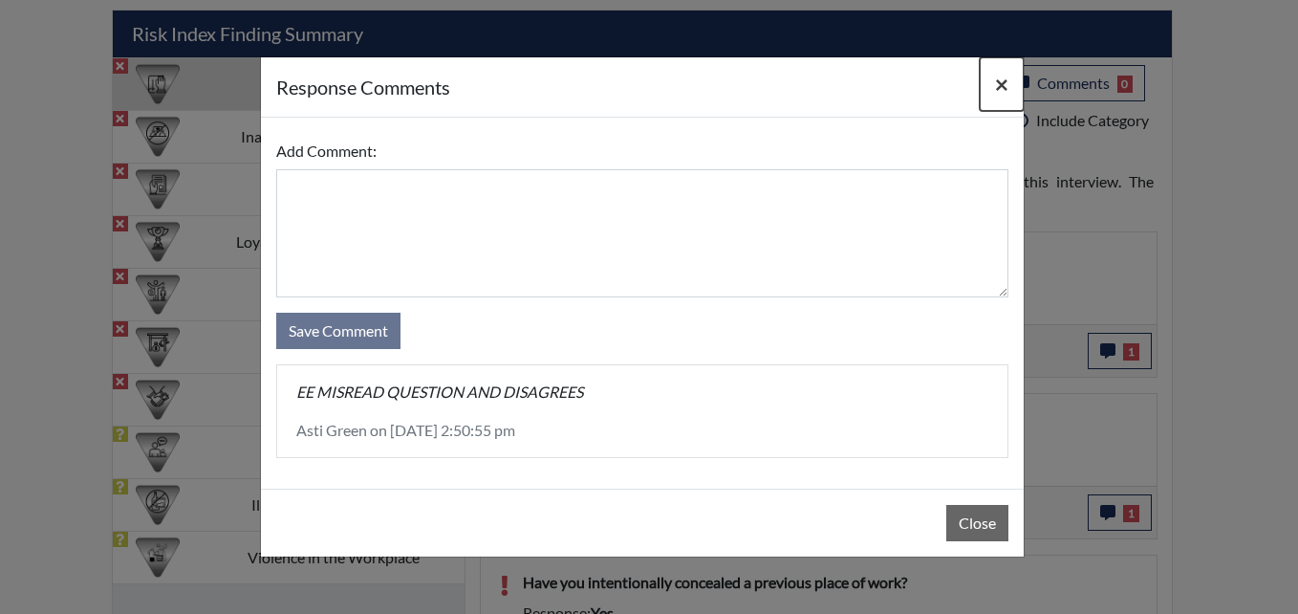
click at [997, 85] on span "×" at bounding box center [1001, 84] width 13 height 28
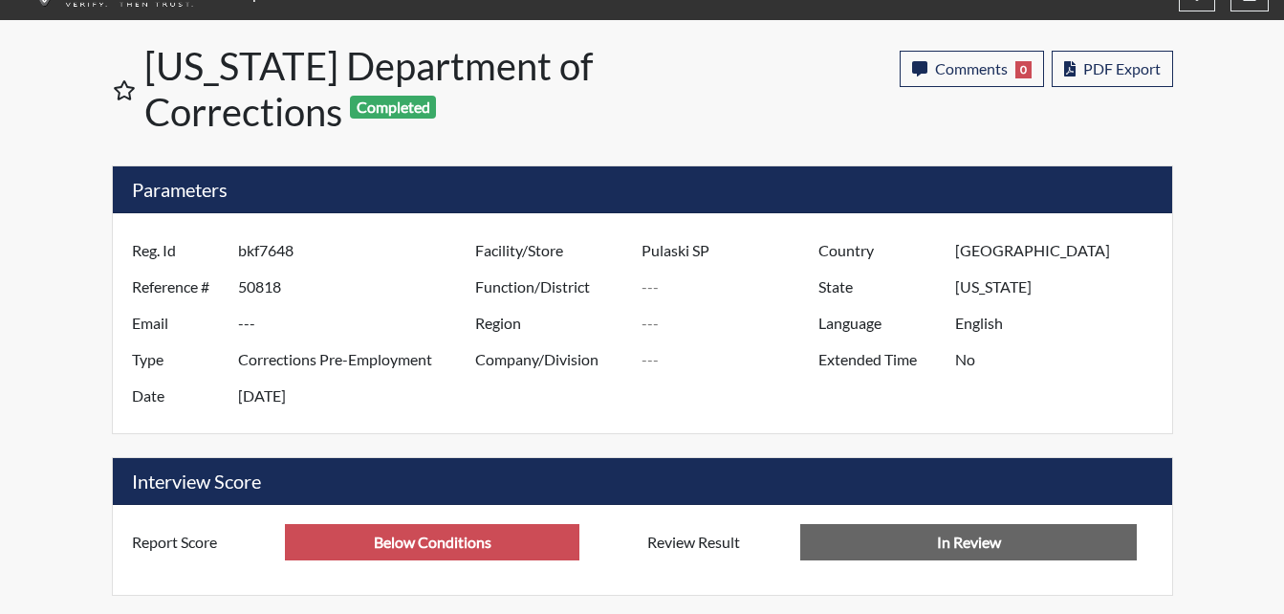
scroll to position [0, 0]
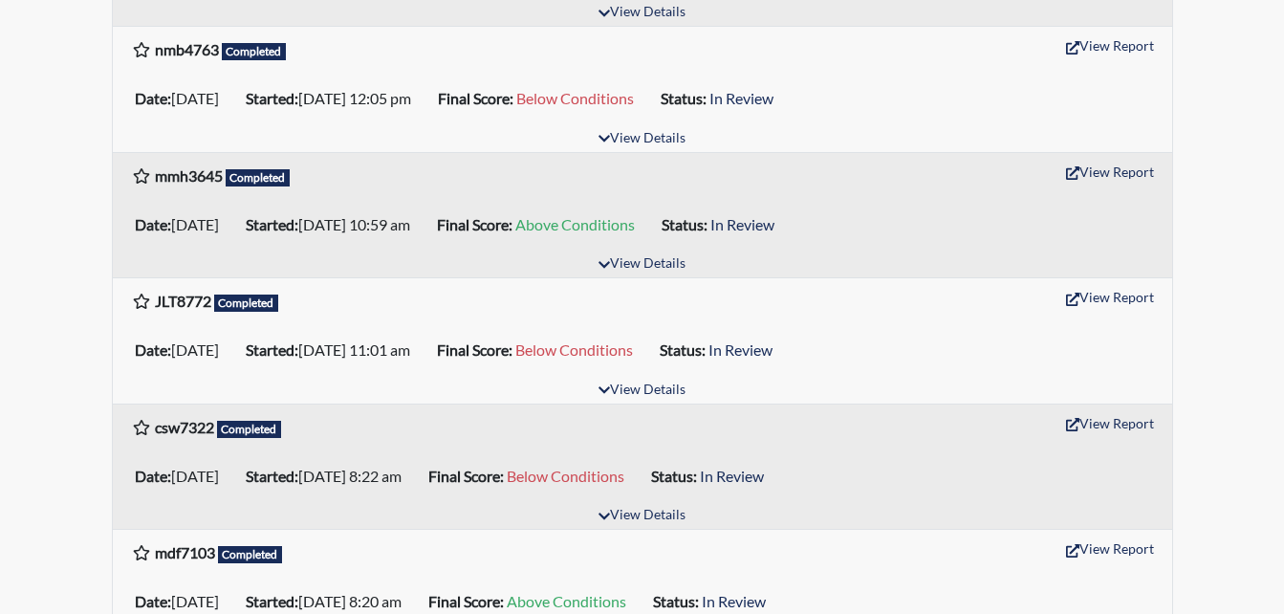
scroll to position [765, 0]
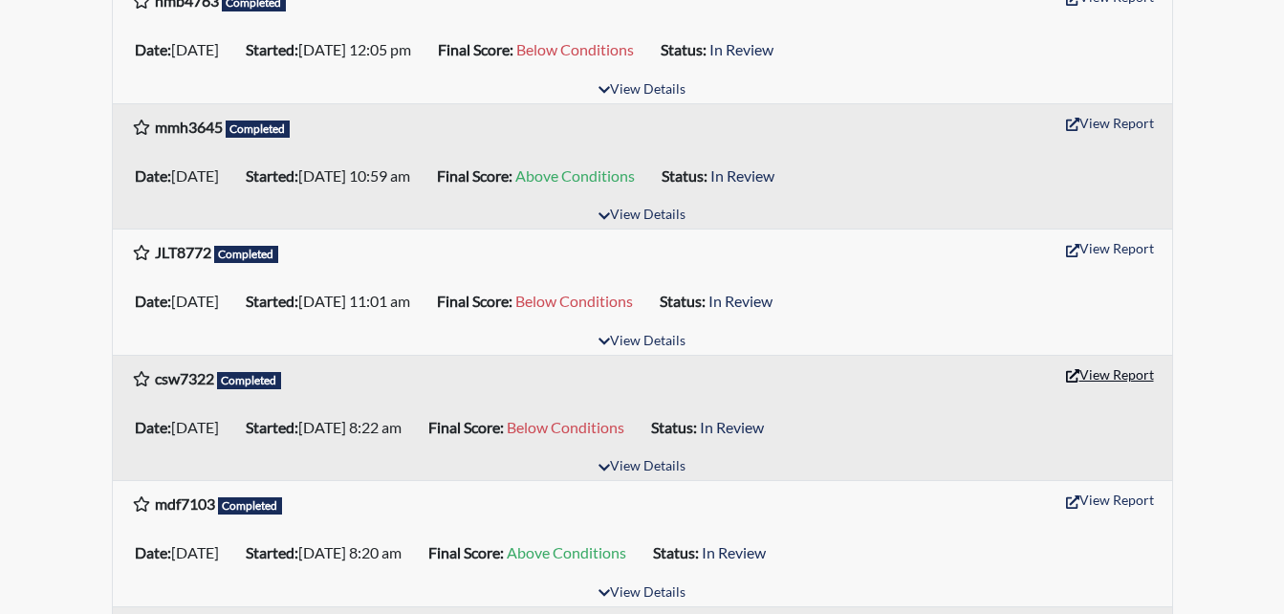
click at [1081, 378] on button "View Report" at bounding box center [1109, 374] width 105 height 30
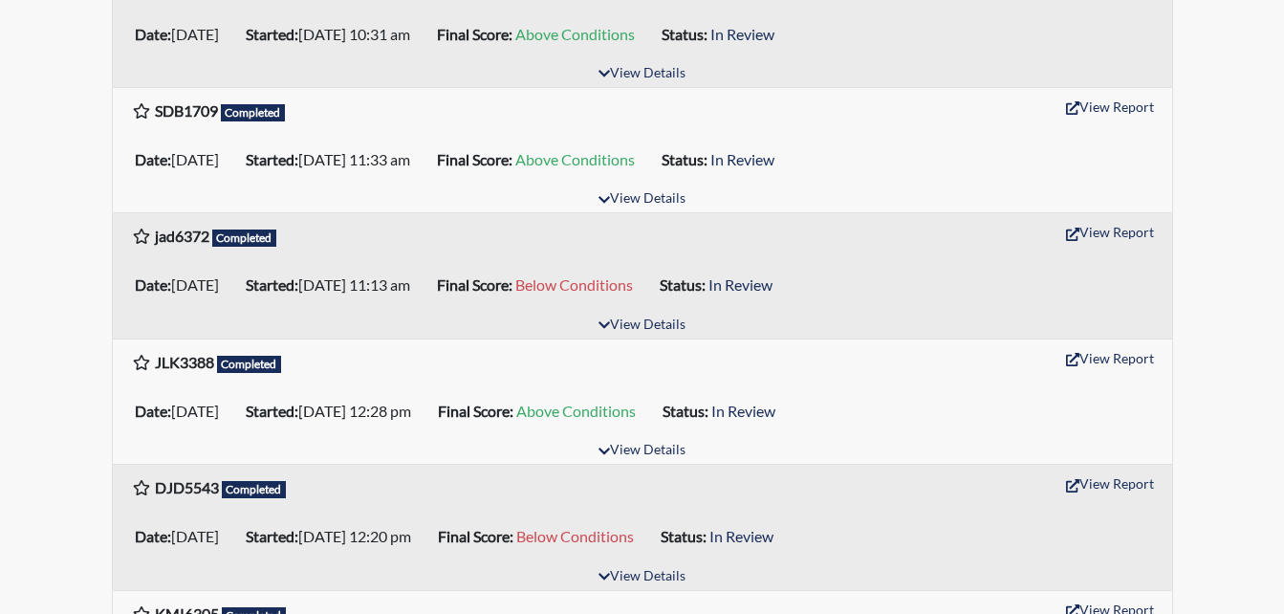
scroll to position [1720, 0]
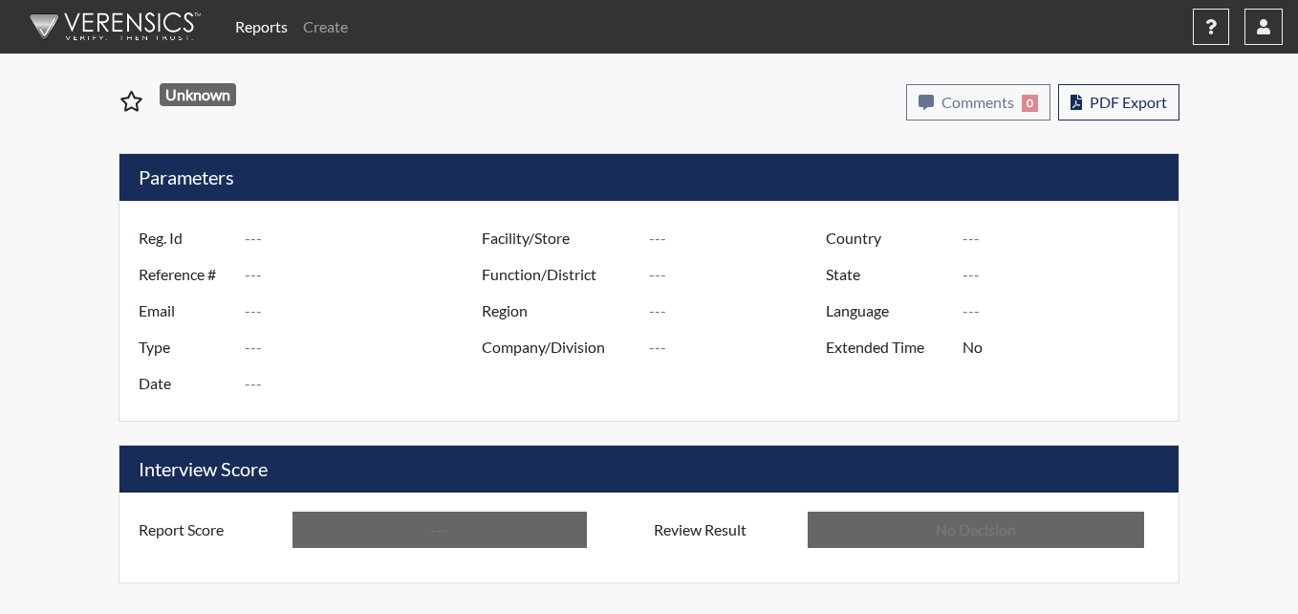
type input "csw7322"
type input "51034"
type input "---"
type input "Corrections Pre-Employment"
type input "[DATE]"
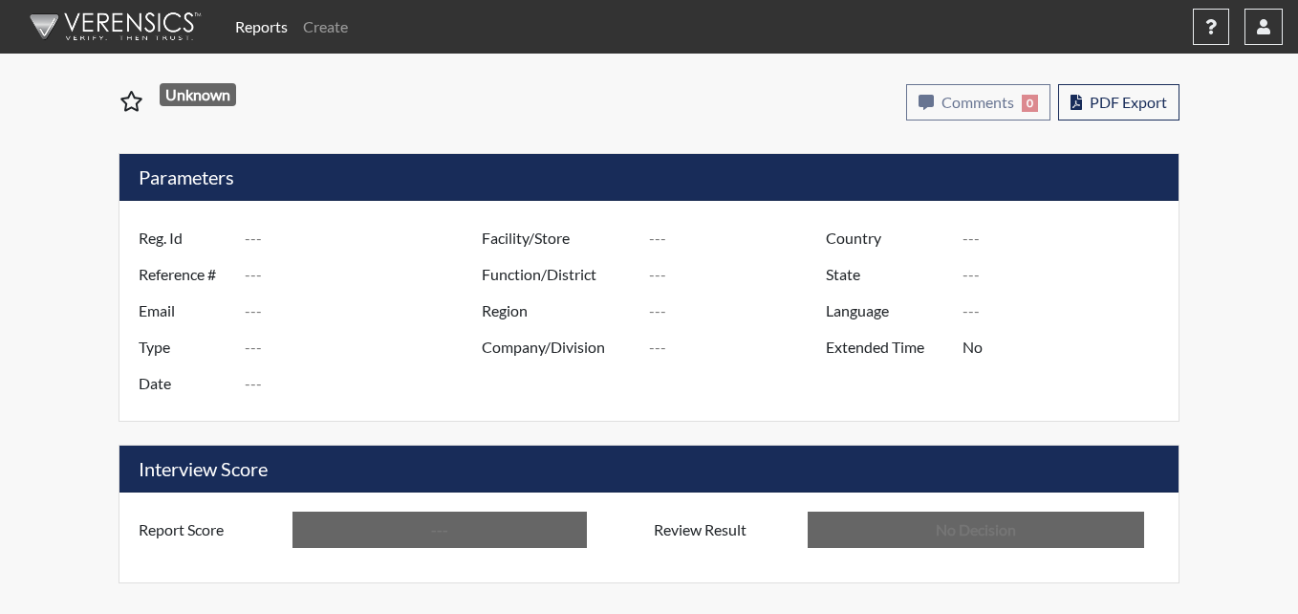
type input "Pulaski SP"
type input "[GEOGRAPHIC_DATA]"
type input "[US_STATE]"
type input "English"
type input "Below Conditions"
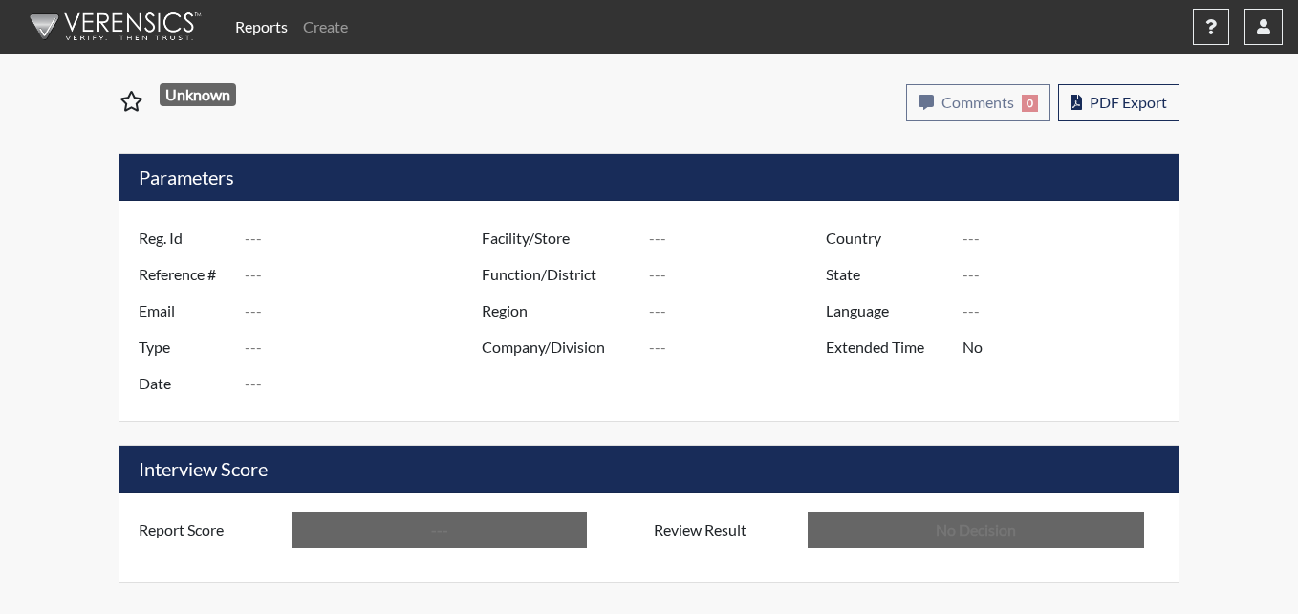
type input "In Review"
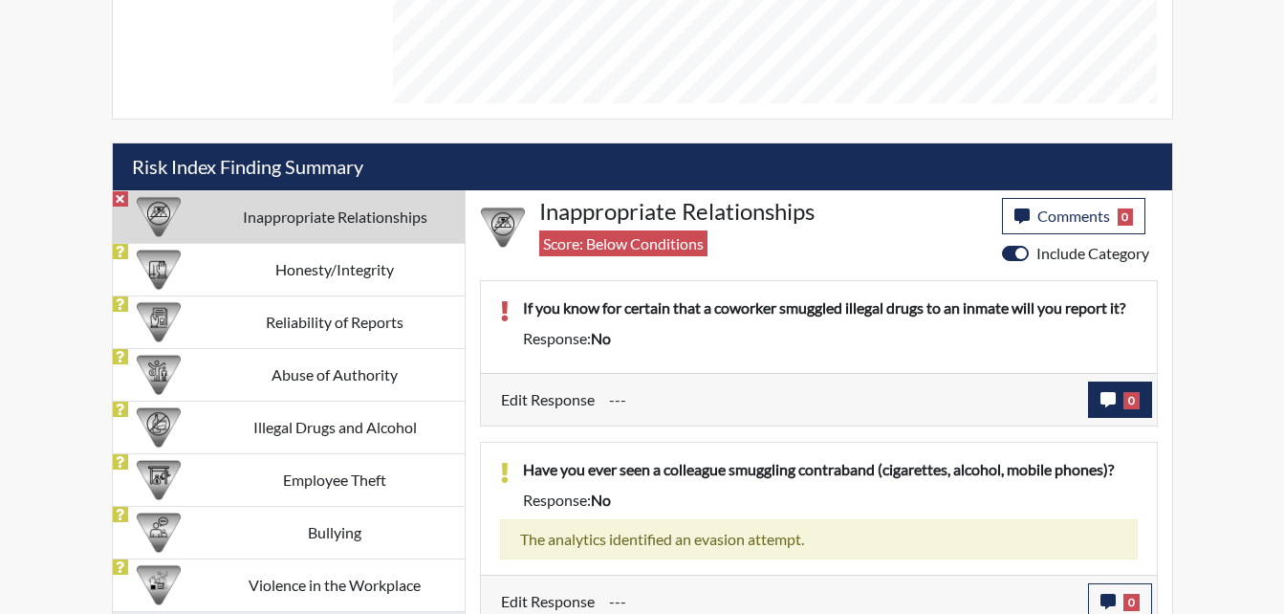
scroll to position [1029, 0]
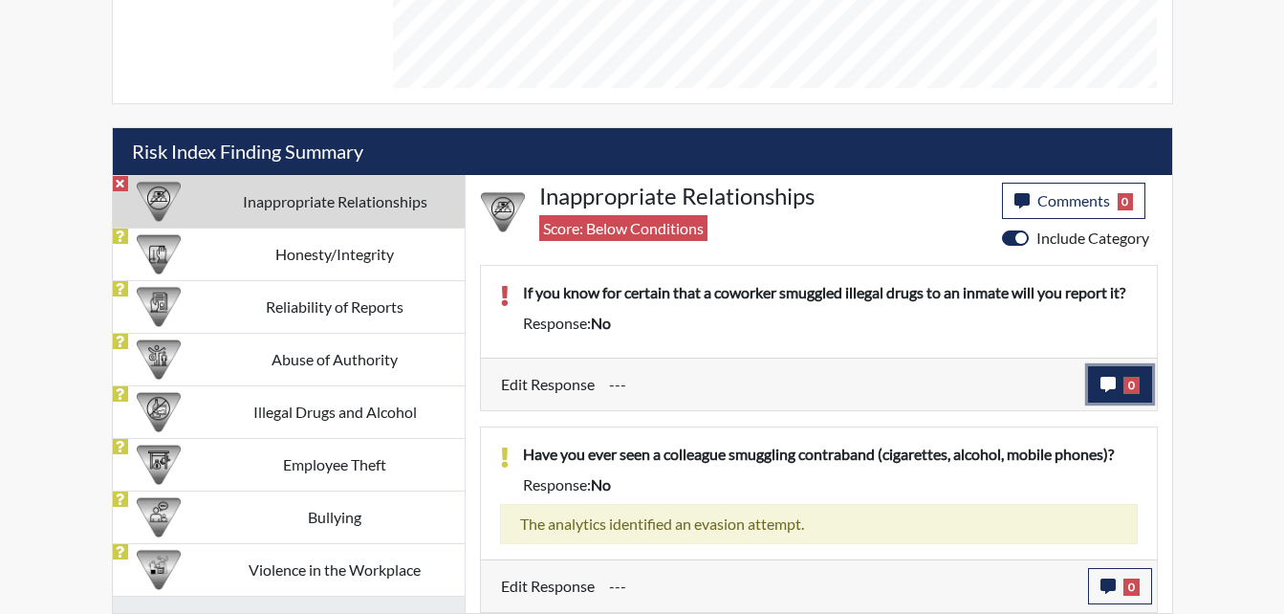
click at [1114, 378] on icon "button" at bounding box center [1107, 384] width 15 height 15
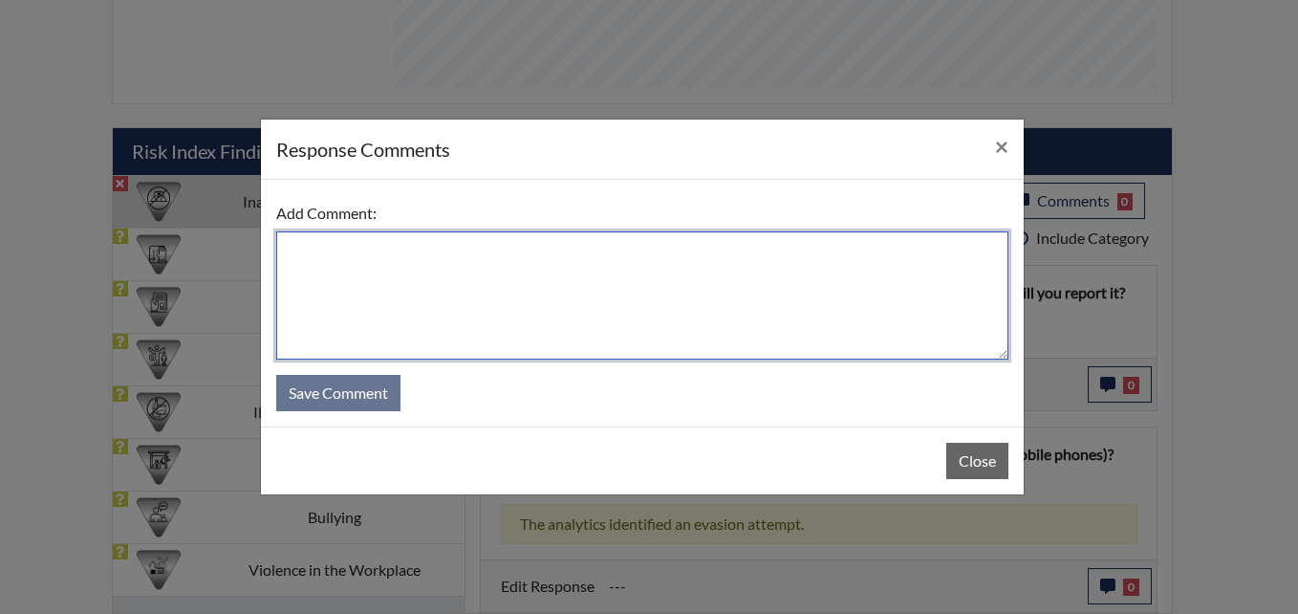
drag, startPoint x: 298, startPoint y: 261, endPoint x: 555, endPoint y: 245, distance: 257.6
click at [359, 261] on textarea at bounding box center [642, 295] width 732 height 128
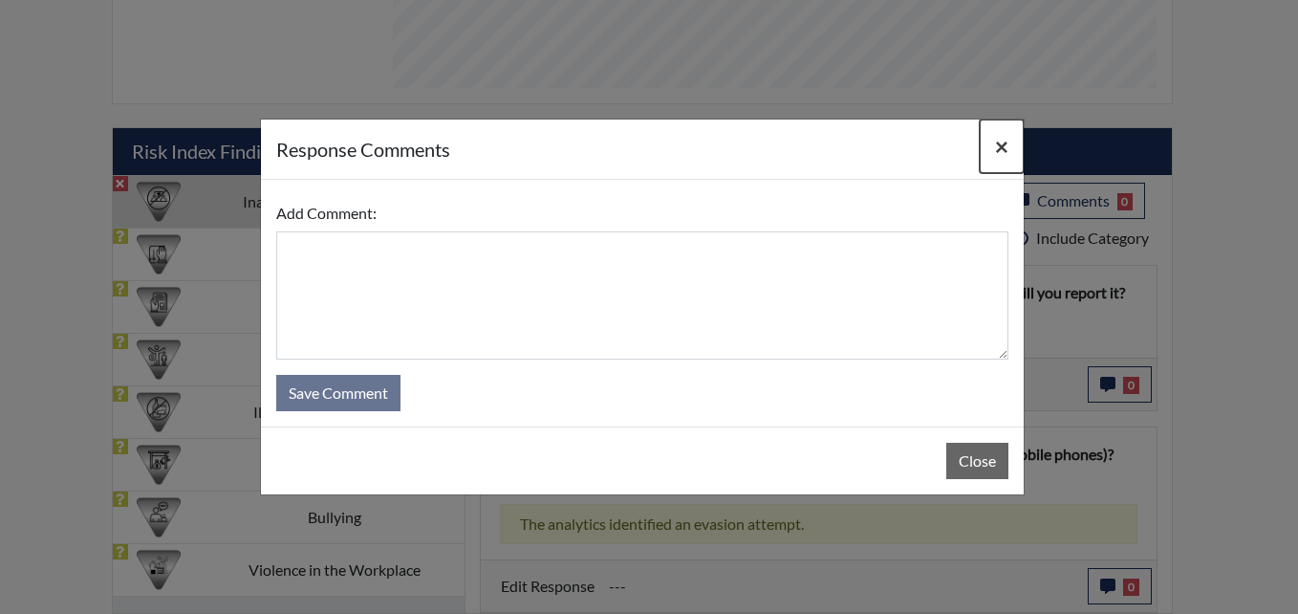
click at [999, 146] on span "×" at bounding box center [1001, 146] width 13 height 28
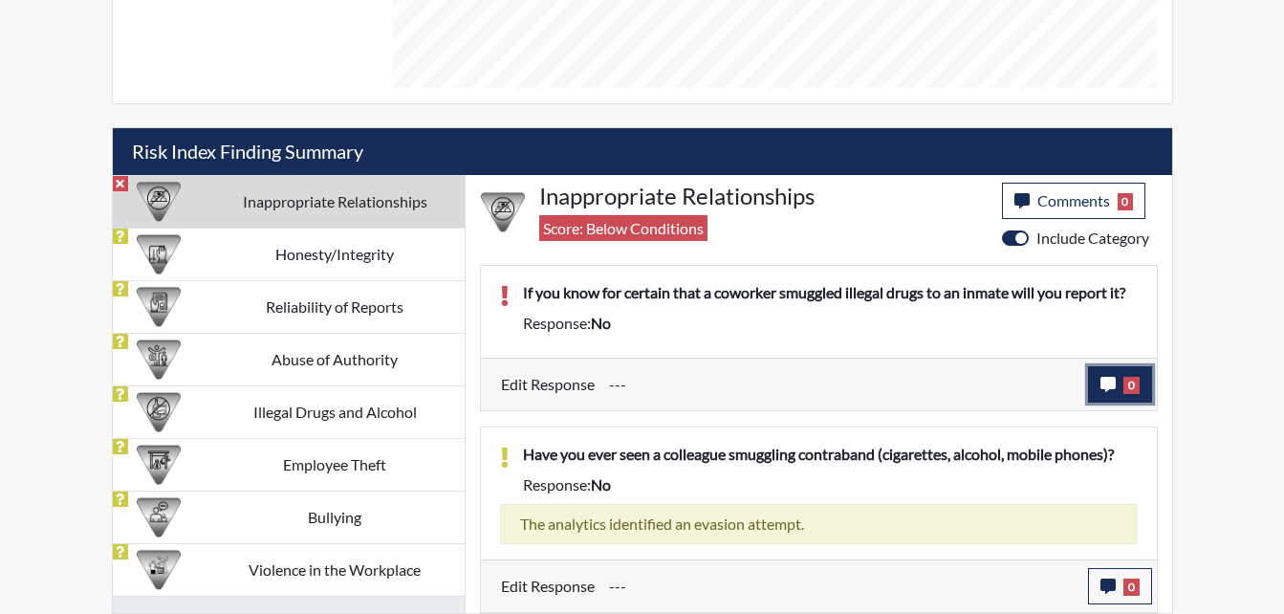
click at [1111, 383] on icon "button" at bounding box center [1107, 384] width 15 height 15
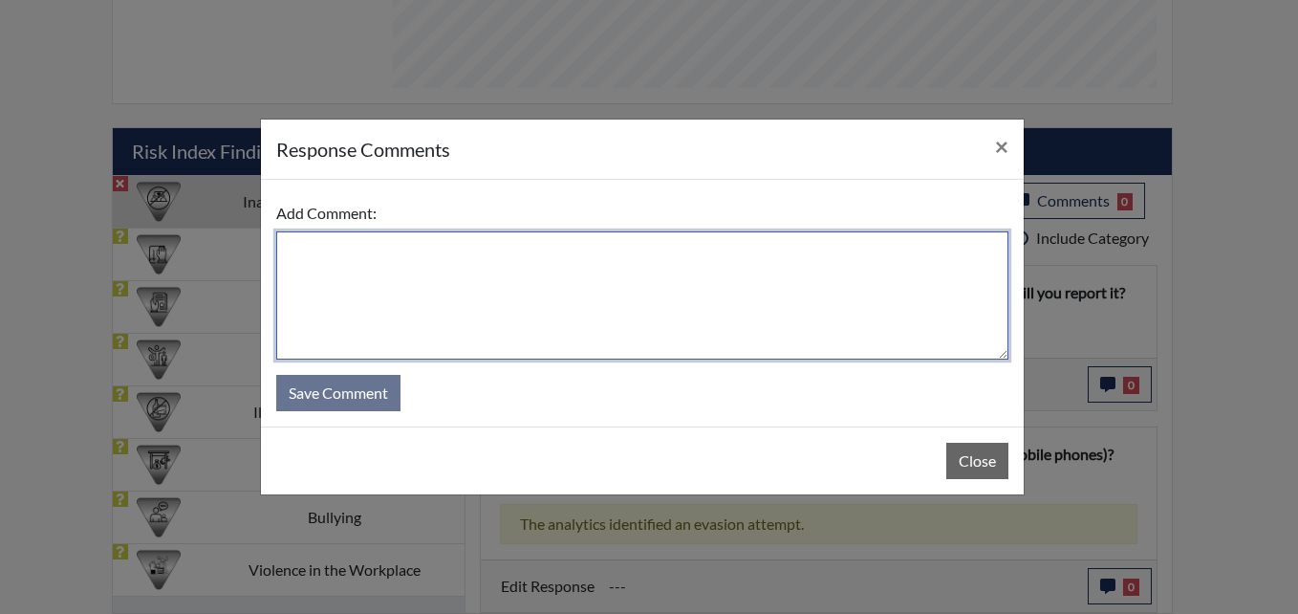
click at [307, 250] on textarea at bounding box center [642, 295] width 732 height 128
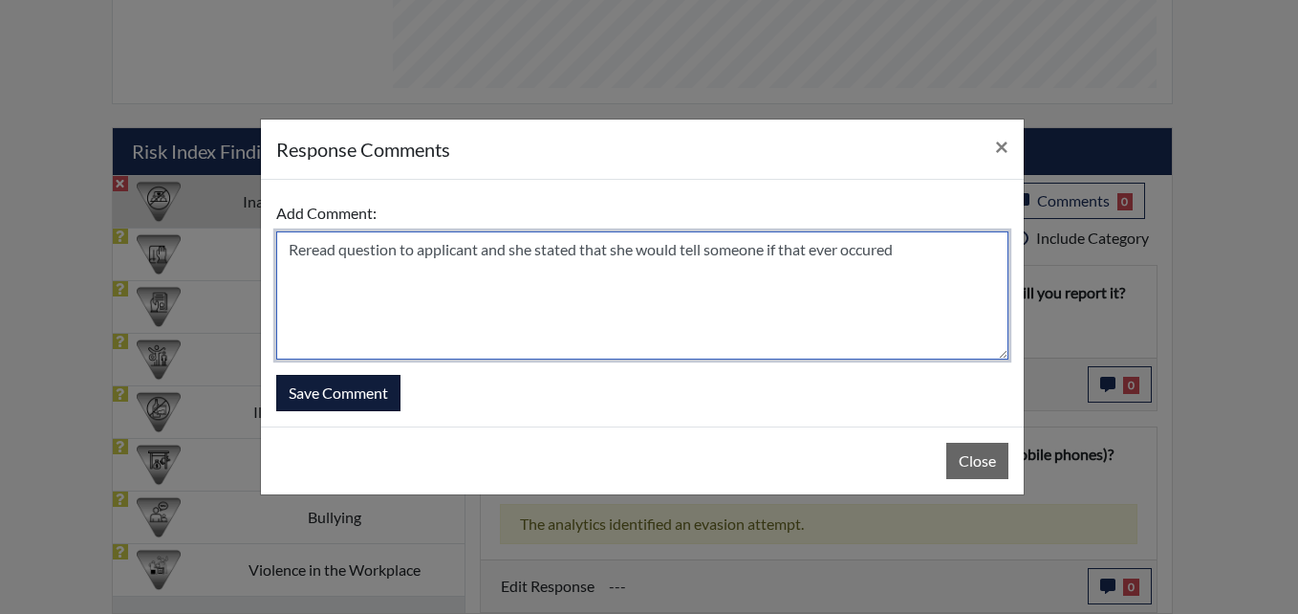
type textarea "Reread question to applicant and she stated that she would tell someone if that…"
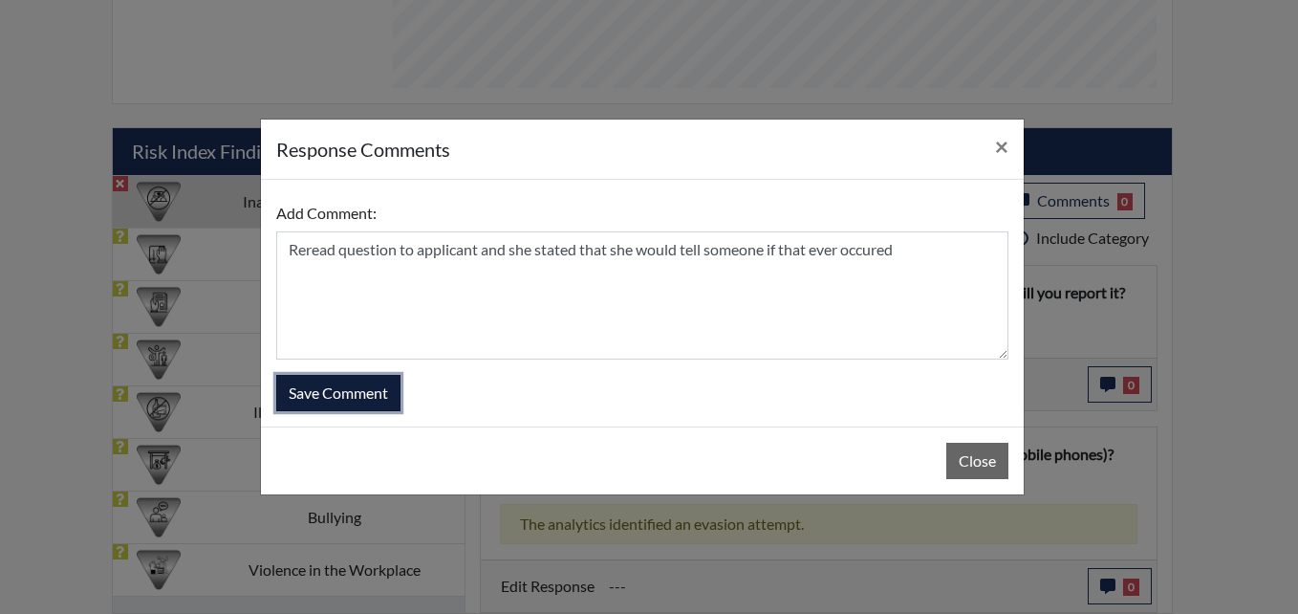
click at [374, 395] on button "Save Comment" at bounding box center [338, 393] width 124 height 36
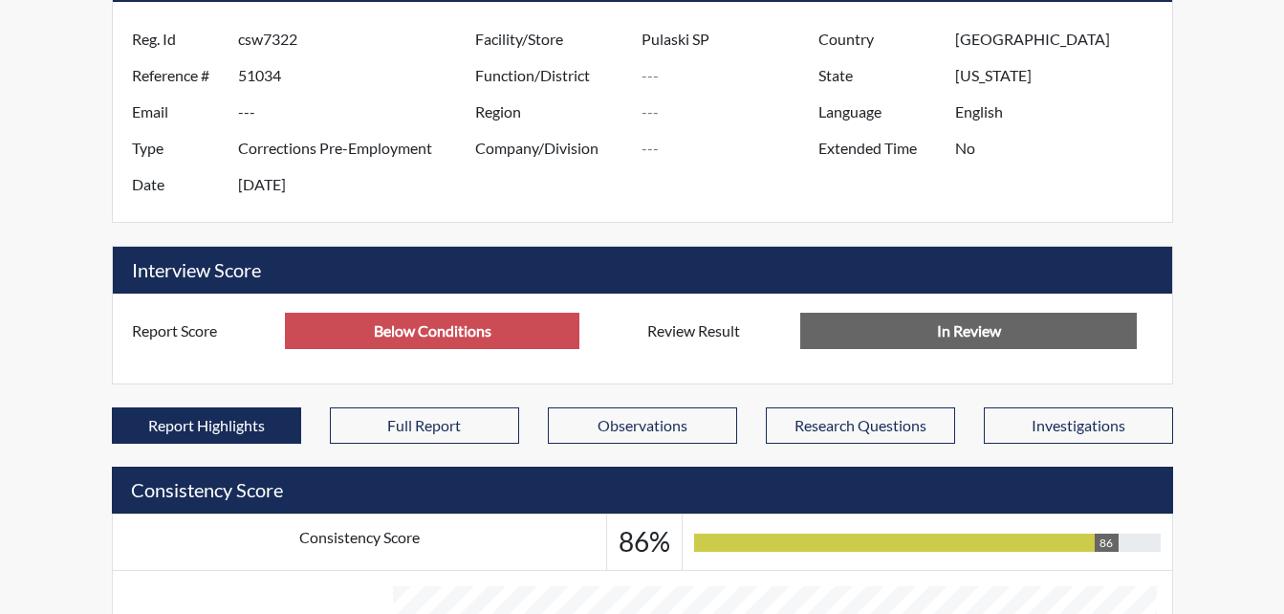
scroll to position [169, 0]
